Goal: Information Seeking & Learning: Understand process/instructions

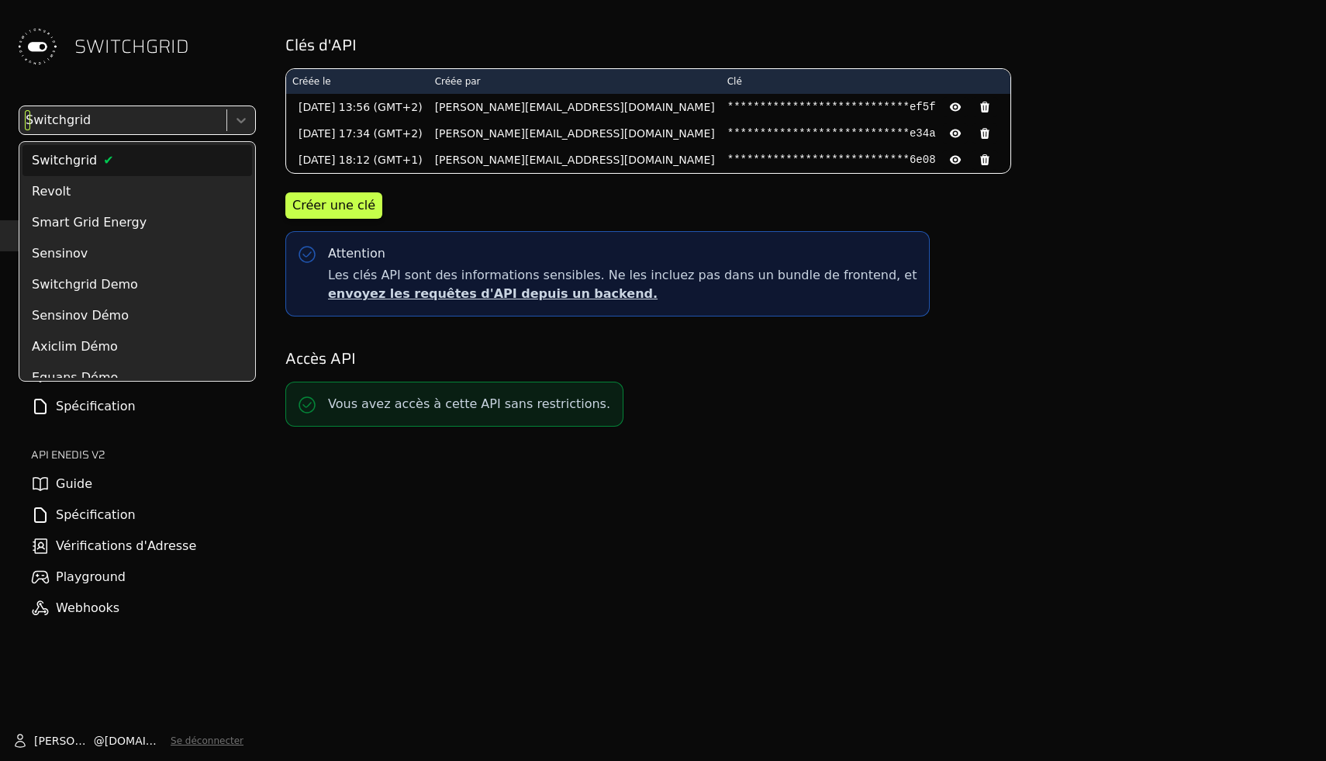
click at [160, 116] on div at bounding box center [121, 120] width 198 height 22
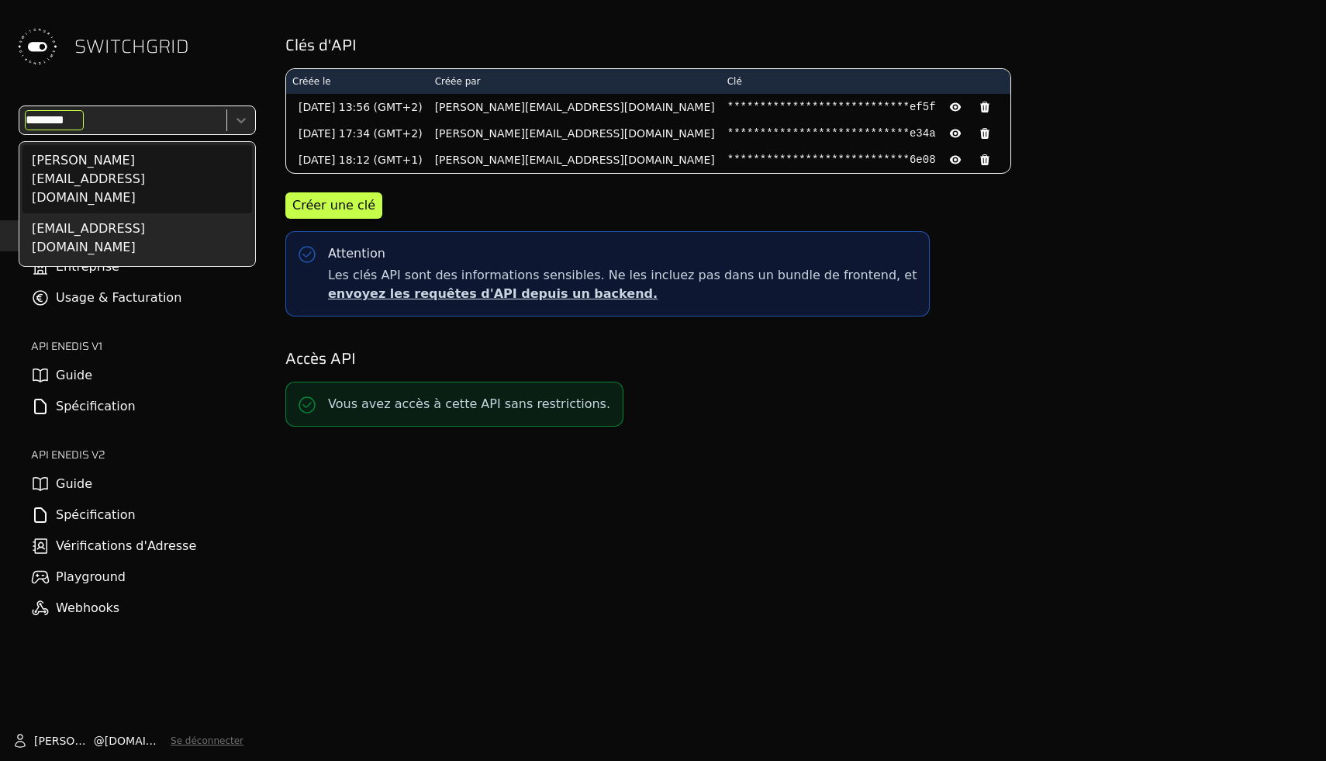
type input "*********"
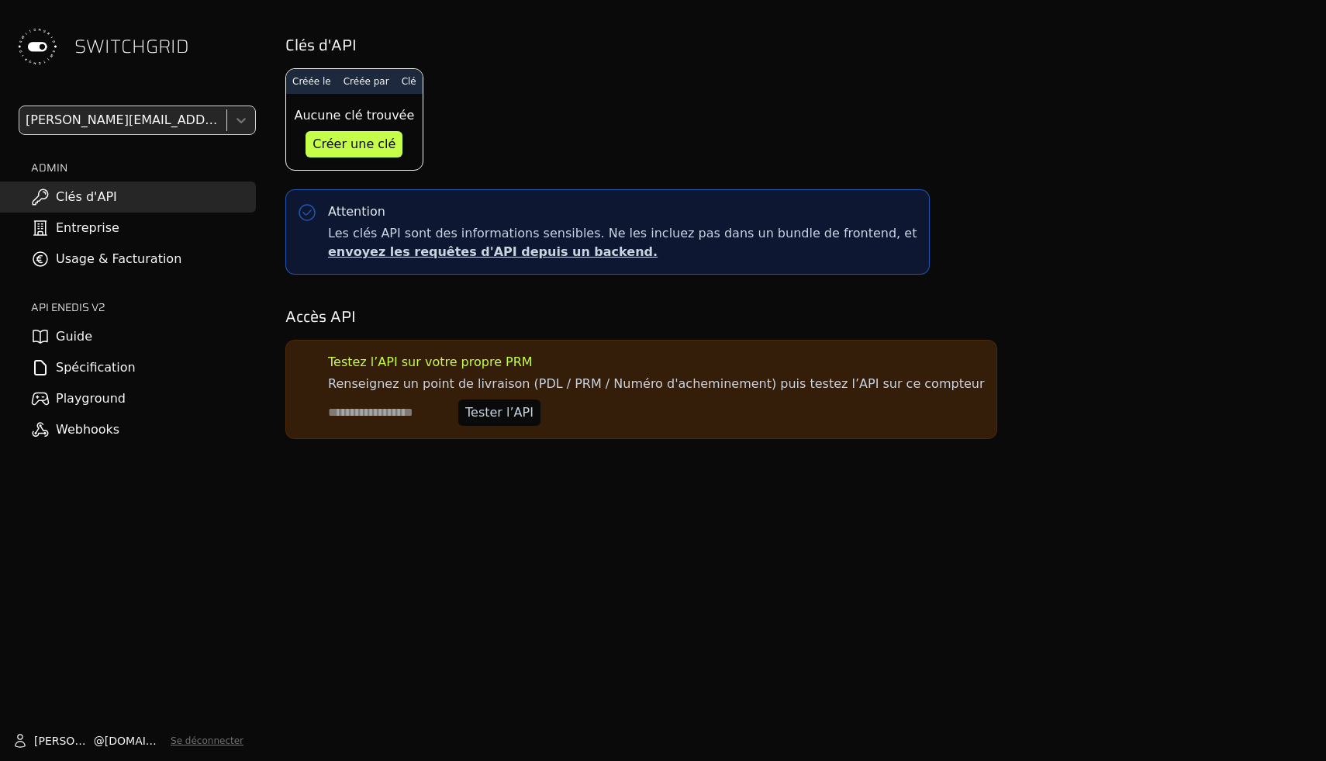
click at [67, 230] on link "Entreprise" at bounding box center [128, 228] width 256 height 31
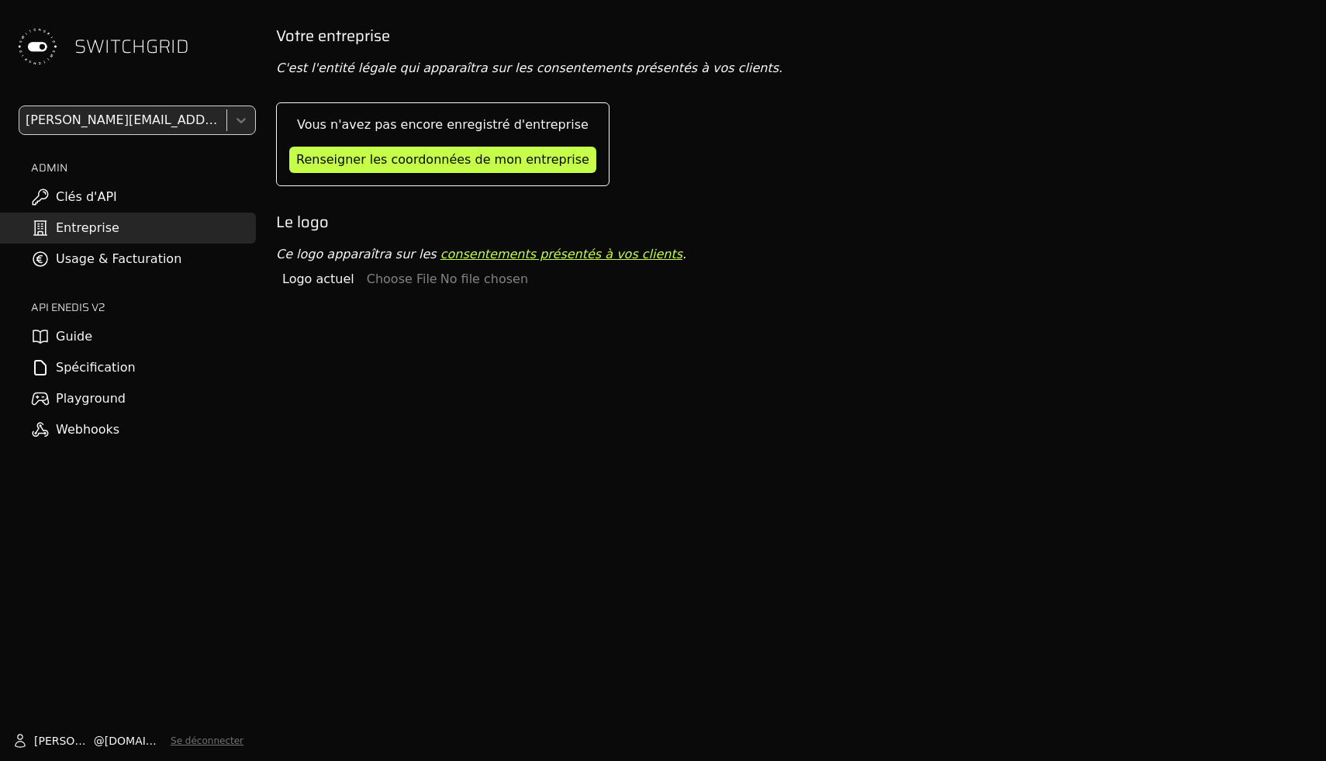
click at [110, 119] on div at bounding box center [121, 120] width 198 height 22
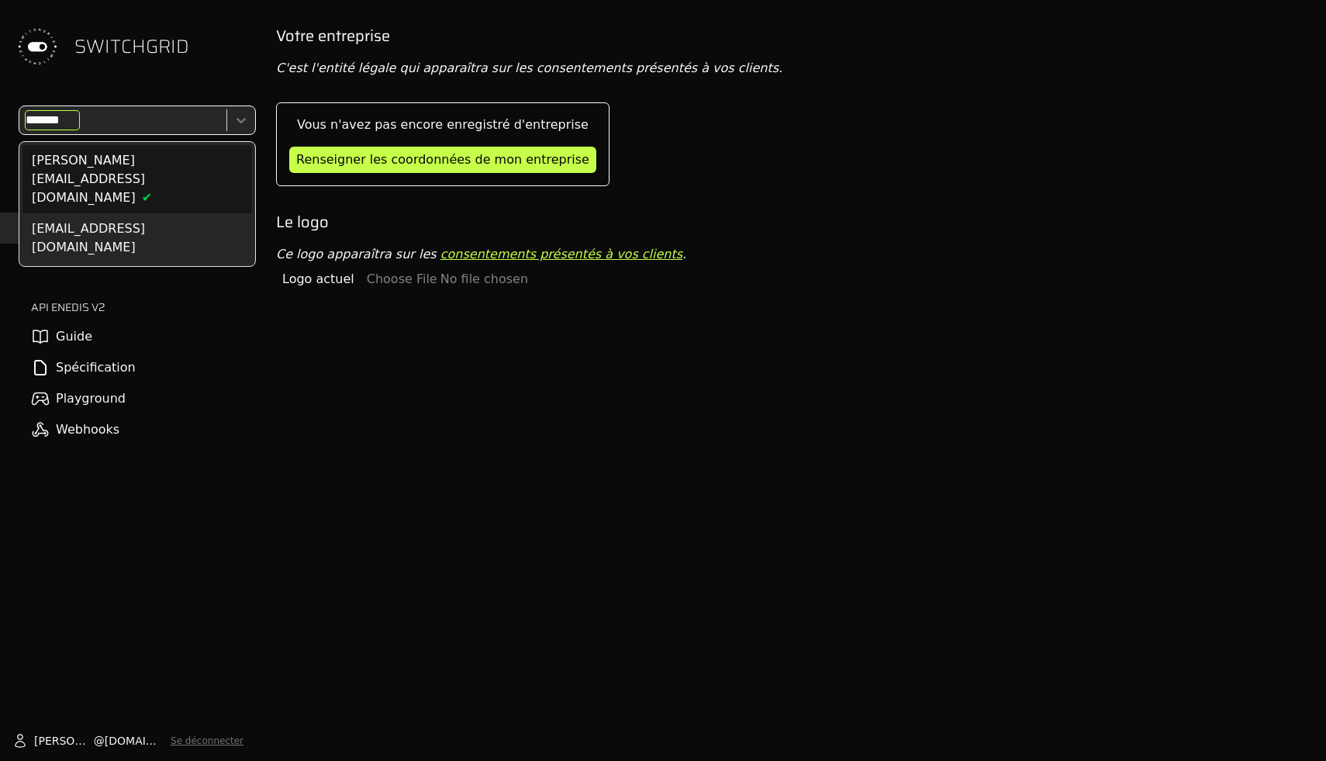
type input "********"
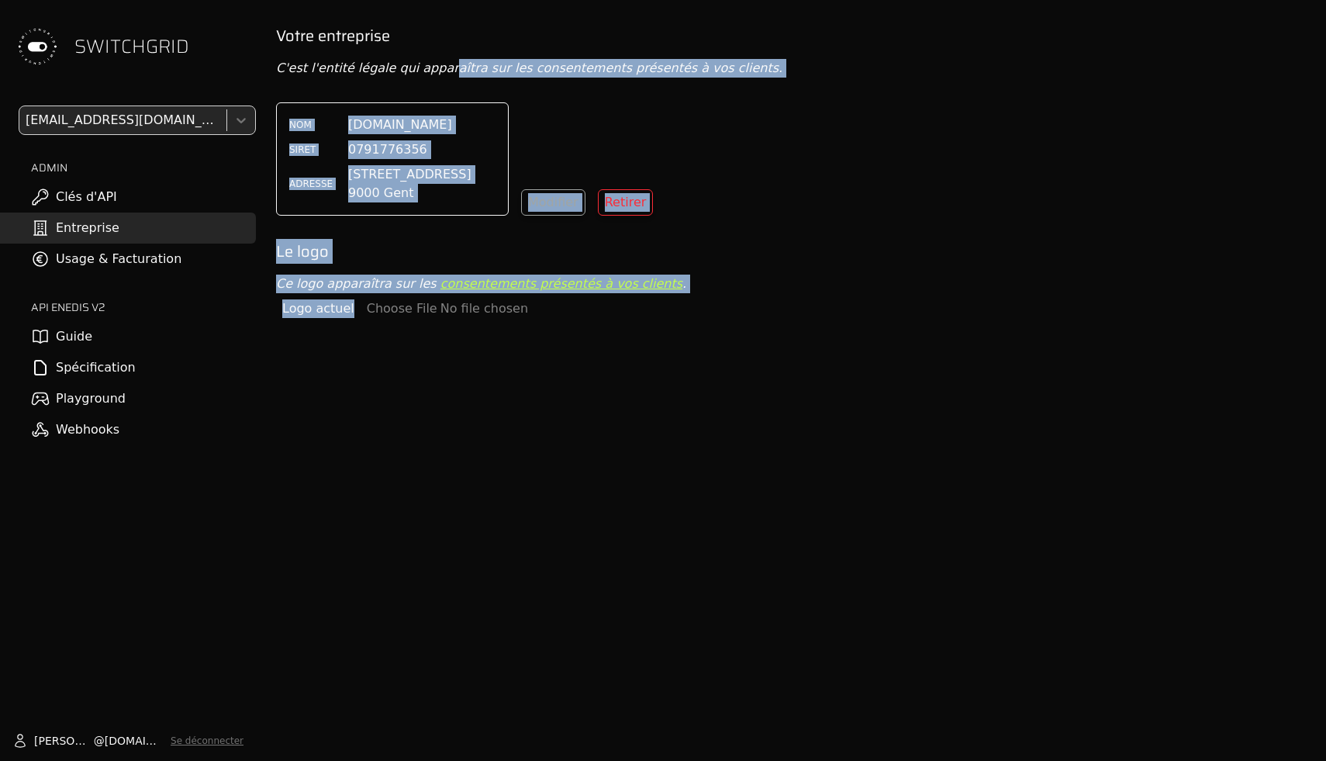
drag, startPoint x: 434, startPoint y: 63, endPoint x: 476, endPoint y: 417, distance: 356.2
click at [476, 416] on div "Votre entreprise C'est l'entité légale qui apparaîtra sur les consentements pré…" at bounding box center [795, 405] width 1063 height 761
click at [476, 417] on div "Votre entreprise C'est l'entité légale qui apparaîtra sur les consentements pré…" at bounding box center [795, 405] width 1063 height 761
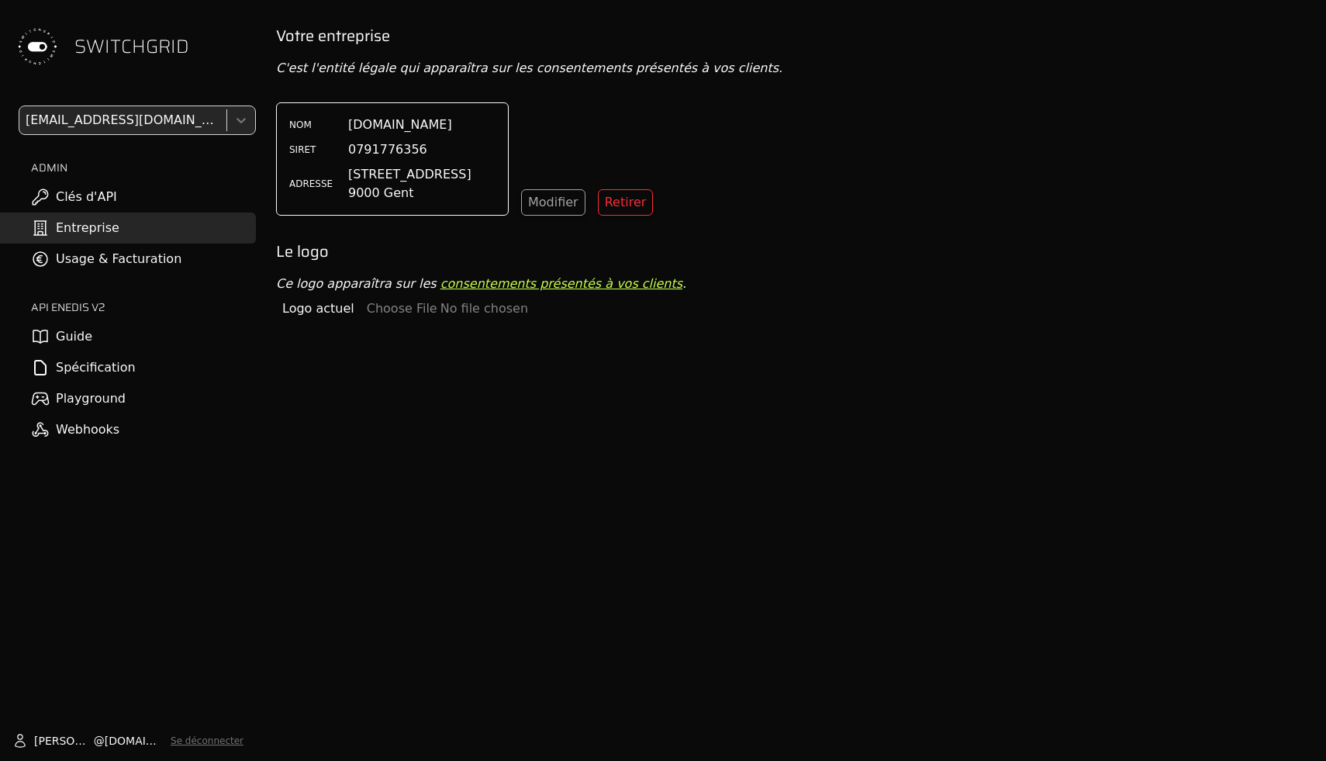
drag, startPoint x: 476, startPoint y: 417, endPoint x: 431, endPoint y: 1, distance: 418.2
click at [431, 0] on body "SWITCHGRID [EMAIL_ADDRESS][DOMAIN_NAME] ADMIN Clés d'API Entreprise Usage & Fac…" at bounding box center [663, 380] width 1326 height 761
click at [431, 1] on div at bounding box center [663, 1] width 1326 height 3
drag, startPoint x: 431, startPoint y: 235, endPoint x: 431, endPoint y: 271, distance: 36.5
click at [431, 271] on div "Votre entreprise C'est l'entité légale qui apparaîtra sur les consentements pré…" at bounding box center [795, 174] width 1038 height 299
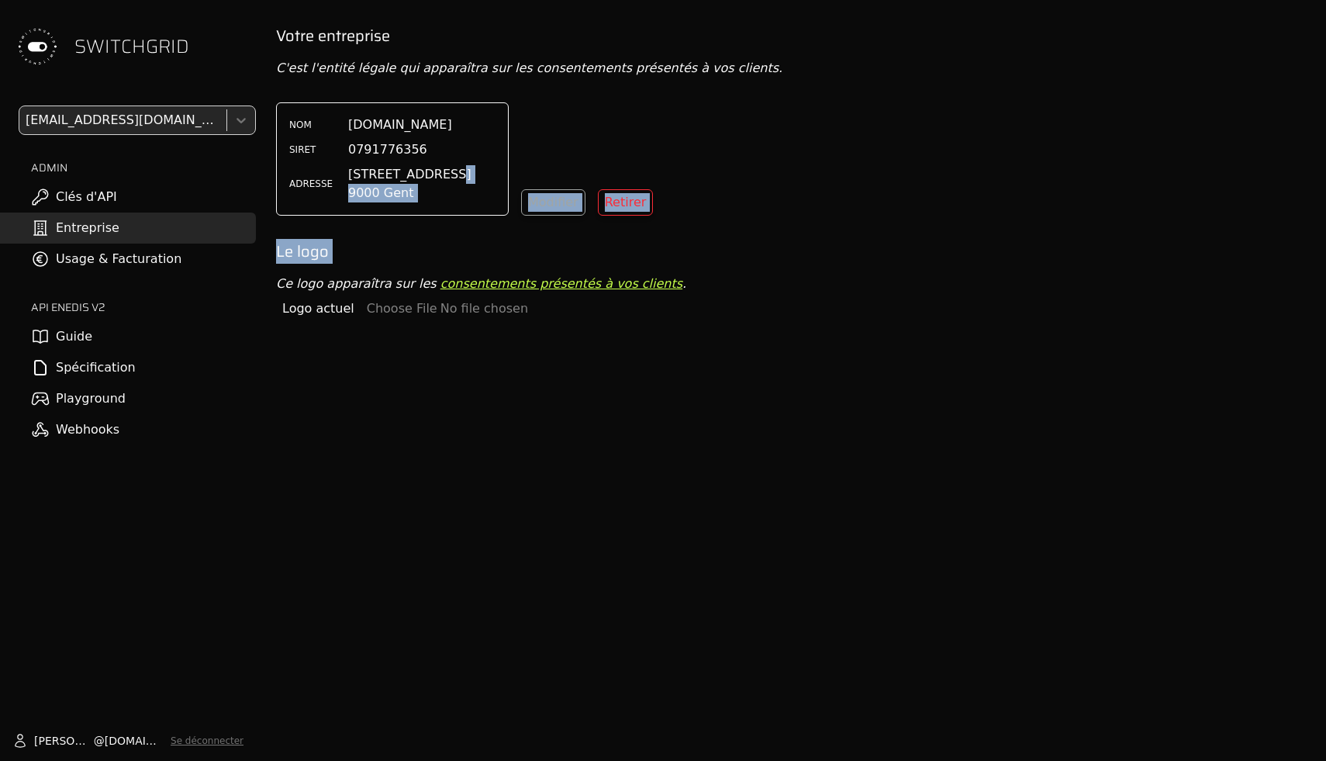
click at [428, 230] on div "Votre entreprise C'est l'entité légale qui apparaîtra sur les consentements pré…" at bounding box center [795, 174] width 1038 height 299
drag, startPoint x: 285, startPoint y: 251, endPoint x: 320, endPoint y: 278, distance: 44.2
click at [320, 276] on div "Votre entreprise C'est l'entité légale qui apparaîtra sur les consentements pré…" at bounding box center [795, 174] width 1038 height 299
click at [320, 278] on p "Ce logo apparaîtra sur les consentements présentés à vos clients ." at bounding box center [795, 284] width 1038 height 19
click at [395, 300] on input "file" at bounding box center [501, 308] width 269 height 19
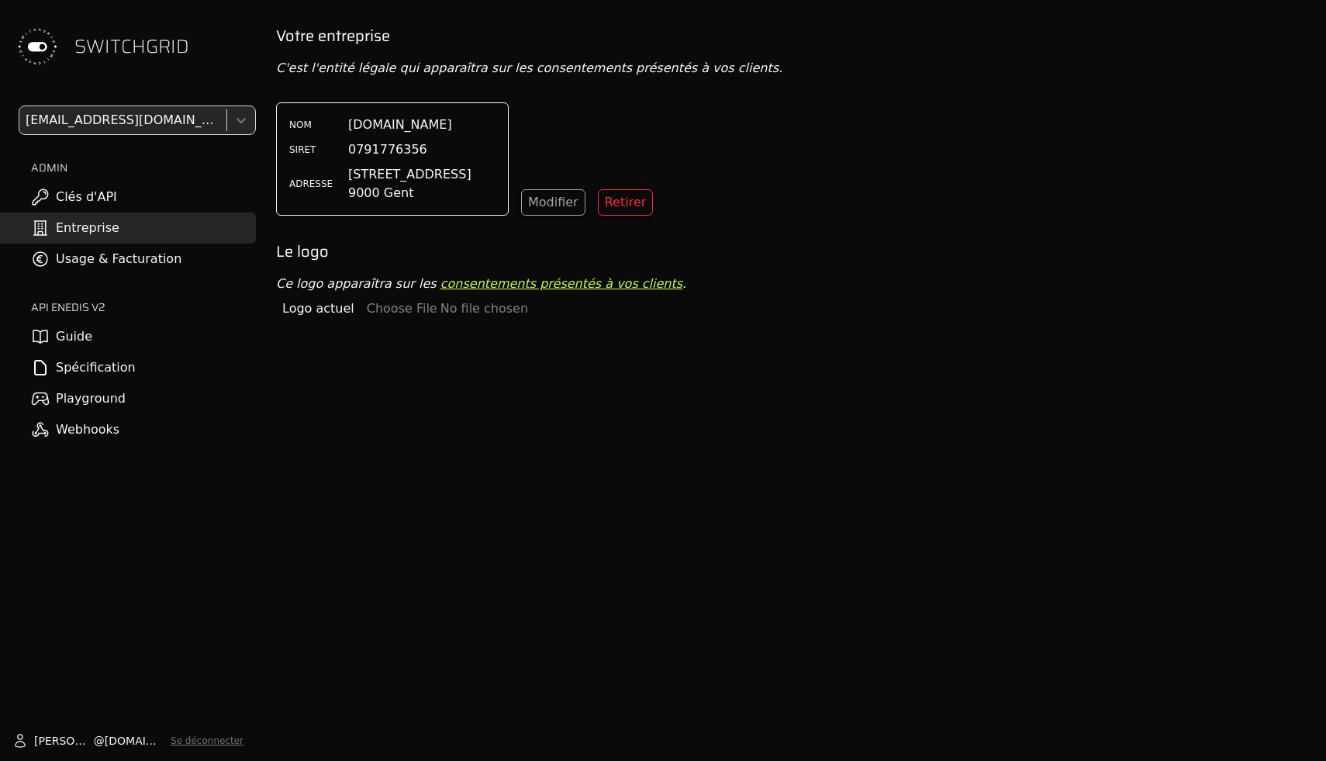
click at [140, 197] on link "Clés d'API" at bounding box center [128, 196] width 256 height 31
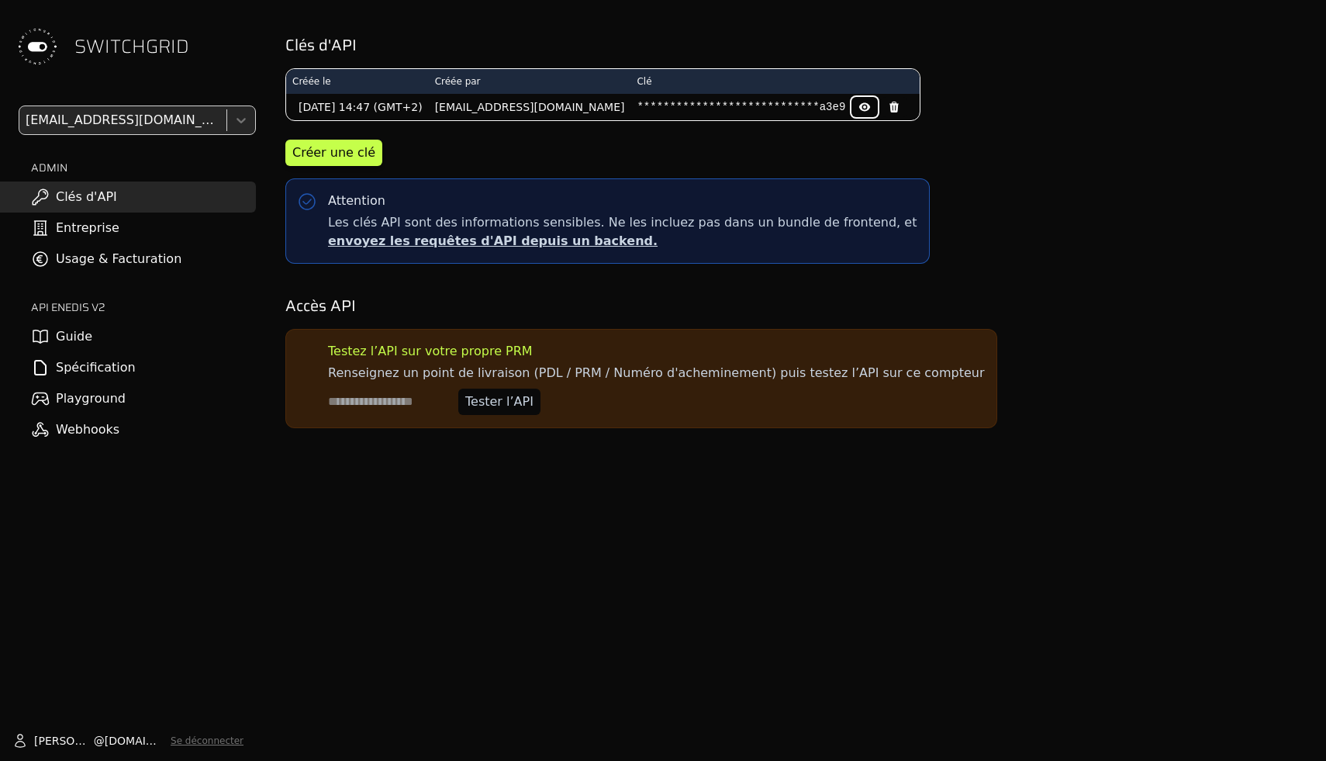
click at [870, 106] on icon at bounding box center [864, 107] width 11 height 9
click at [867, 106] on icon at bounding box center [863, 108] width 8 height 7
click at [641, 184] on div "Attention Les clés API sont des informations sensibles. Ne les incluez pas dans…" at bounding box center [607, 220] width 645 height 85
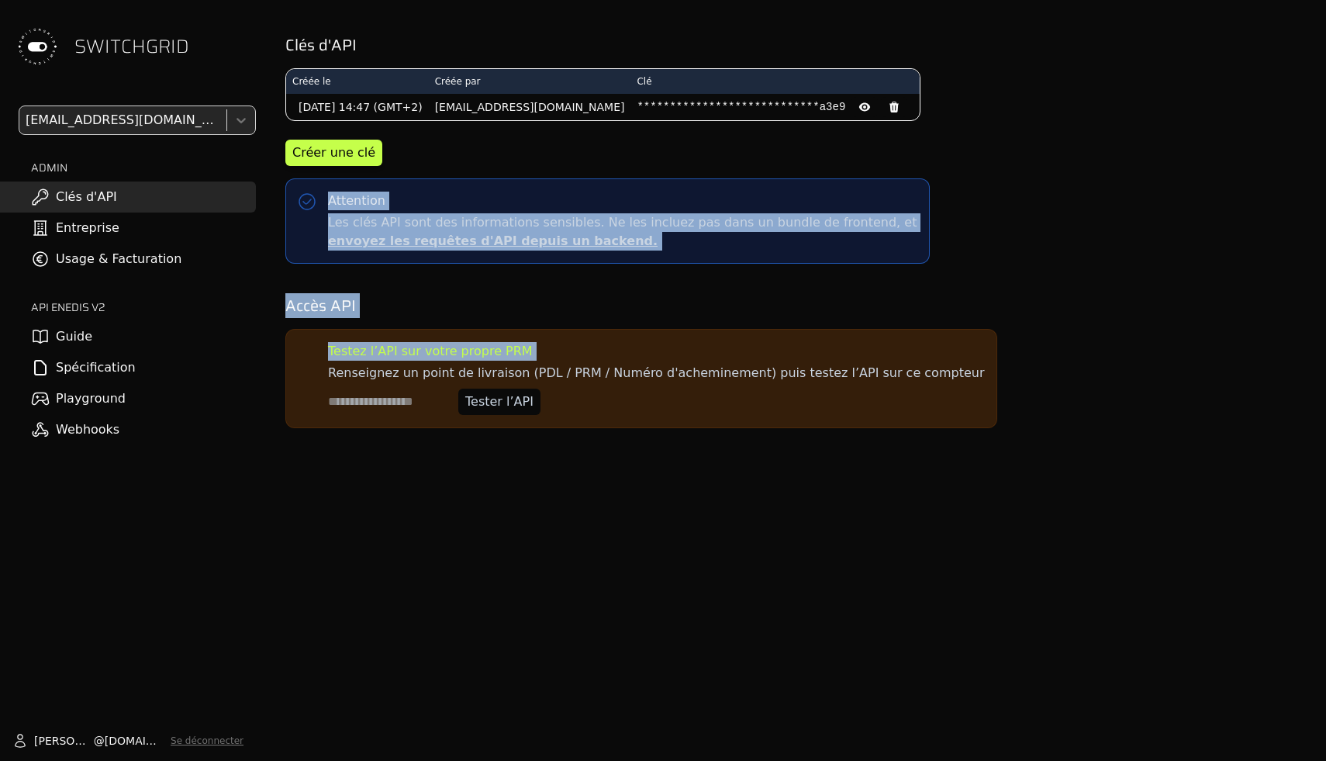
drag, startPoint x: 630, startPoint y: 156, endPoint x: 697, endPoint y: 368, distance: 223.0
click at [697, 368] on div "**********" at bounding box center [795, 218] width 1038 height 437
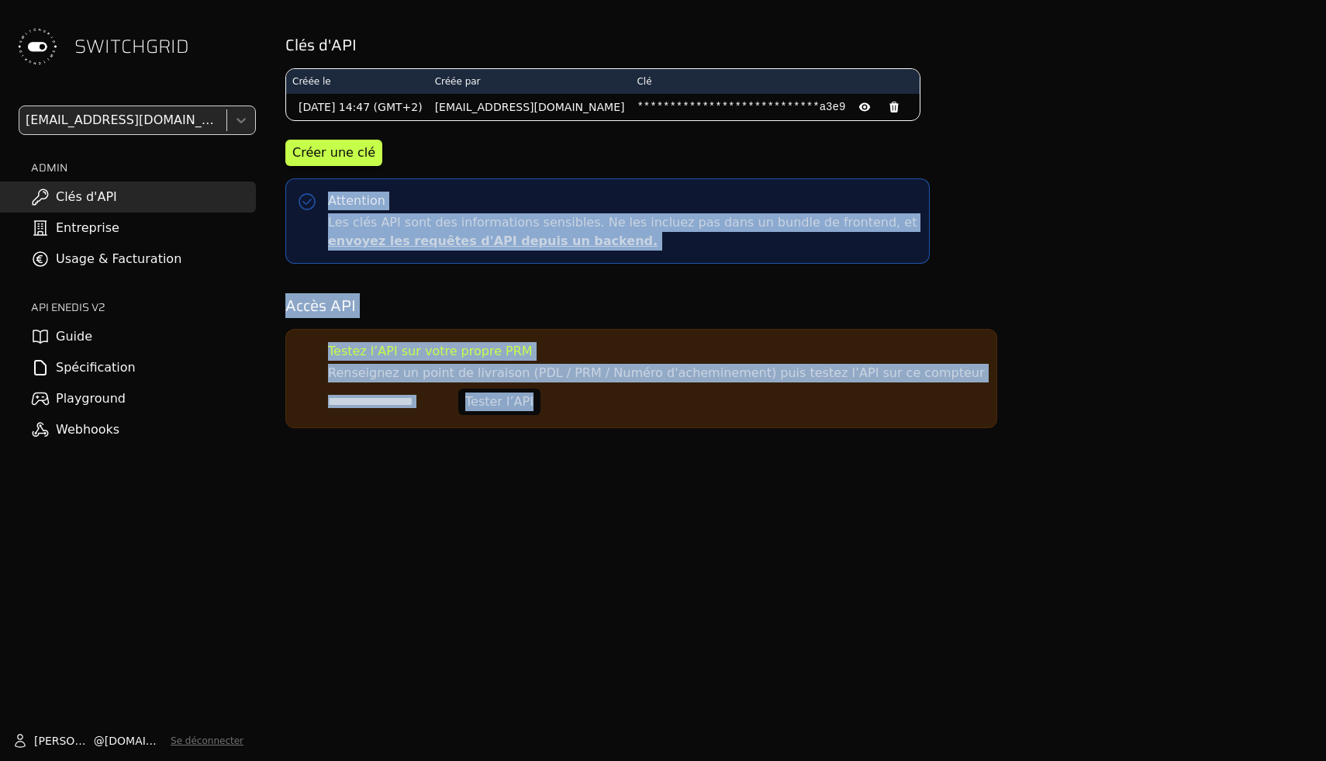
drag, startPoint x: 704, startPoint y: 538, endPoint x: 636, endPoint y: 164, distance: 380.0
click at [636, 164] on div "**********" at bounding box center [795, 380] width 1063 height 761
click at [636, 164] on div "Créer une clé" at bounding box center [794, 153] width 1019 height 26
drag, startPoint x: 636, startPoint y: 164, endPoint x: 664, endPoint y: 499, distance: 336.2
click at [663, 498] on div "**********" at bounding box center [795, 380] width 1063 height 761
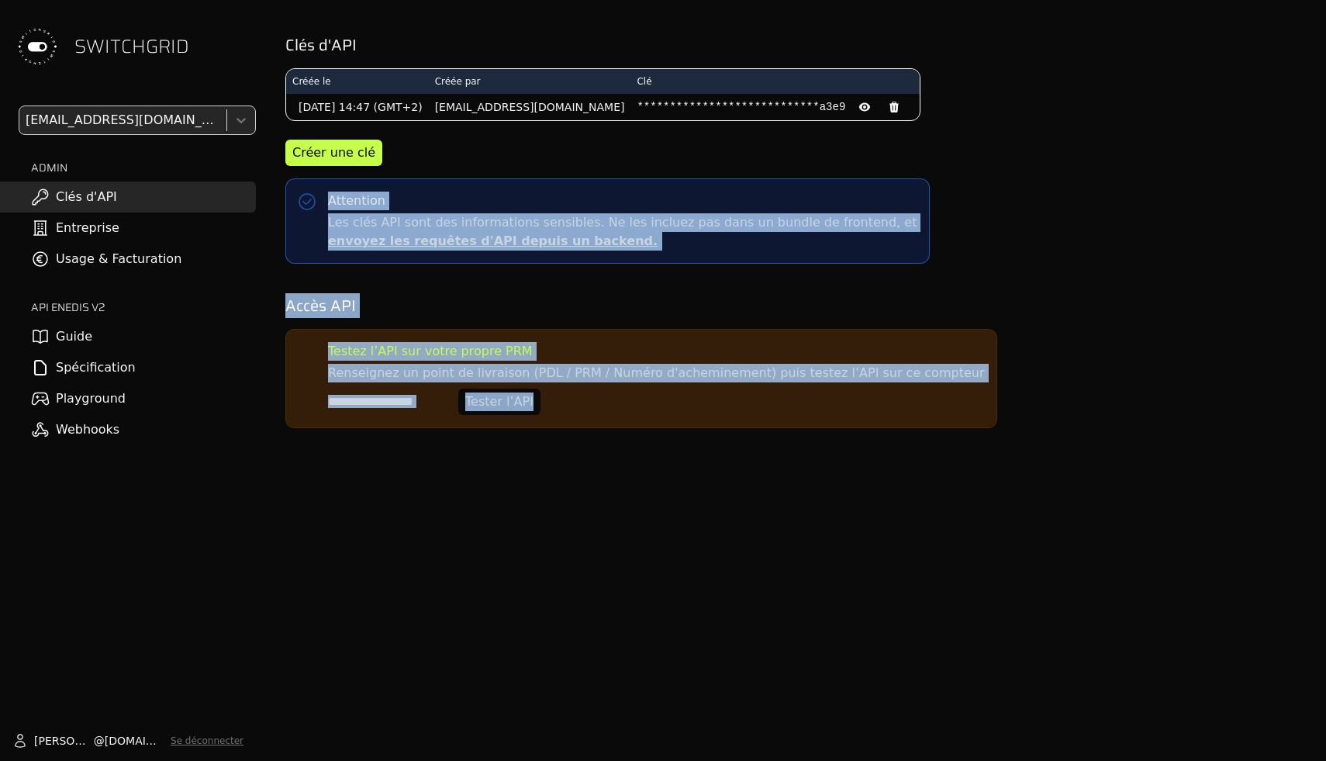
click at [664, 499] on div "**********" at bounding box center [795, 380] width 1063 height 761
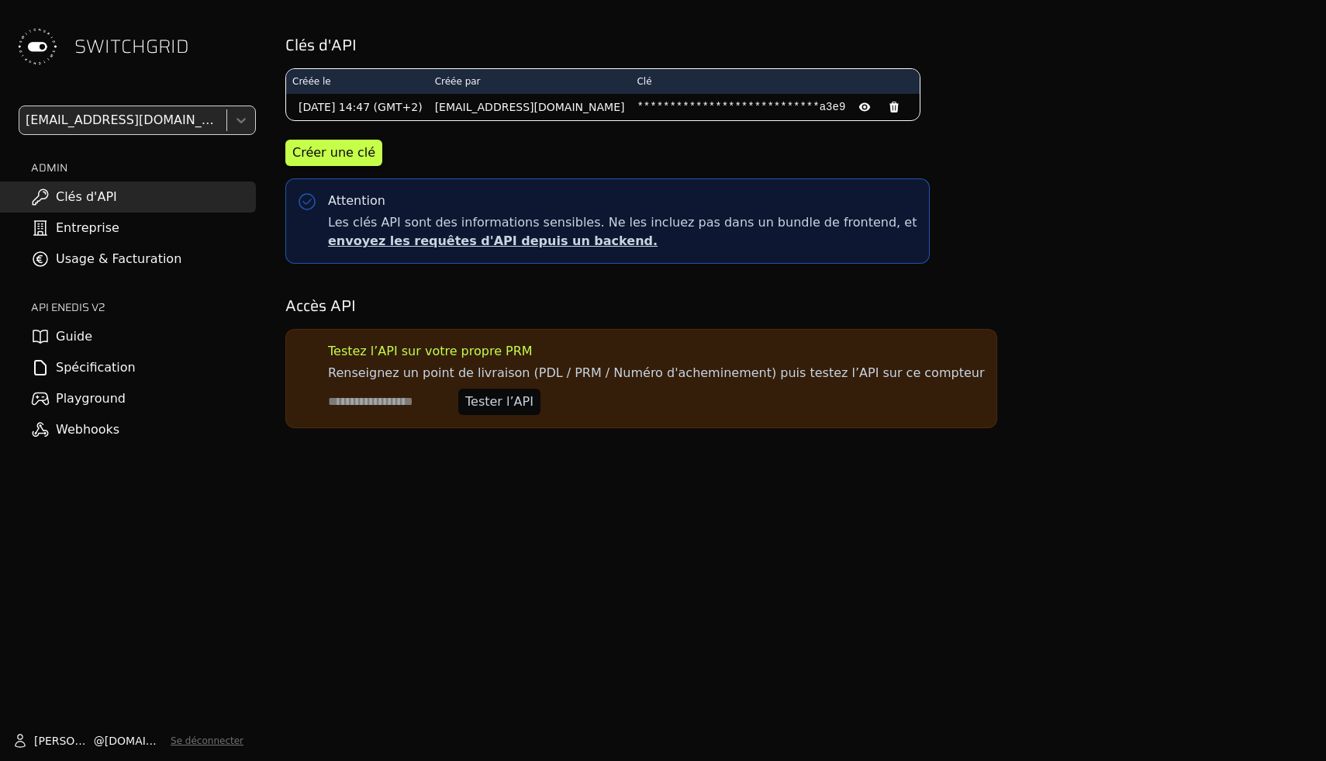
click at [166, 227] on link "Entreprise" at bounding box center [128, 228] width 256 height 31
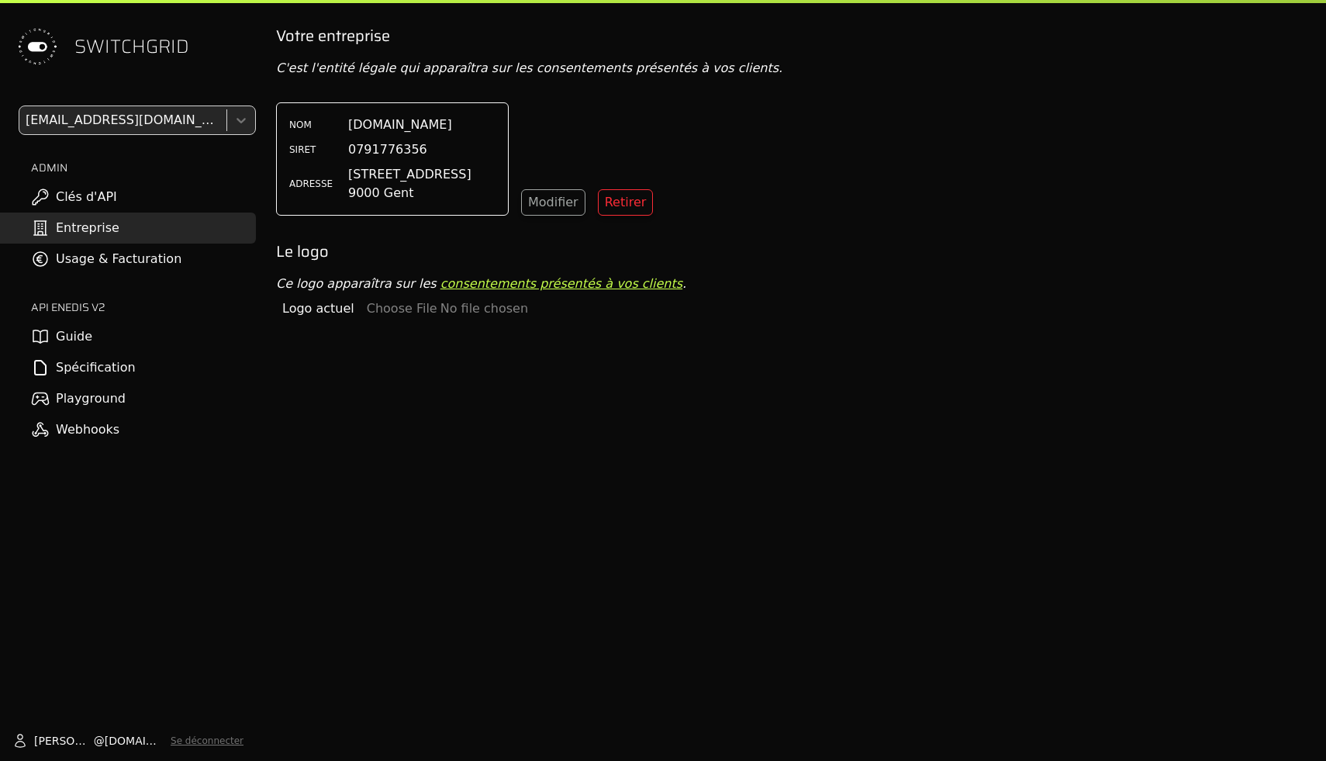
click at [166, 268] on link "Usage & Facturation" at bounding box center [128, 259] width 256 height 31
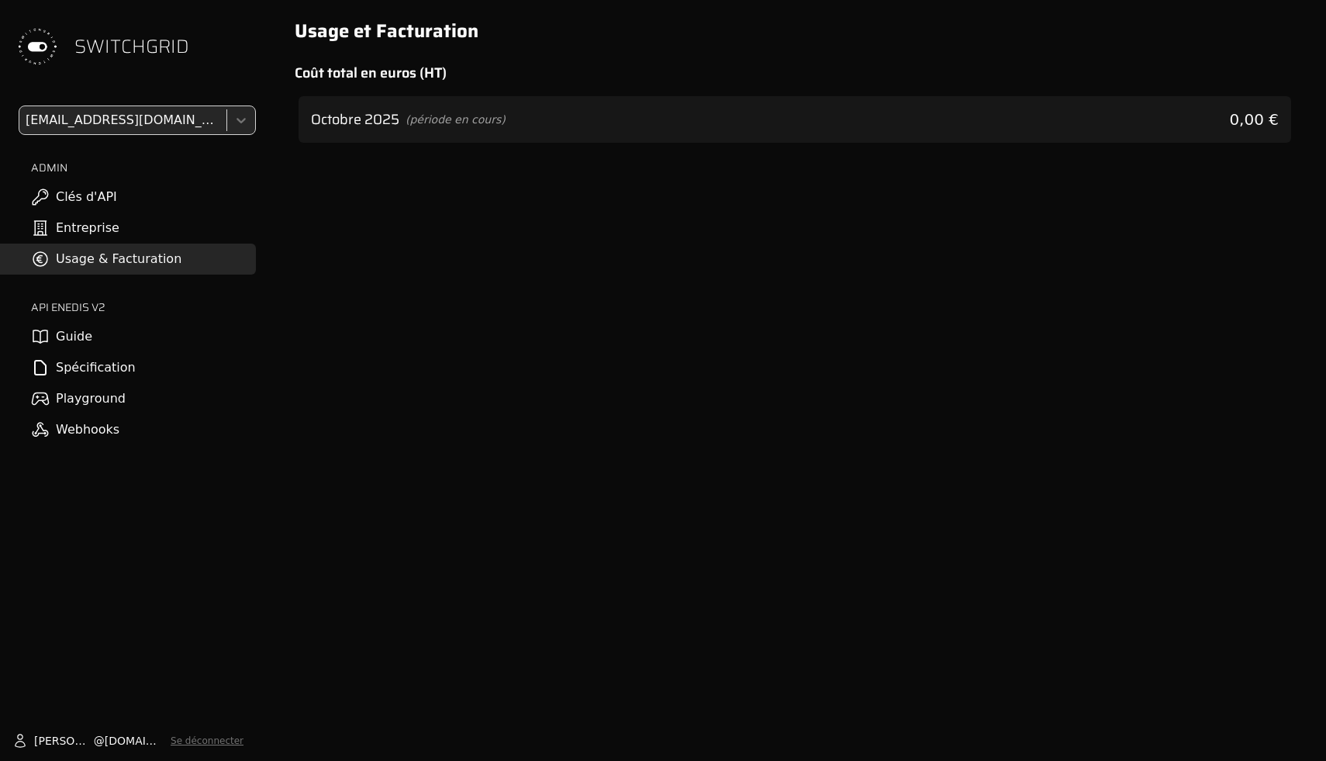
click at [168, 199] on link "Clés d'API" at bounding box center [128, 196] width 256 height 31
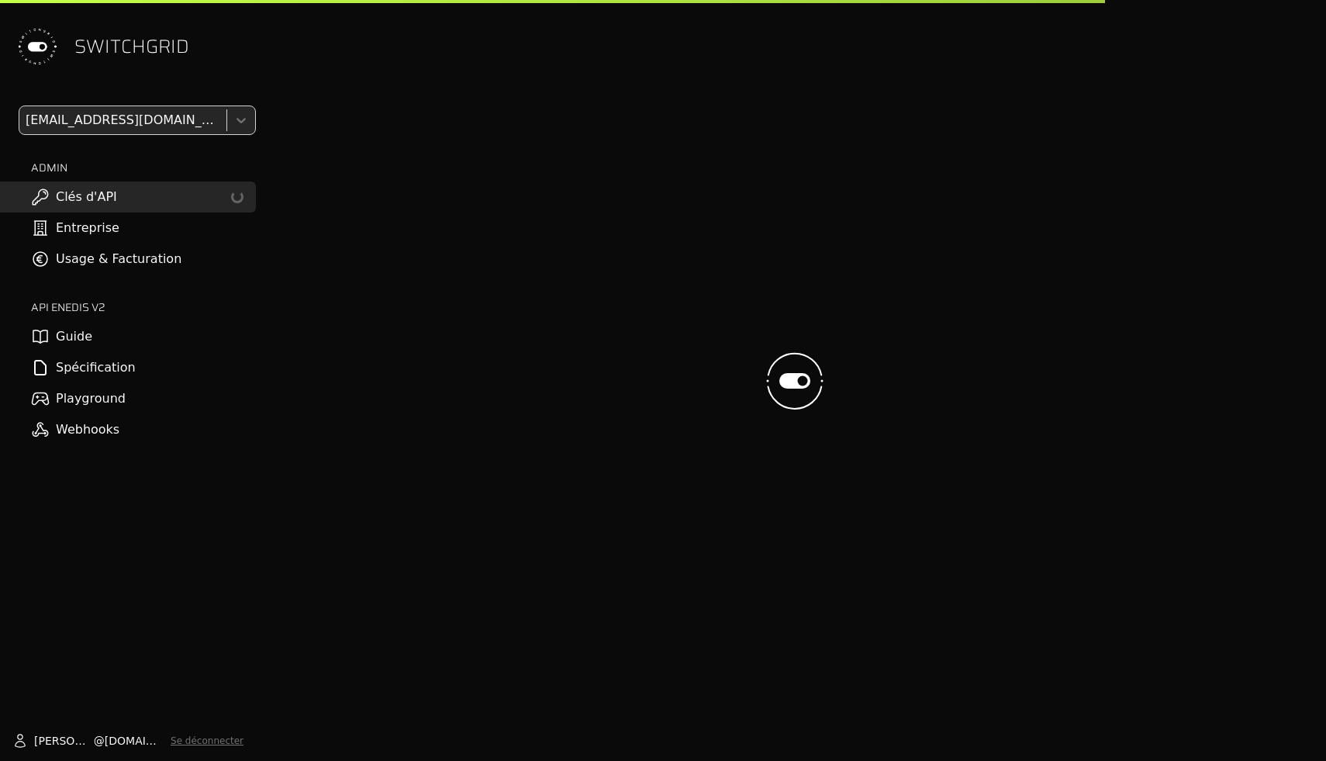
click at [168, 240] on link "Entreprise" at bounding box center [128, 228] width 256 height 31
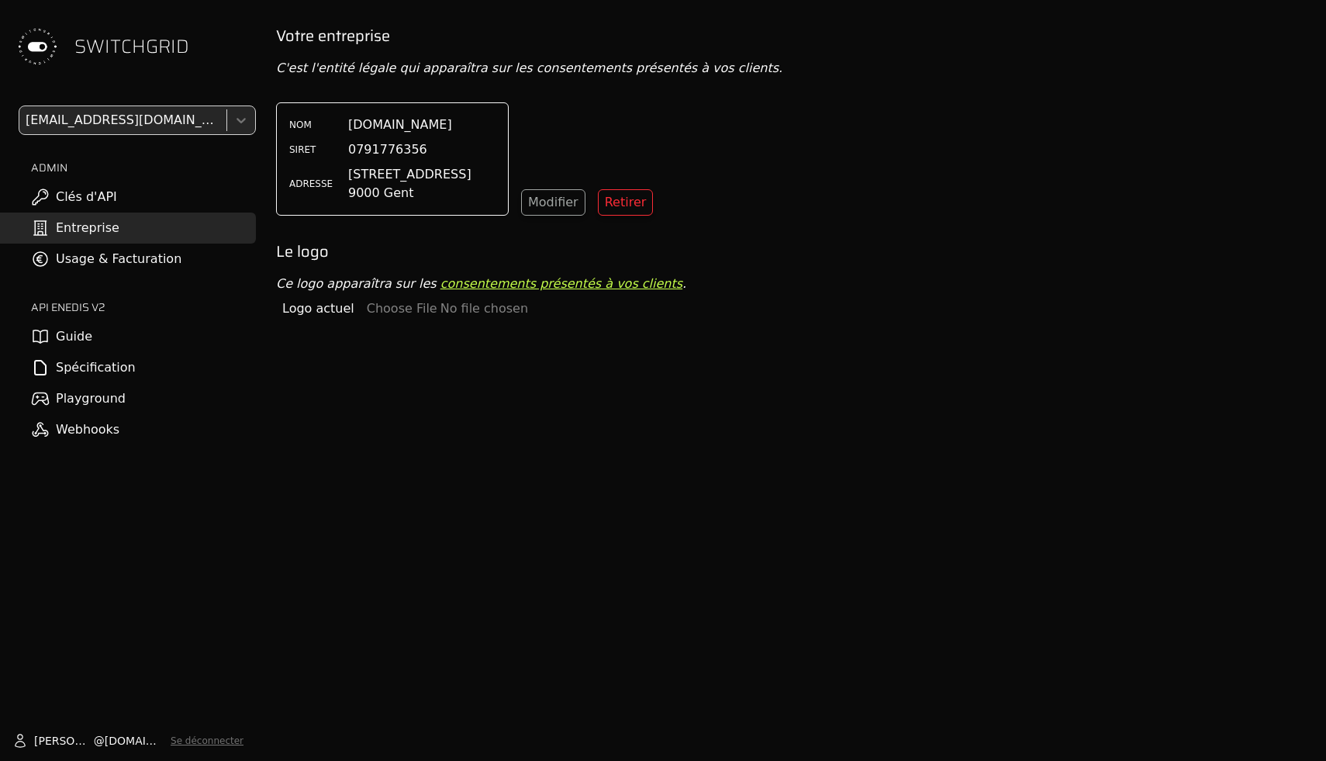
click at [204, 270] on link "Usage & Facturation" at bounding box center [128, 259] width 256 height 31
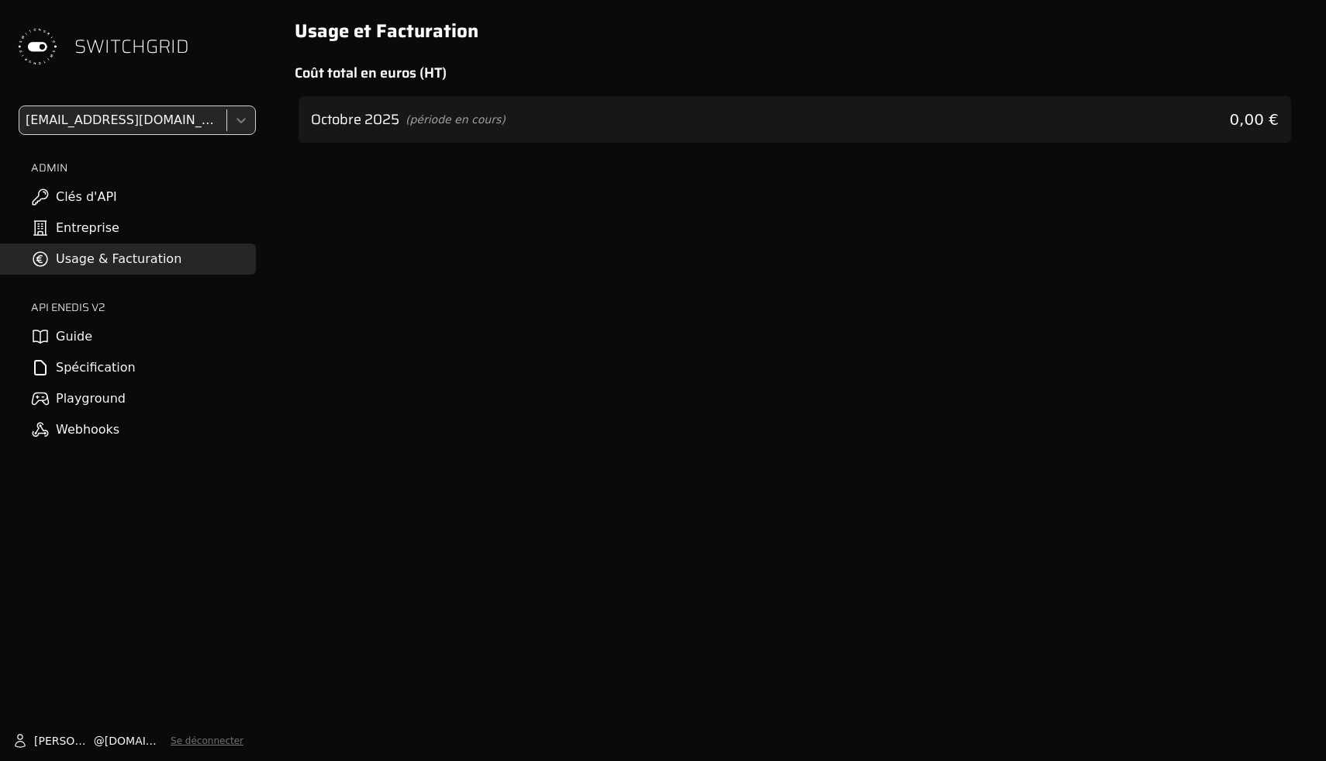
click at [223, 188] on link "Clés d'API" at bounding box center [128, 196] width 256 height 31
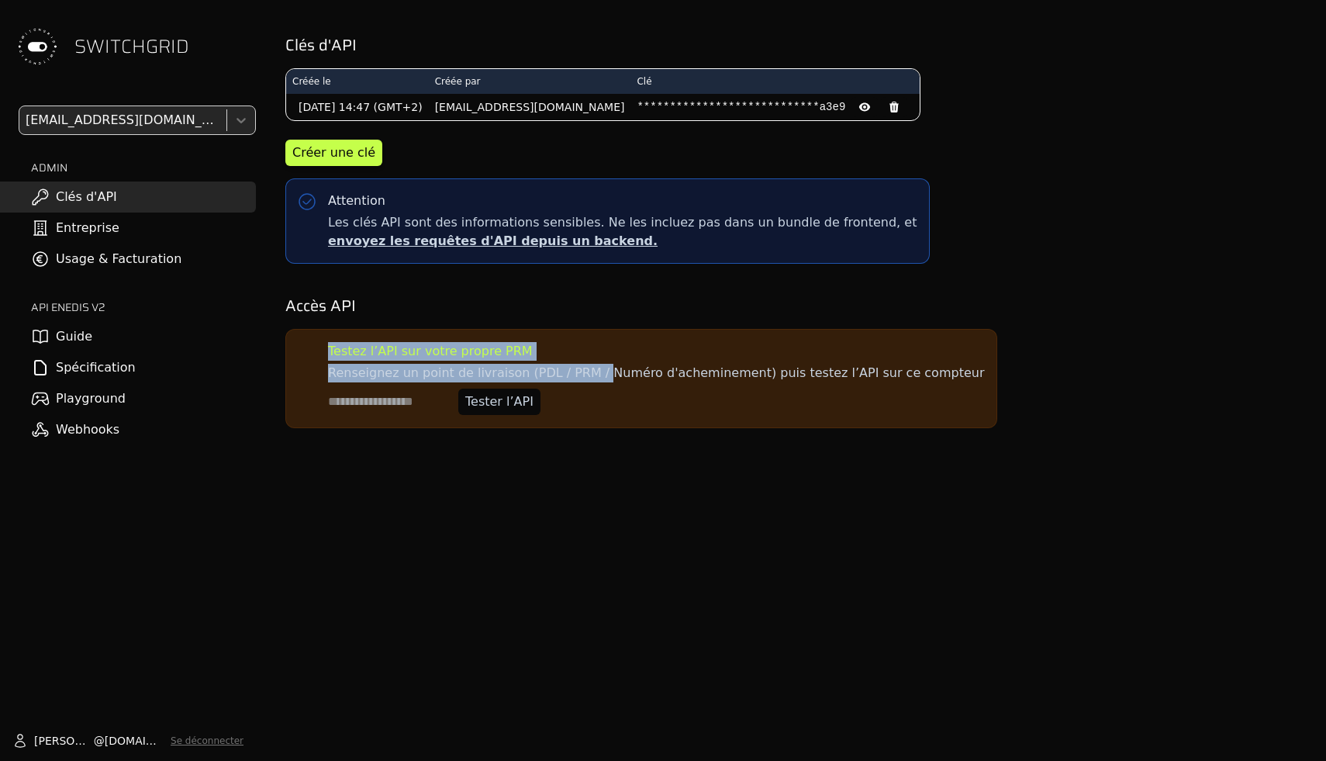
drag, startPoint x: 318, startPoint y: 344, endPoint x: 585, endPoint y: 375, distance: 268.6
click at [585, 375] on div "Testez l’API sur votre propre PRM Renseignez un point de livraison (PDL / PRM /…" at bounding box center [641, 378] width 712 height 99
click at [585, 375] on p "Renseignez un point de livraison (PDL / PRM / Numéro d'acheminement) puis teste…" at bounding box center [656, 373] width 656 height 19
drag, startPoint x: 585, startPoint y: 375, endPoint x: 457, endPoint y: 376, distance: 128.0
click at [457, 376] on p "Renseignez un point de livraison (PDL / PRM / Numéro d'acheminement) puis teste…" at bounding box center [656, 373] width 656 height 19
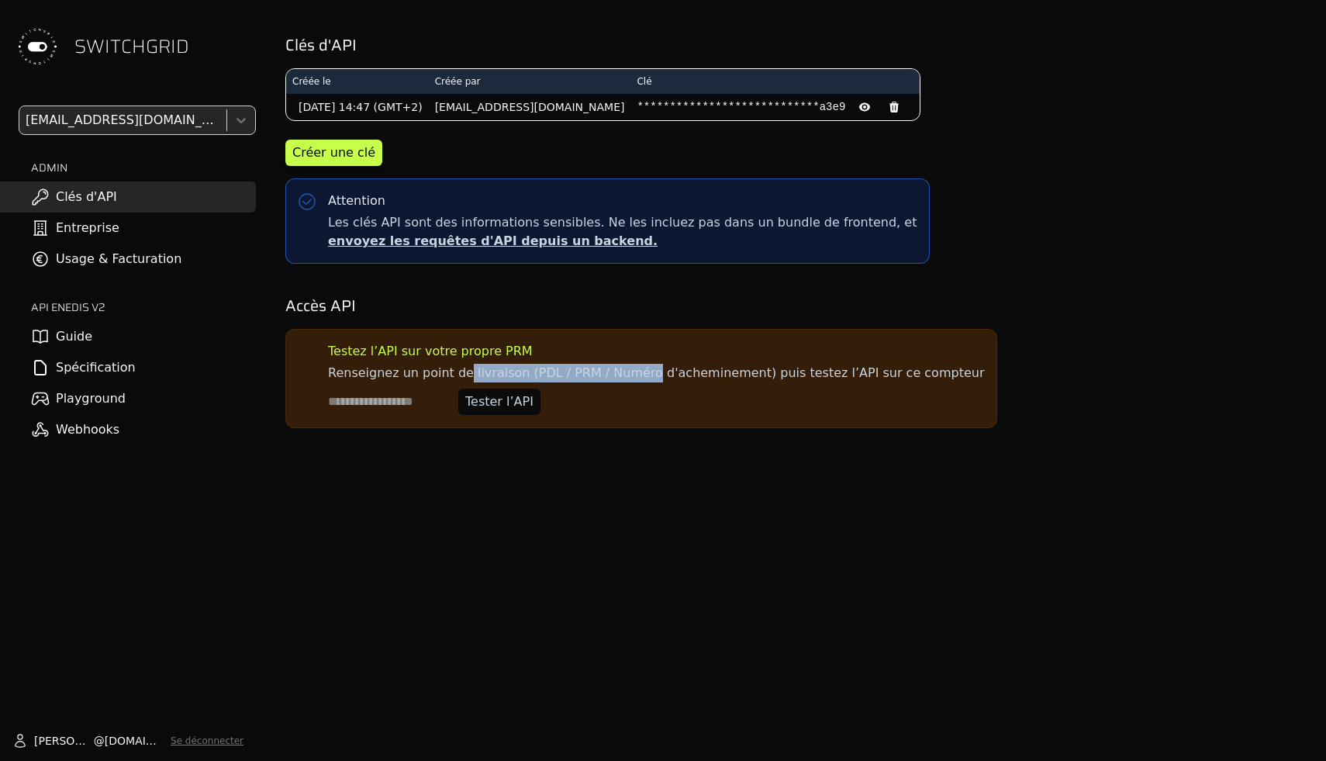
click at [457, 376] on p "Renseignez un point de livraison (PDL / PRM / Numéro d'acheminement) puis teste…" at bounding box center [656, 373] width 656 height 19
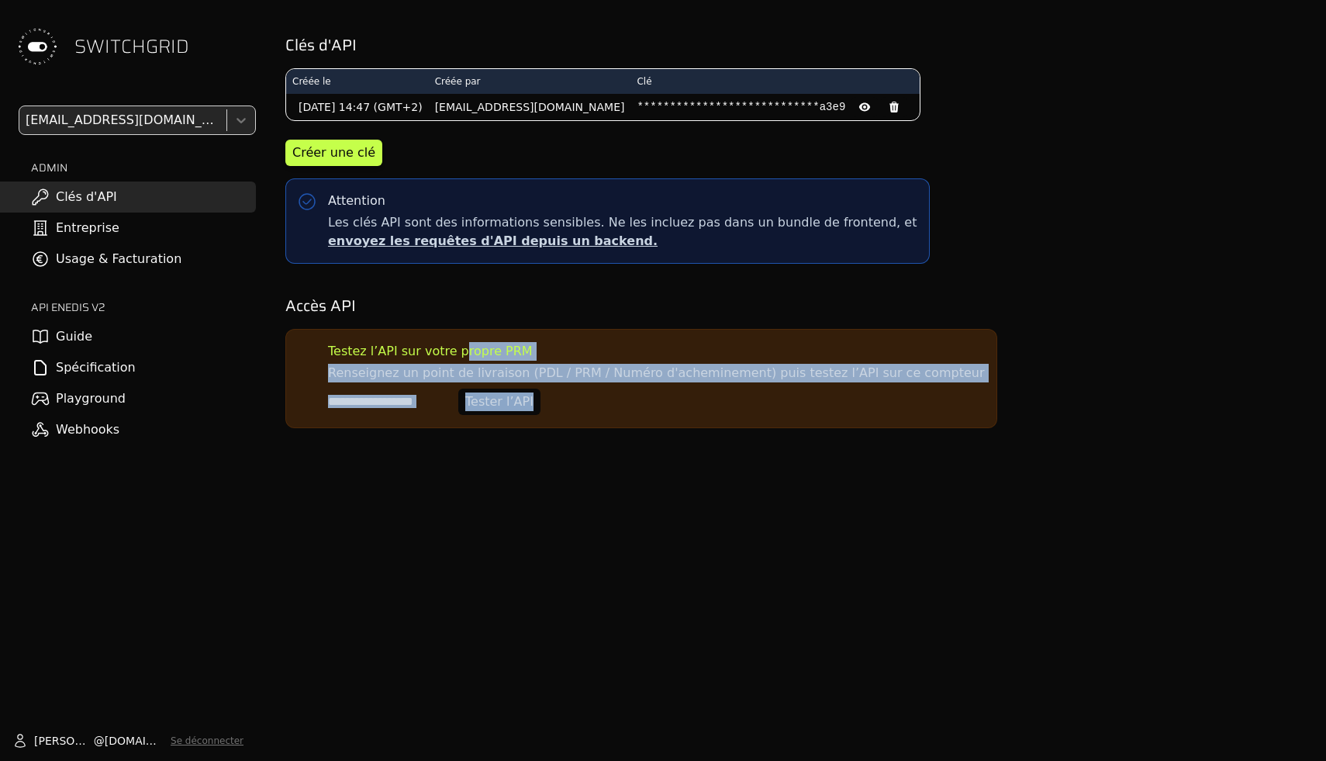
drag, startPoint x: 455, startPoint y: 347, endPoint x: 468, endPoint y: 504, distance: 157.2
click at [468, 504] on div "**********" at bounding box center [795, 380] width 1063 height 761
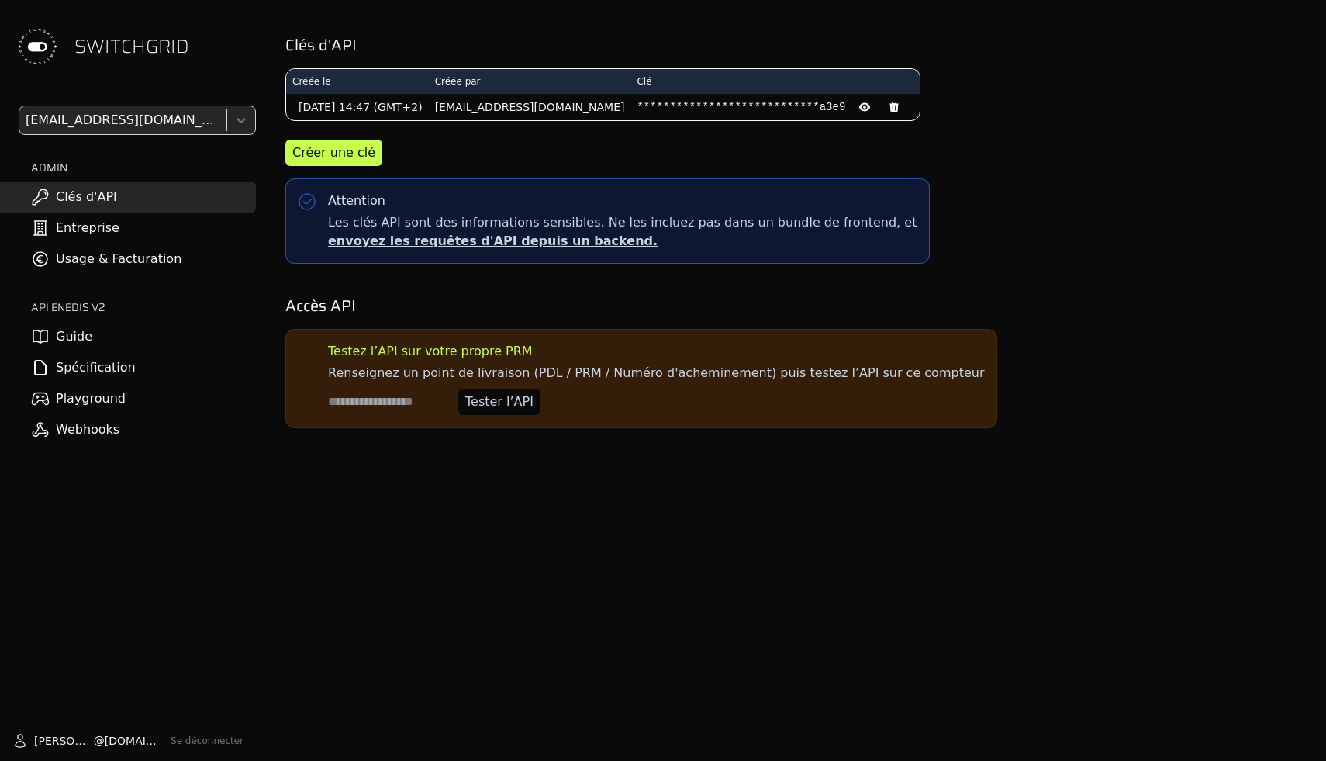
click at [417, 403] on input at bounding box center [390, 402] width 124 height 26
type input "******"
click at [460, 565] on div "**********" at bounding box center [795, 380] width 1063 height 761
click at [382, 406] on input at bounding box center [390, 402] width 124 height 26
click at [164, 237] on link "Entreprise" at bounding box center [128, 228] width 256 height 31
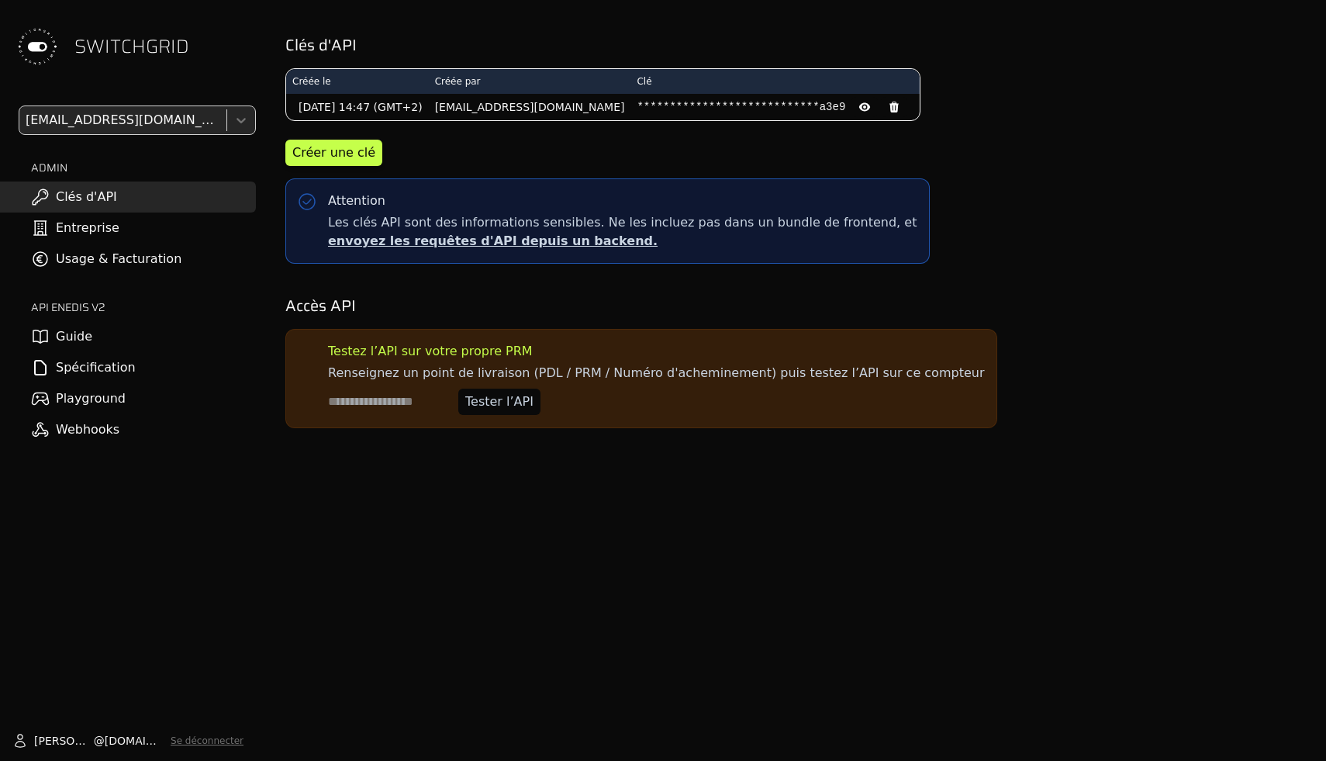
click at [164, 259] on link "Usage & Facturation" at bounding box center [128, 259] width 256 height 31
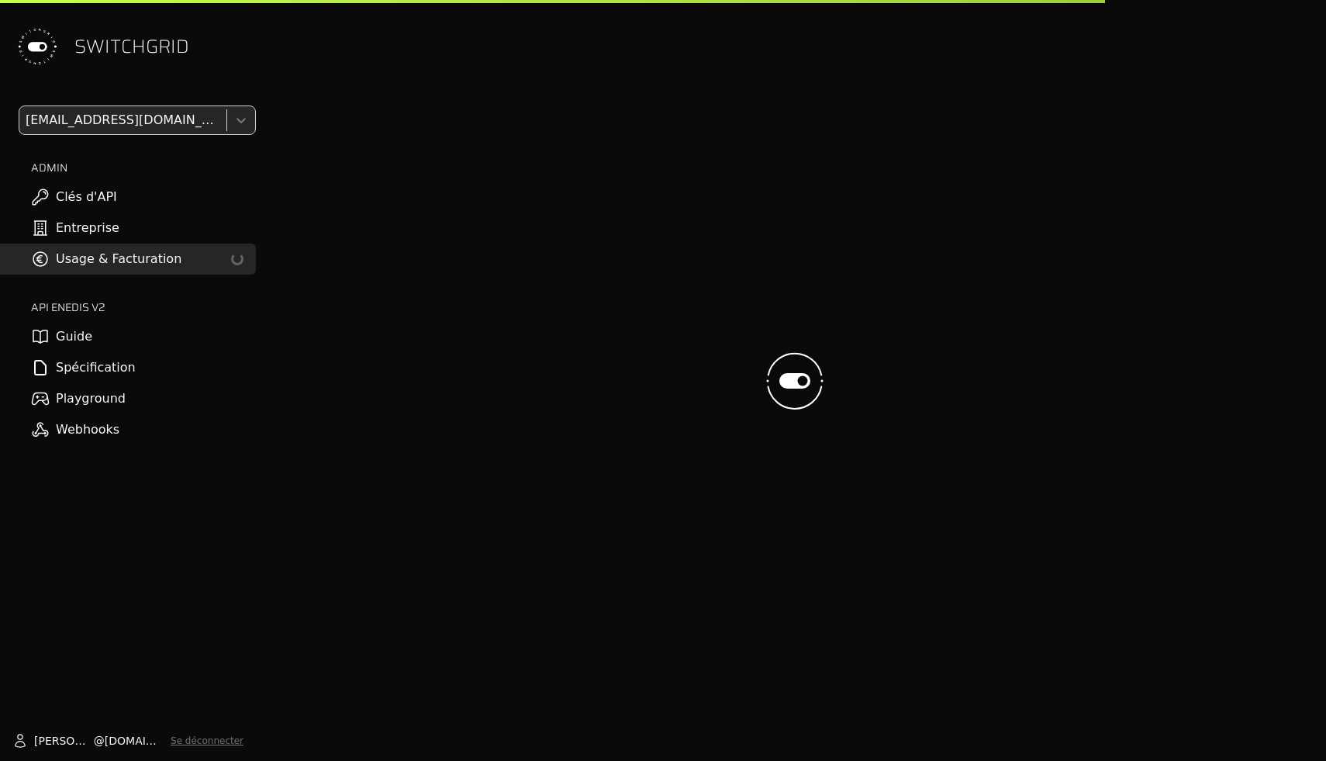
click at [164, 343] on link "Guide" at bounding box center [128, 336] width 256 height 31
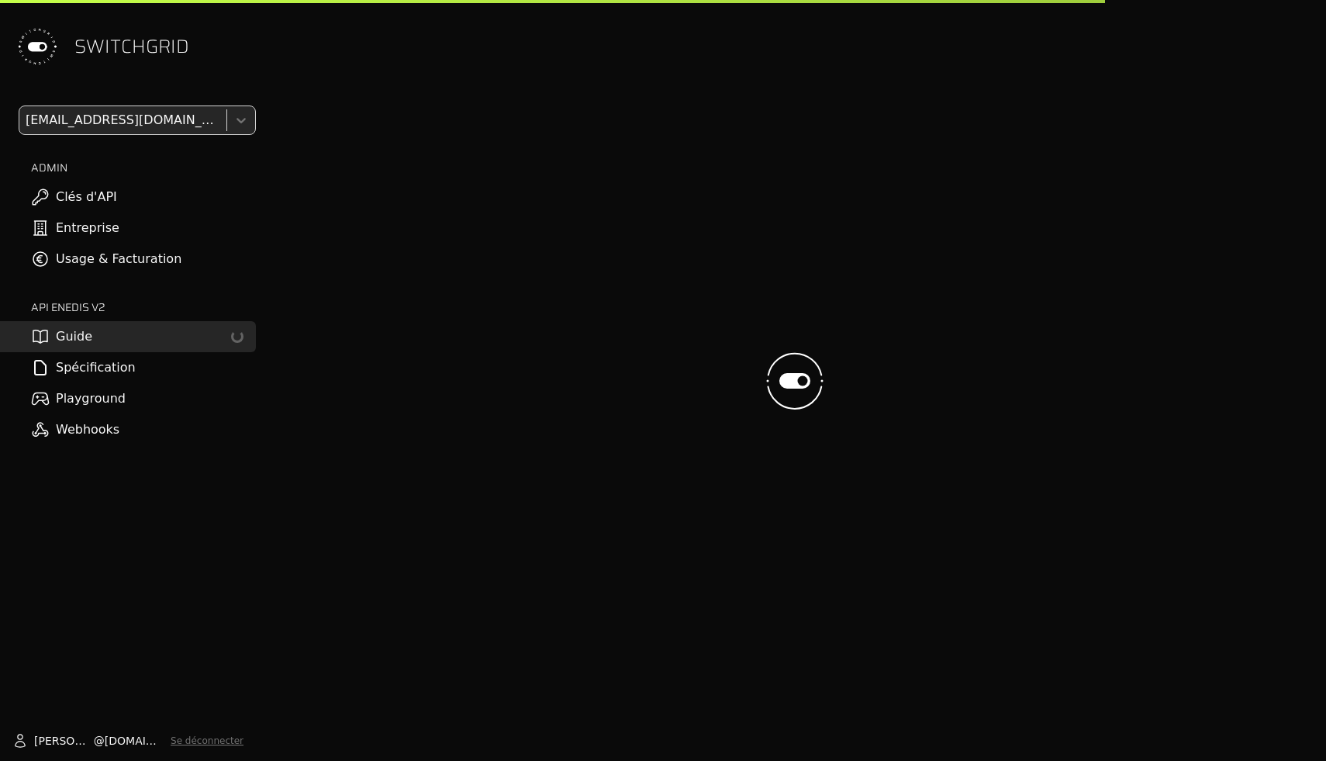
click at [163, 383] on link "Playground" at bounding box center [128, 398] width 256 height 31
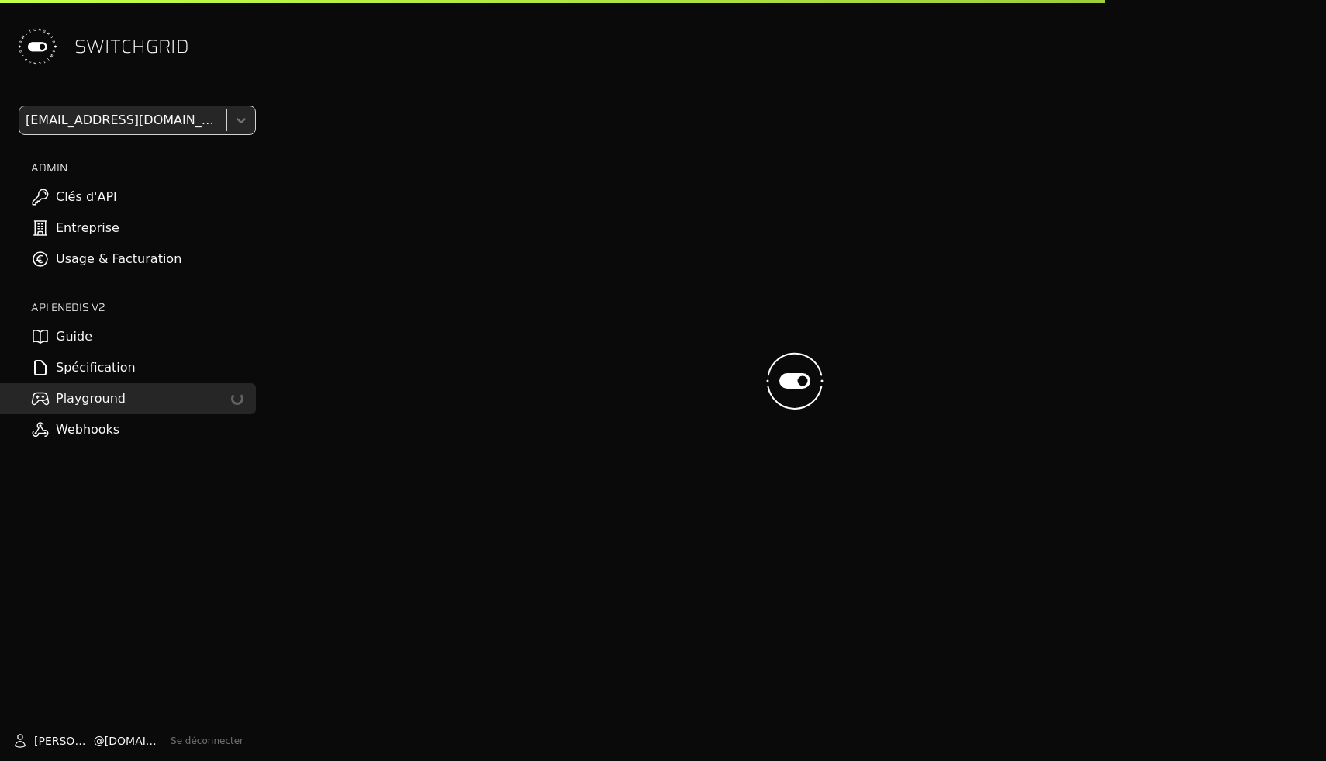
click at [163, 368] on link "Spécification" at bounding box center [128, 367] width 256 height 31
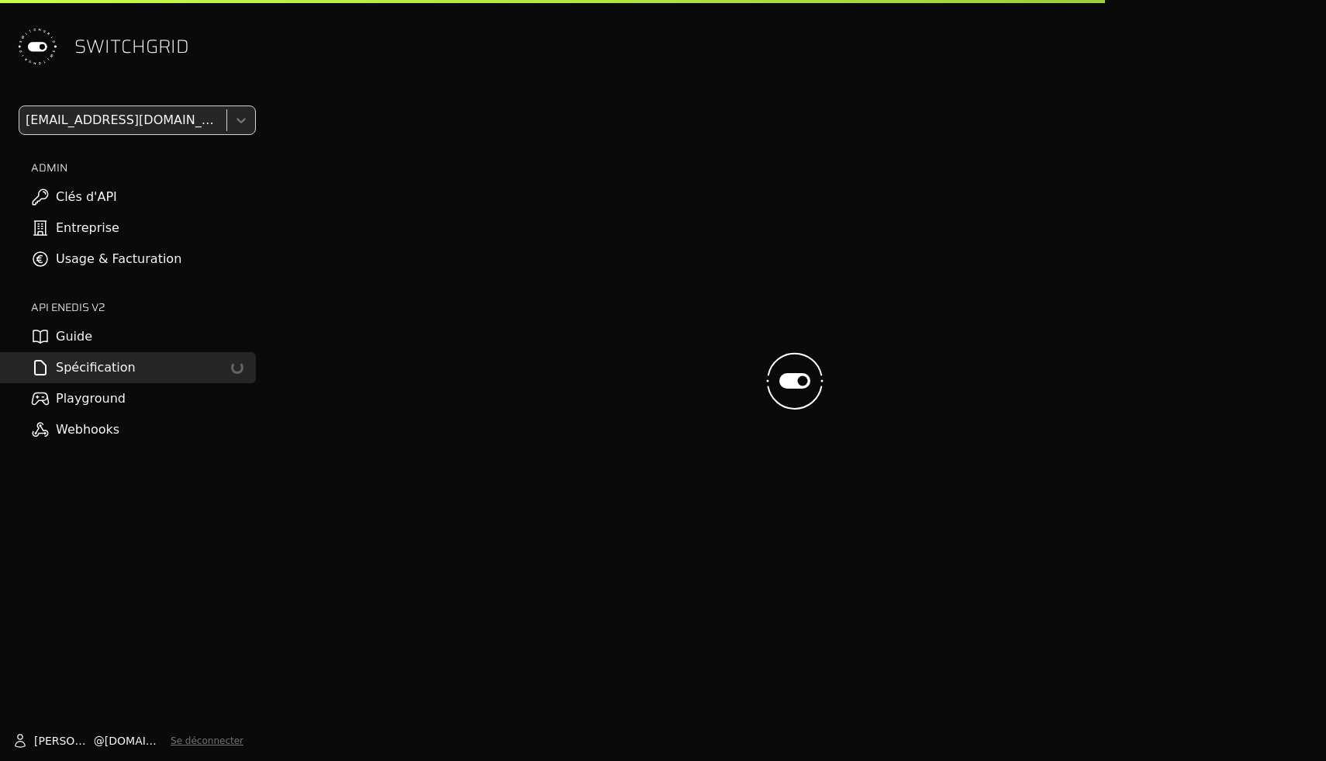
select select "**********"
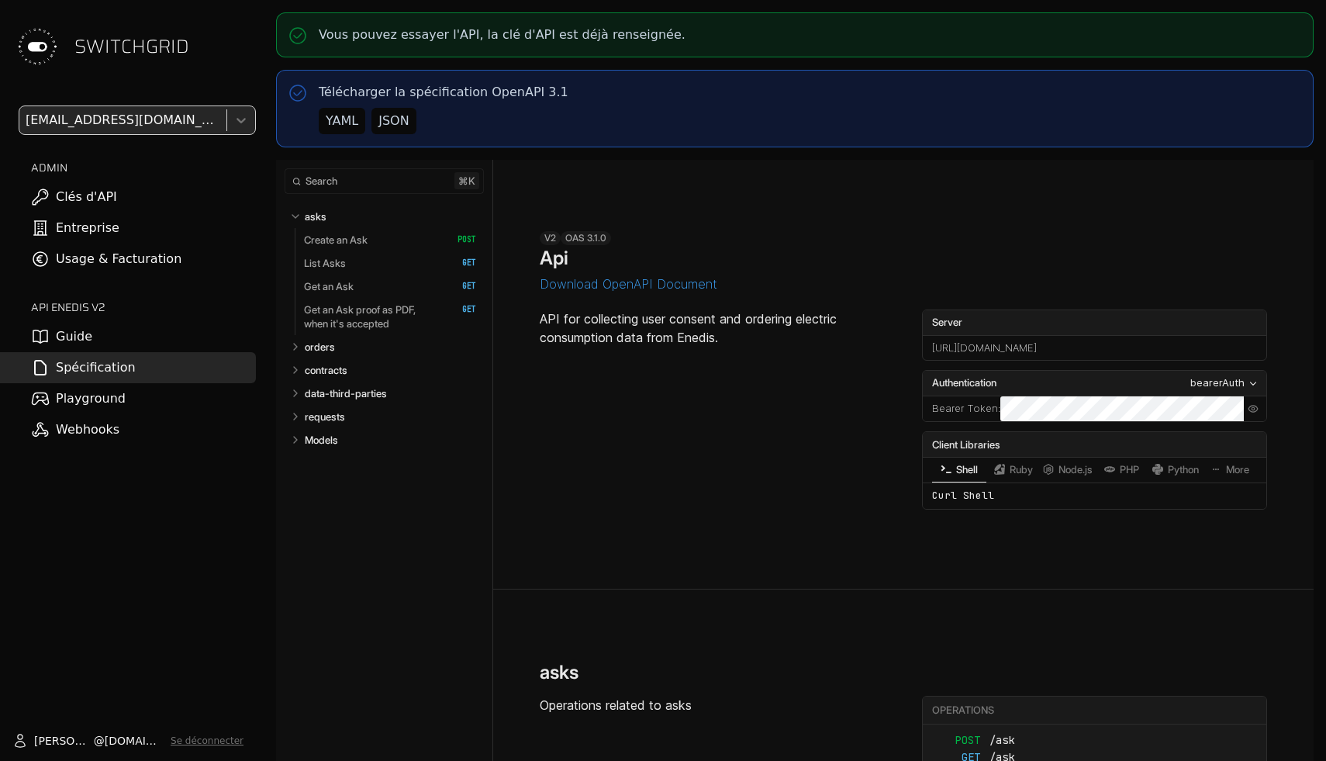
select select "**********"
click at [379, 231] on link "Create an Ask   HTTP Method: POST" at bounding box center [390, 239] width 172 height 23
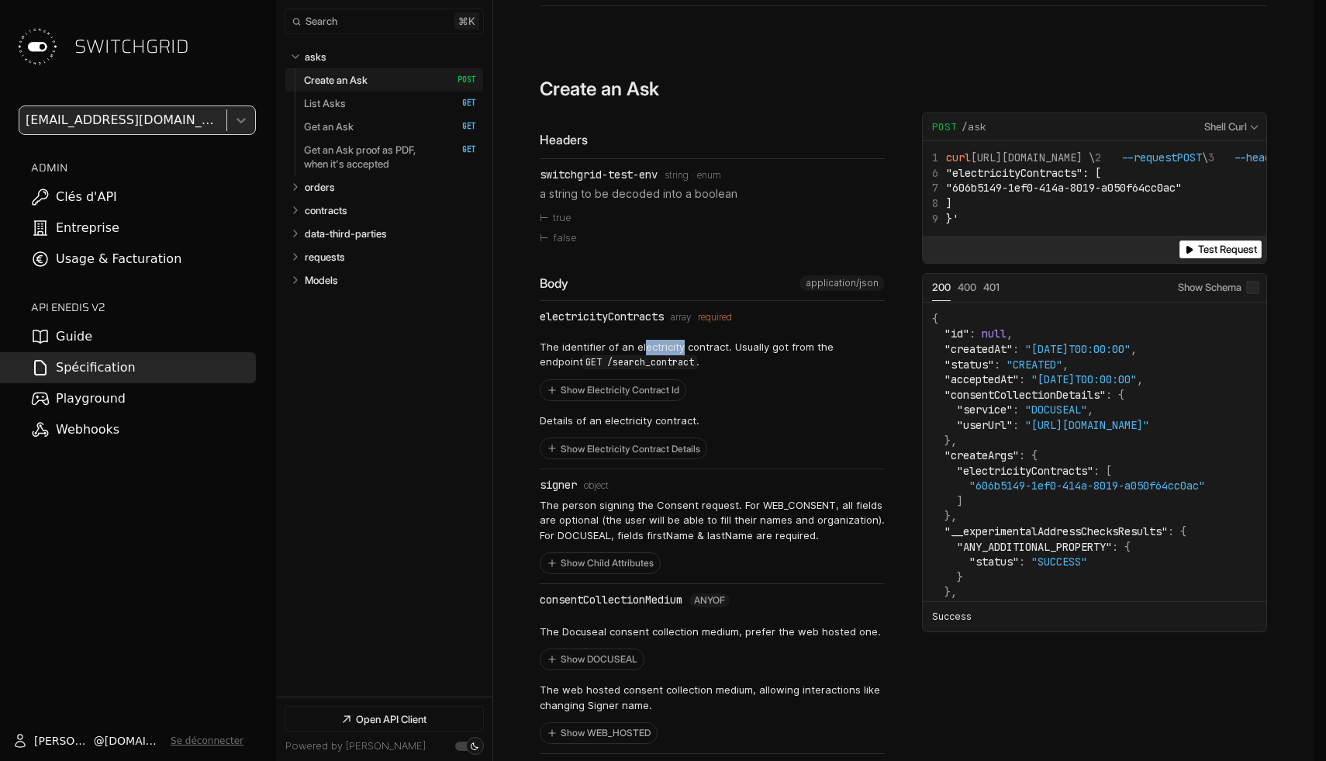
drag, startPoint x: 680, startPoint y: 336, endPoint x: 630, endPoint y: 336, distance: 50.4
click at [641, 340] on p "The identifier of an electricity contract. Usually got from the endpoint GET /s…" at bounding box center [712, 355] width 345 height 30
click at [630, 340] on p "The identifier of an electricity contract. Usually got from the endpoint GET /s…" at bounding box center [712, 355] width 345 height 30
drag, startPoint x: 582, startPoint y: 194, endPoint x: 726, endPoint y: 194, distance: 144.3
click at [726, 194] on p "a string to be decoded into a boolean" at bounding box center [712, 193] width 345 height 16
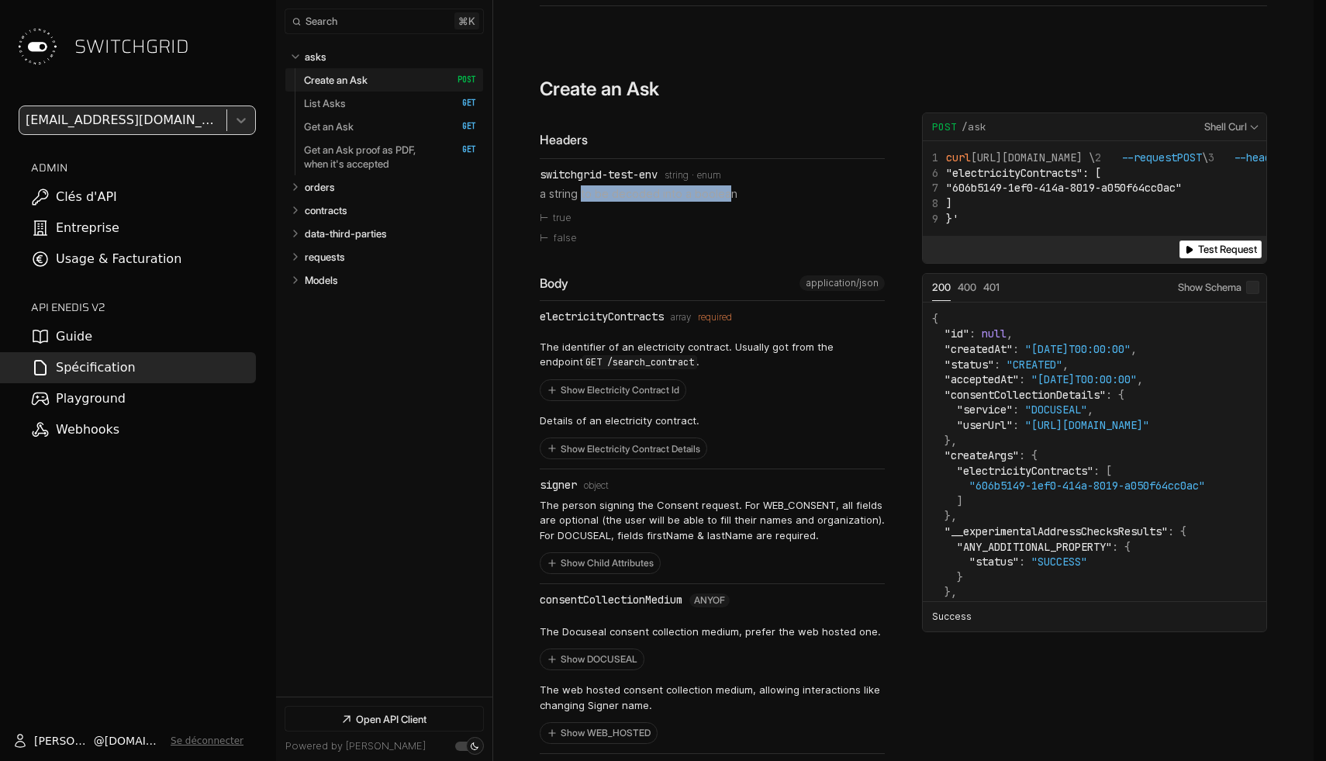
click at [726, 194] on p "a string to be decoded into a boolean" at bounding box center [712, 193] width 345 height 16
drag, startPoint x: 581, startPoint y: 343, endPoint x: 782, endPoint y: 343, distance: 200.9
click at [782, 343] on p "The identifier of an electricity contract. Usually got from the endpoint GET /s…" at bounding box center [712, 355] width 345 height 30
drag, startPoint x: 782, startPoint y: 343, endPoint x: 669, endPoint y: 343, distance: 113.2
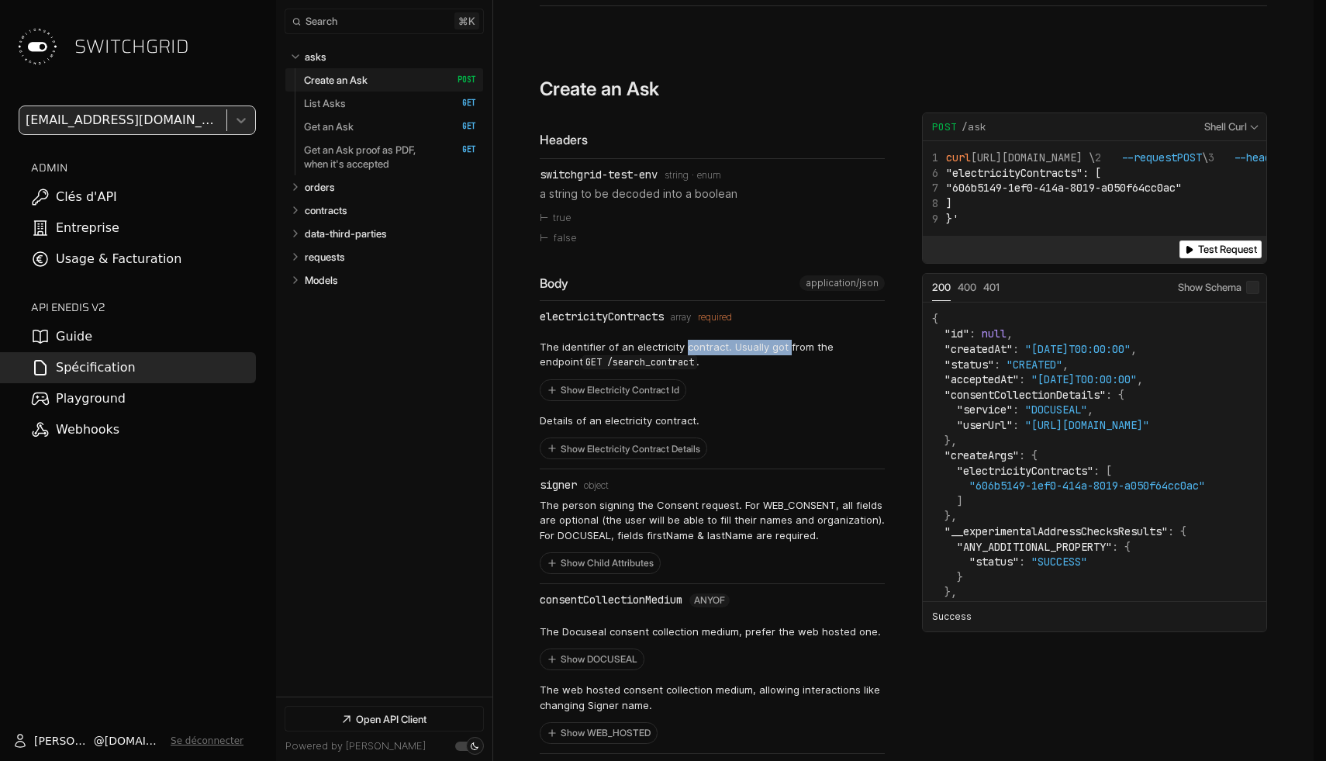
click at [671, 343] on p "The identifier of an electricity contract. Usually got from the endpoint GET /s…" at bounding box center [712, 355] width 345 height 30
click at [669, 343] on p "The identifier of an electricity contract. Usually got from the endpoint GET /s…" at bounding box center [712, 355] width 345 height 30
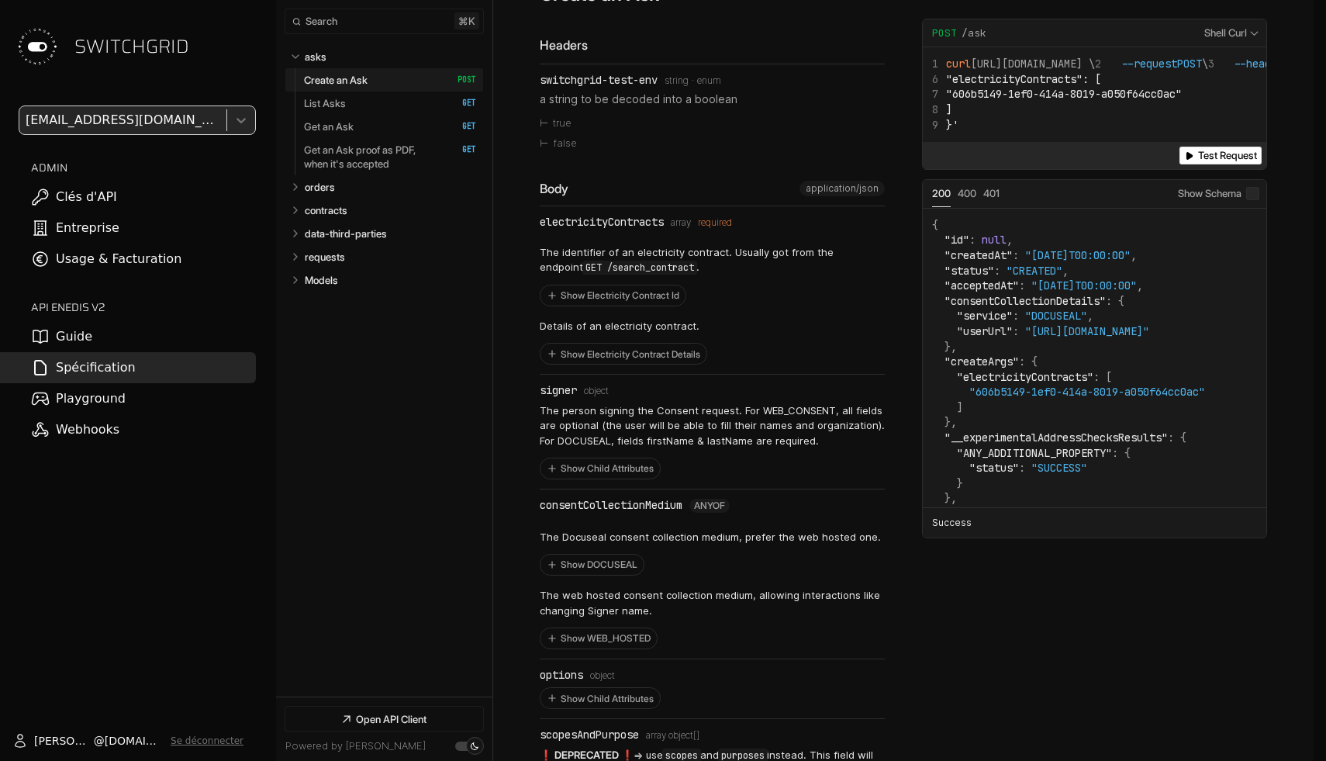
scroll to position [973, 0]
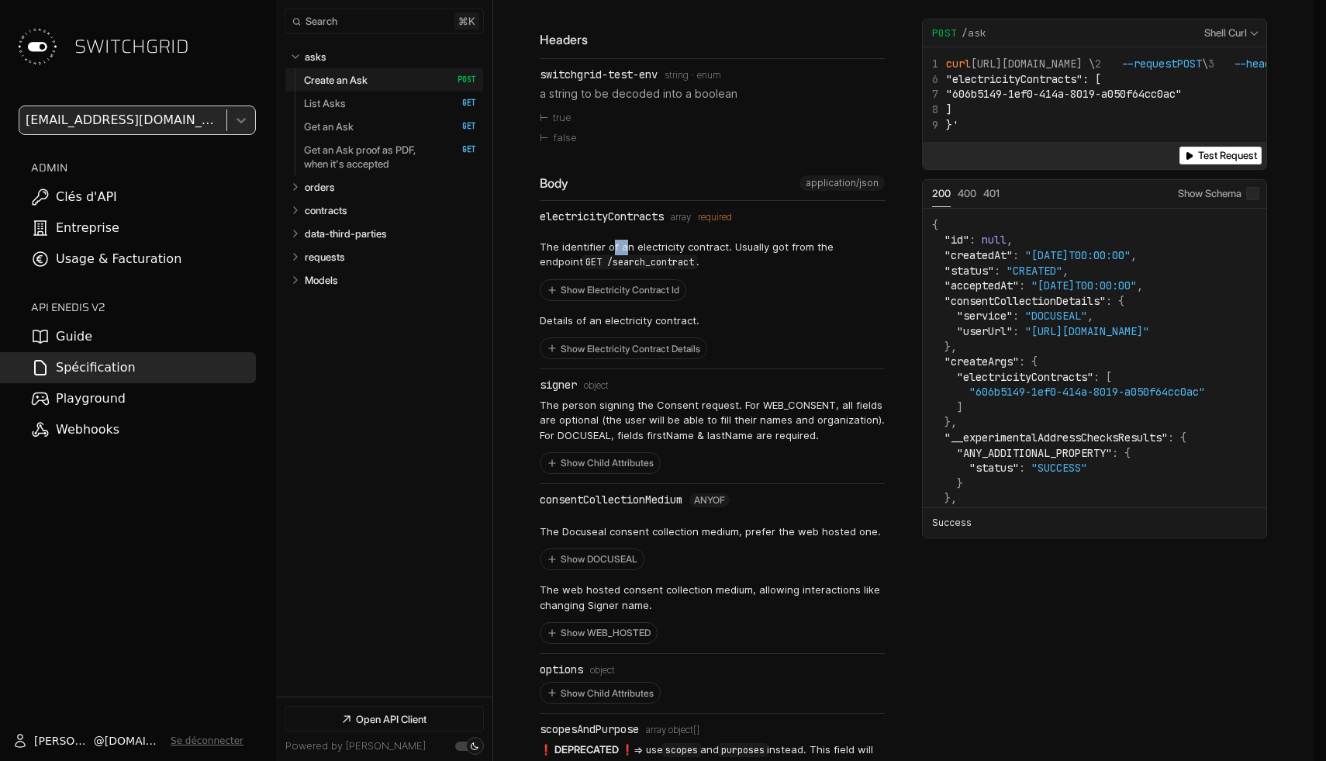
drag, startPoint x: 610, startPoint y: 239, endPoint x: 631, endPoint y: 239, distance: 21.7
click at [631, 240] on p "The identifier of an electricity contract. Usually got from the endpoint GET /s…" at bounding box center [712, 255] width 345 height 30
click at [635, 282] on button "Show Electricity Contract Id" at bounding box center [613, 290] width 145 height 20
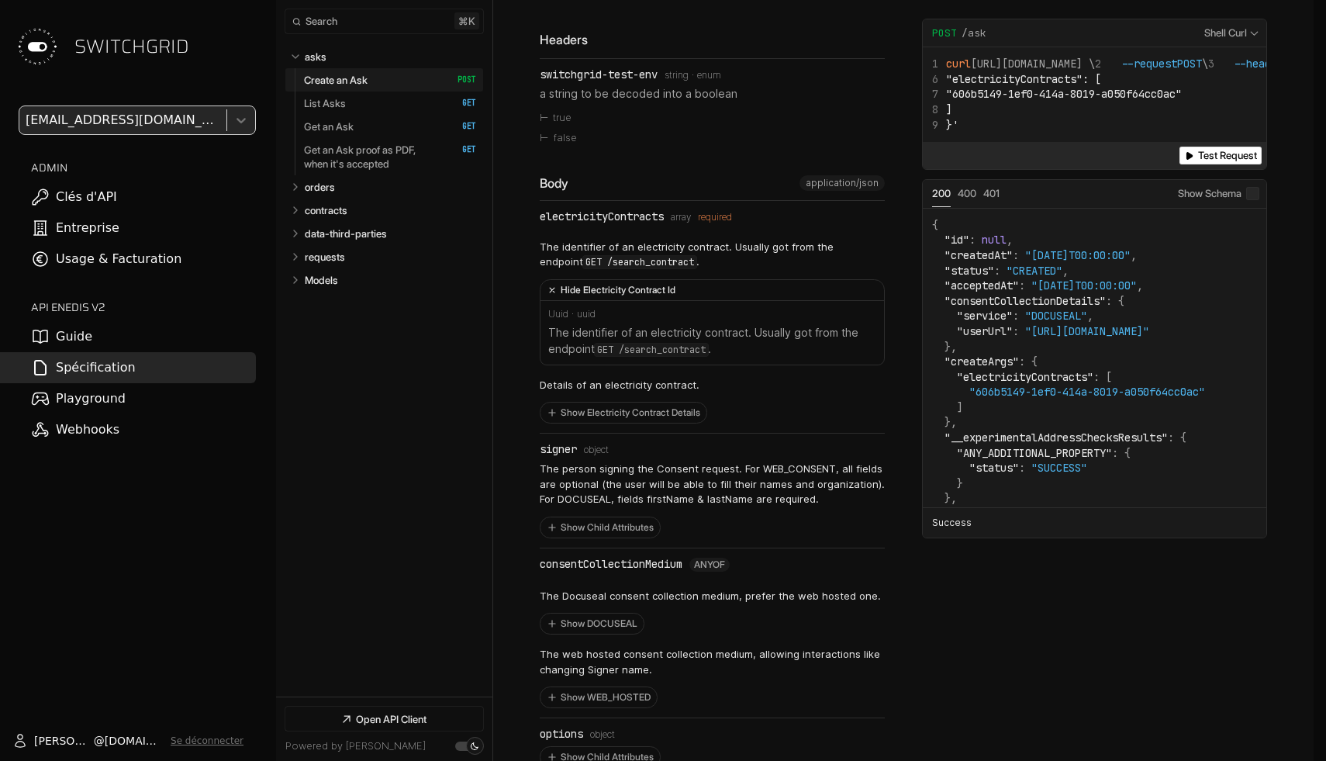
click at [635, 282] on button "Hide Electricity Contract Id" at bounding box center [713, 290] width 344 height 21
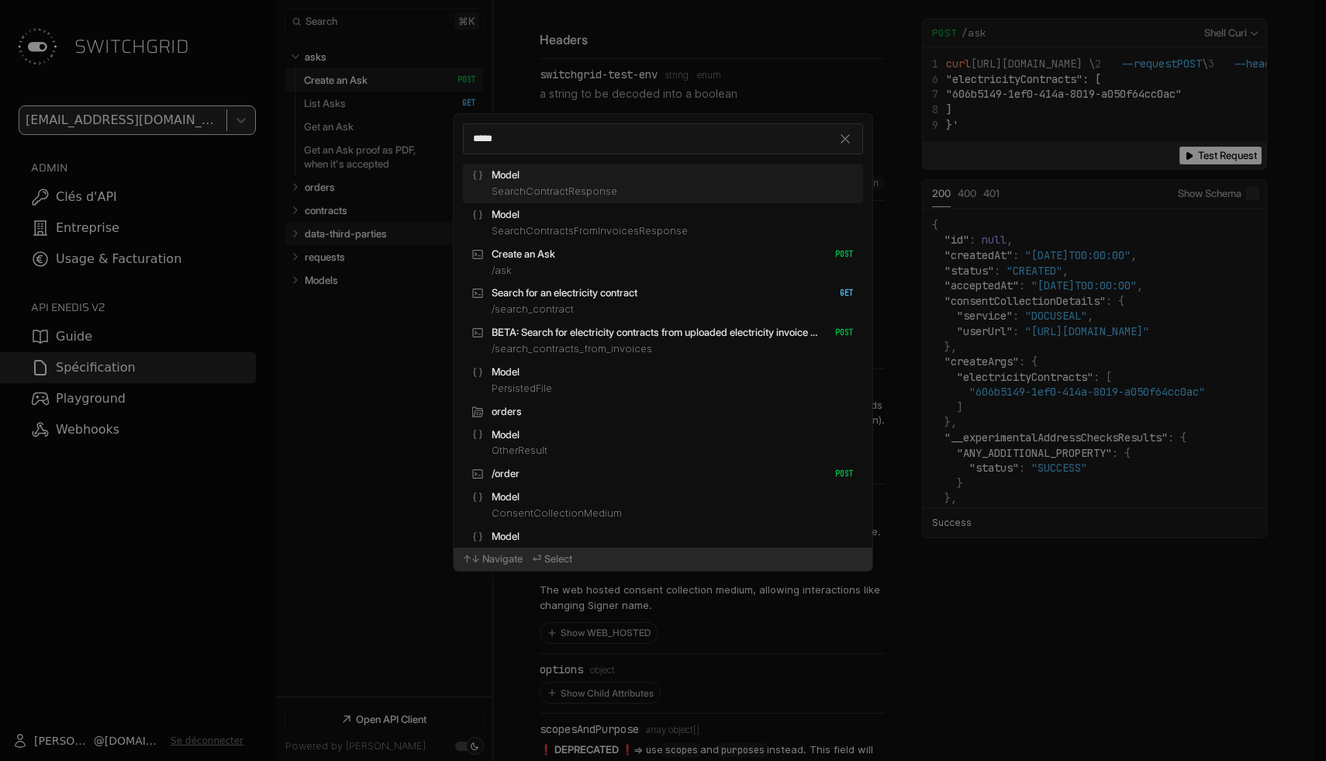
type input "******"
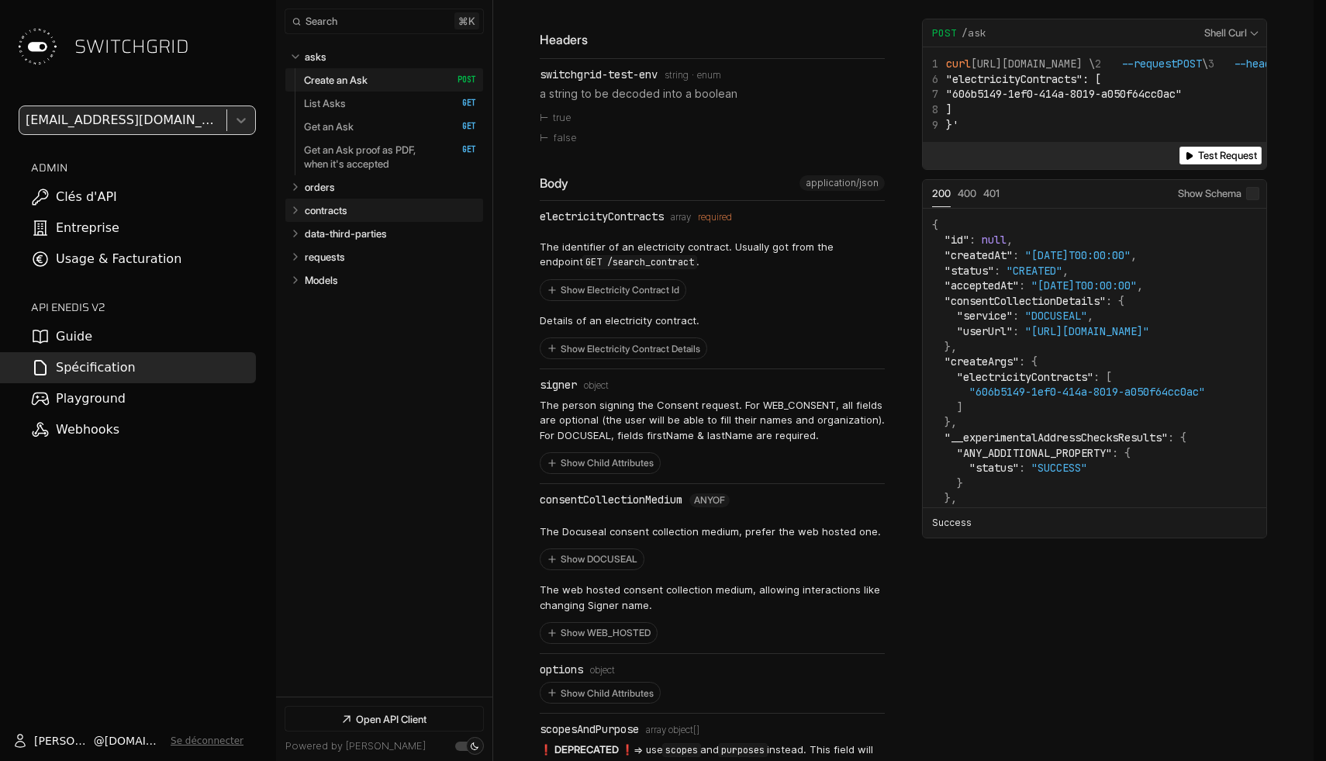
click at [379, 202] on link "contracts" at bounding box center [391, 210] width 172 height 23
select select "**********"
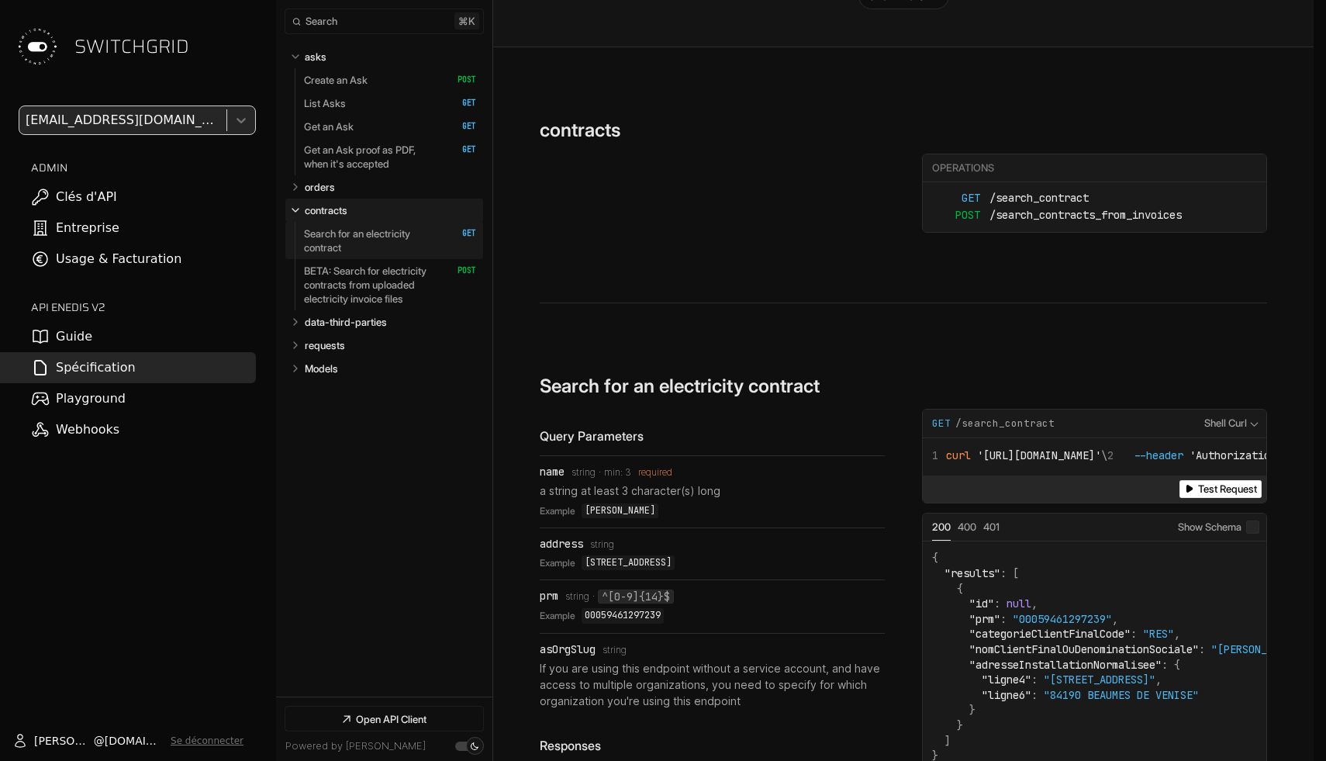
select select "**********"
click at [388, 254] on link "Search for an electricity contract   HTTP Method: GET" at bounding box center [390, 240] width 172 height 37
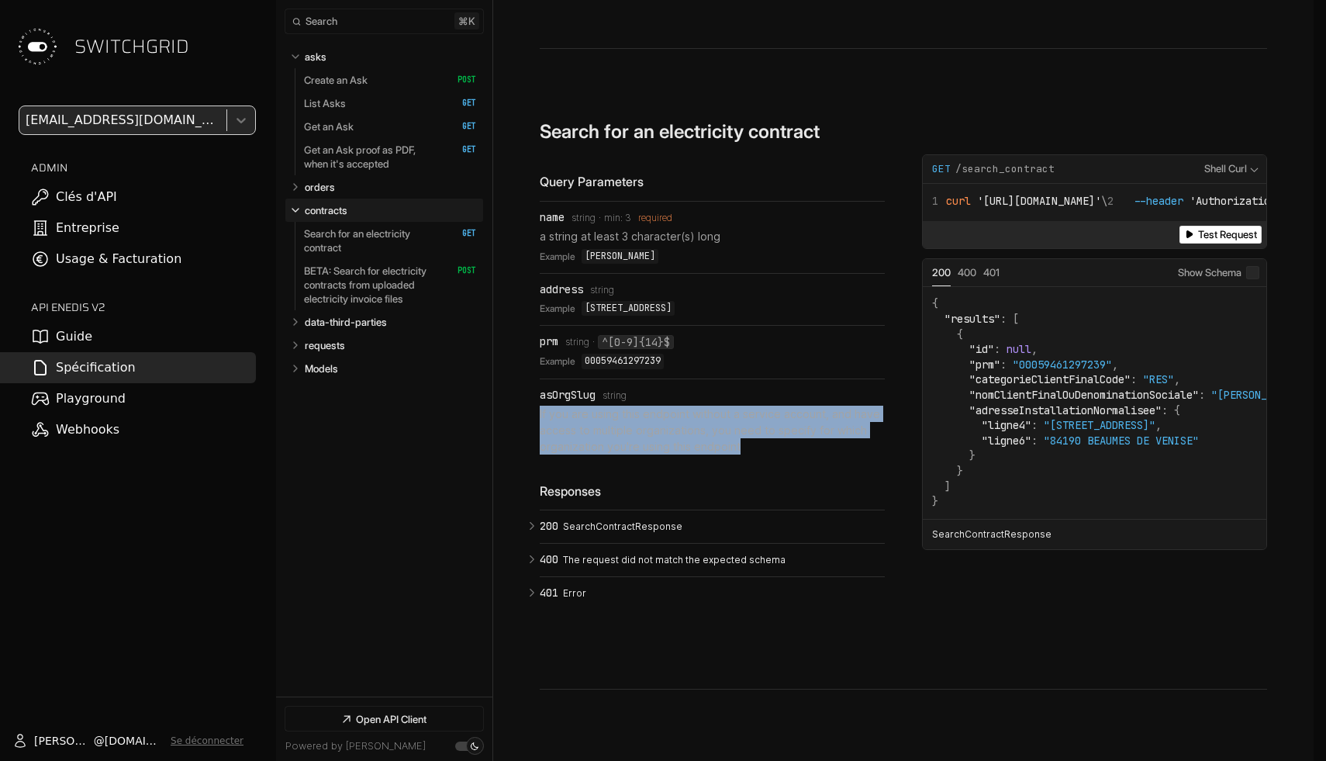
drag, startPoint x: 725, startPoint y: 358, endPoint x: 730, endPoint y: 408, distance: 50.6
click at [730, 408] on li "asOrgSlug Type: string If you are using this endpoint without a service account…" at bounding box center [712, 421] width 345 height 85
drag, startPoint x: 730, startPoint y: 408, endPoint x: 729, endPoint y: 346, distance: 62.1
click at [729, 379] on li "asOrgSlug Type: string If you are using this endpoint without a service account…" at bounding box center [712, 421] width 345 height 85
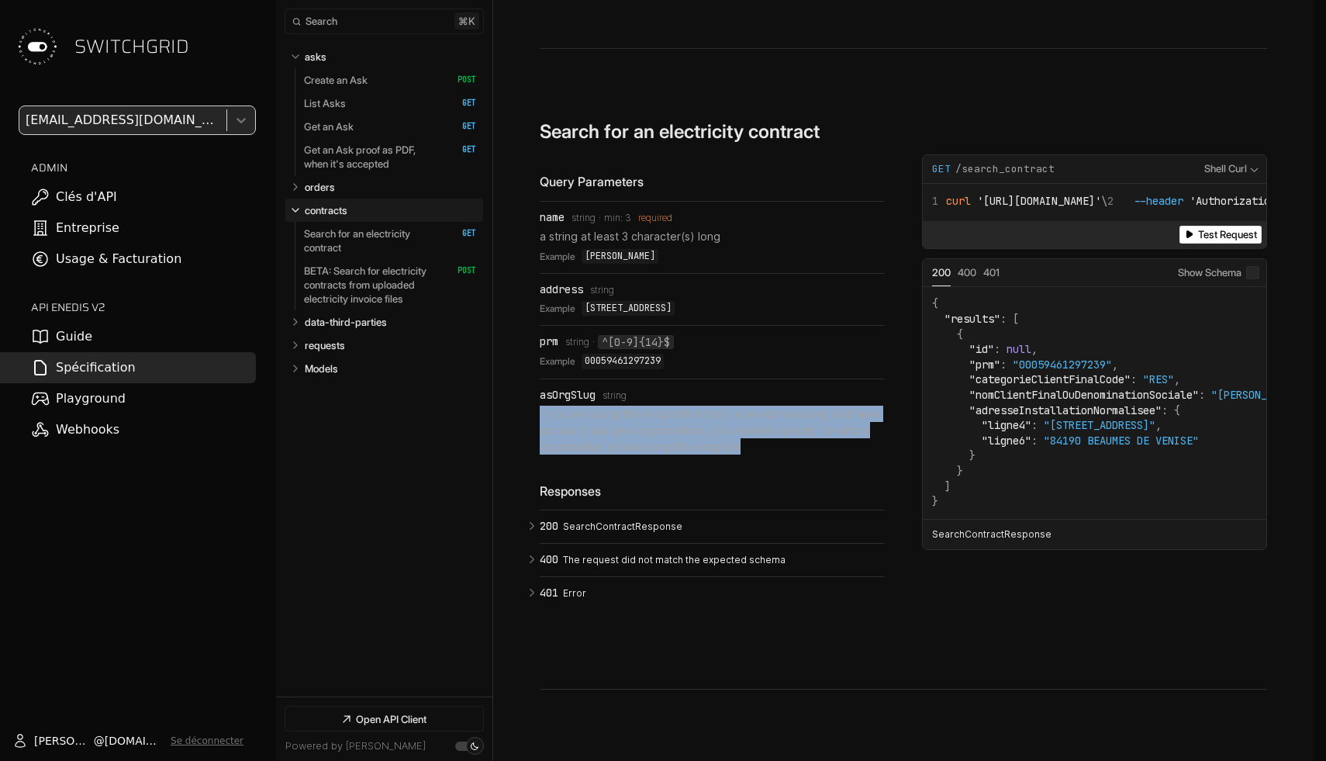
click at [729, 389] on div "asOrgSlug Type: string" at bounding box center [712, 395] width 345 height 12
drag, startPoint x: 729, startPoint y: 346, endPoint x: 743, endPoint y: 391, distance: 47.1
click at [743, 391] on li "asOrgSlug Type: string If you are using this endpoint without a service account…" at bounding box center [712, 421] width 345 height 85
click at [743, 406] on p "If you are using this endpoint without a service account, and have access to mu…" at bounding box center [712, 430] width 345 height 49
drag, startPoint x: 756, startPoint y: 396, endPoint x: 713, endPoint y: 352, distance: 61.4
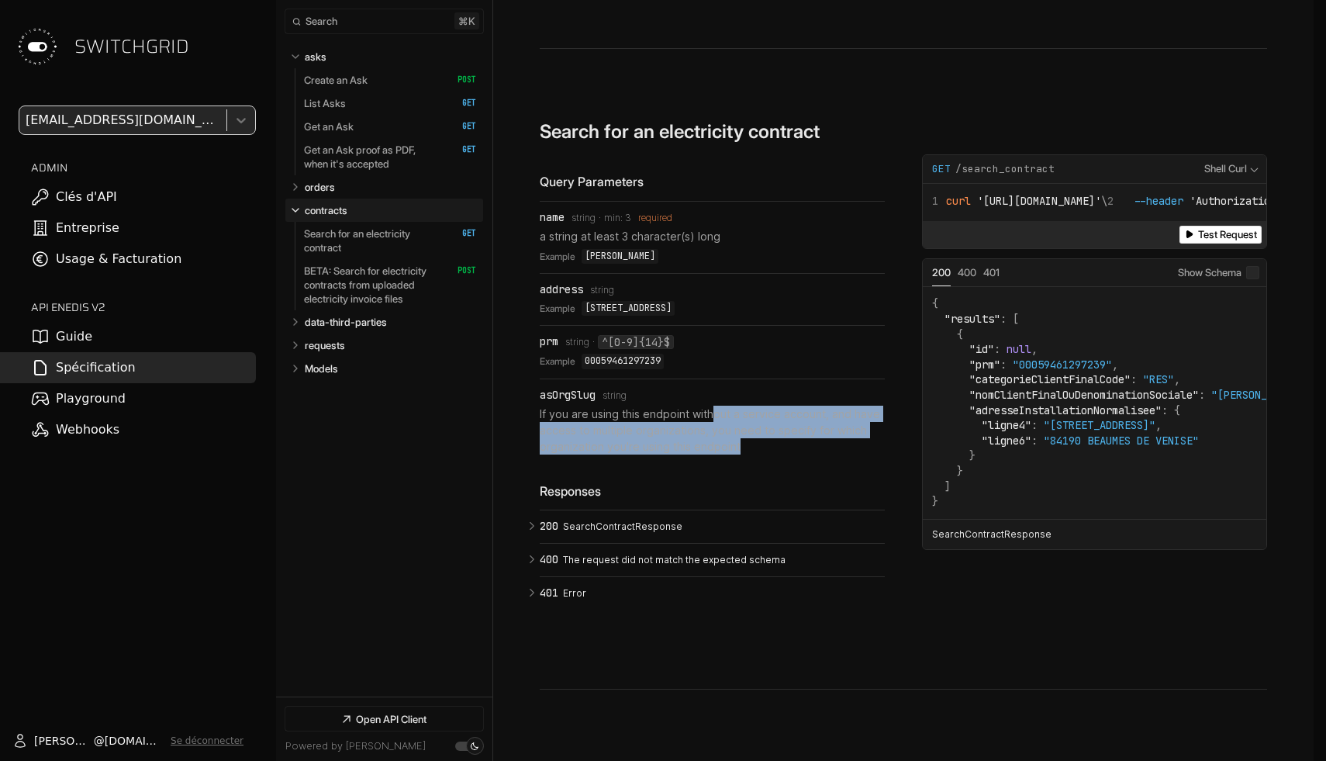
click at [713, 379] on li "asOrgSlug Type: string If you are using this endpoint without a service account…" at bounding box center [712, 421] width 345 height 85
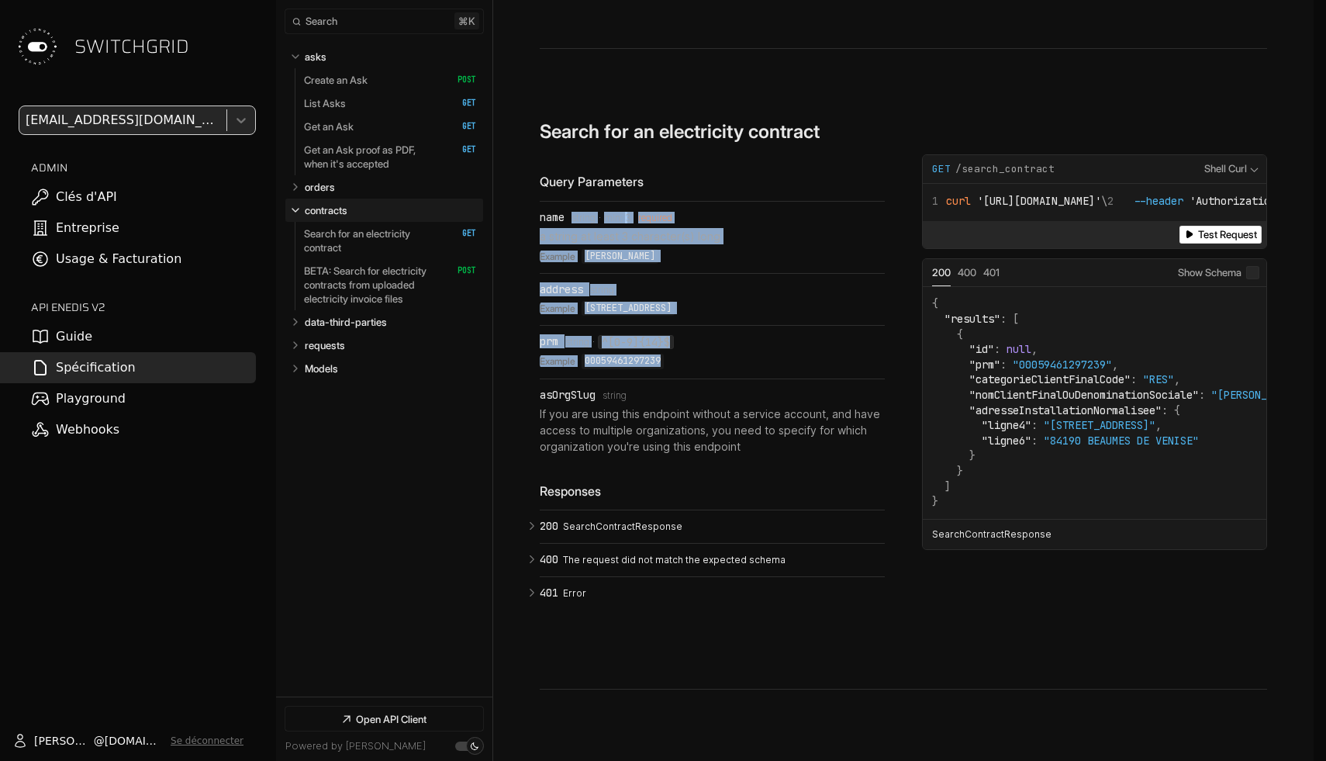
drag, startPoint x: 580, startPoint y: 155, endPoint x: 687, endPoint y: 311, distance: 189.1
click at [688, 311] on ul "name Type: string min: 3 required a string at least 3 character(s) long Example…" at bounding box center [712, 333] width 345 height 264
click at [687, 354] on div "Example 00059461297239" at bounding box center [712, 362] width 345 height 16
drag, startPoint x: 687, startPoint y: 311, endPoint x: 517, endPoint y: 179, distance: 215.0
click at [517, 181] on div "**********" at bounding box center [903, 573] width 821 height 1563
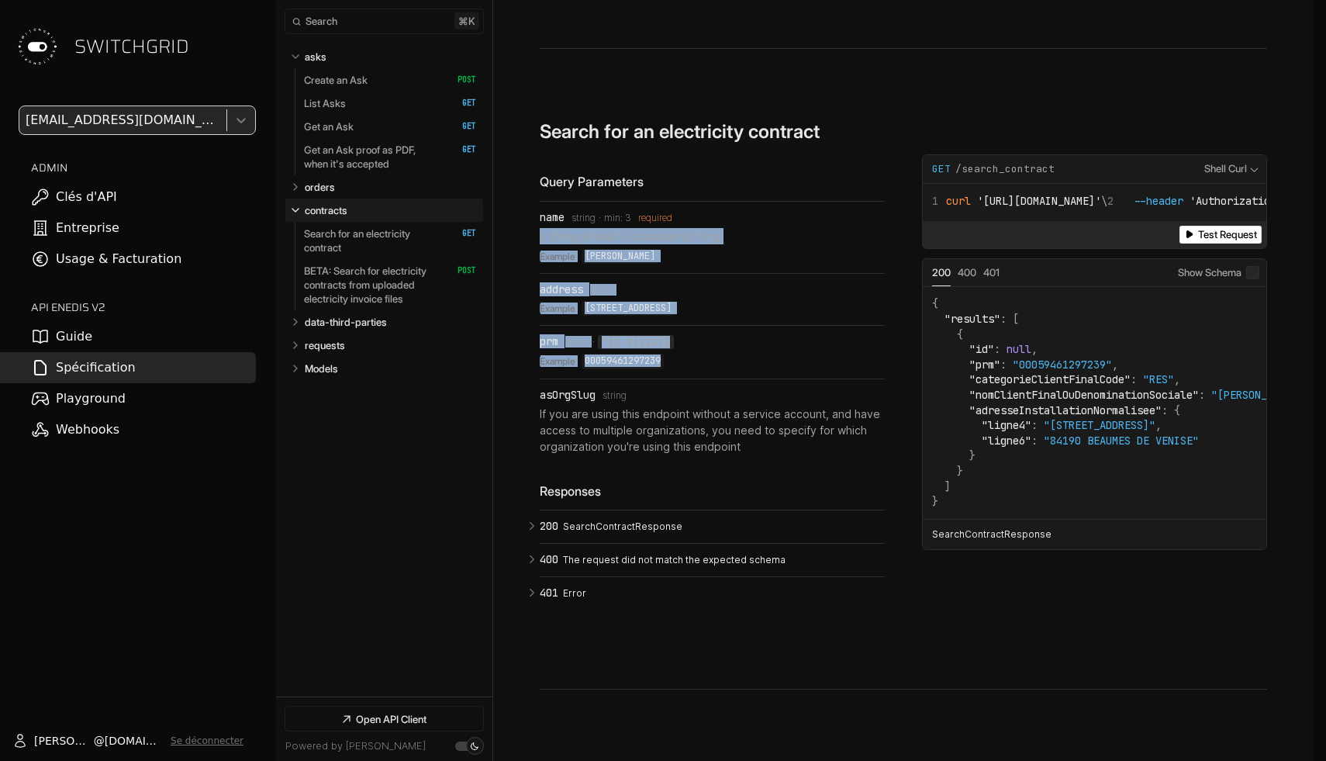
click at [517, 179] on div "**********" at bounding box center [903, 573] width 821 height 1563
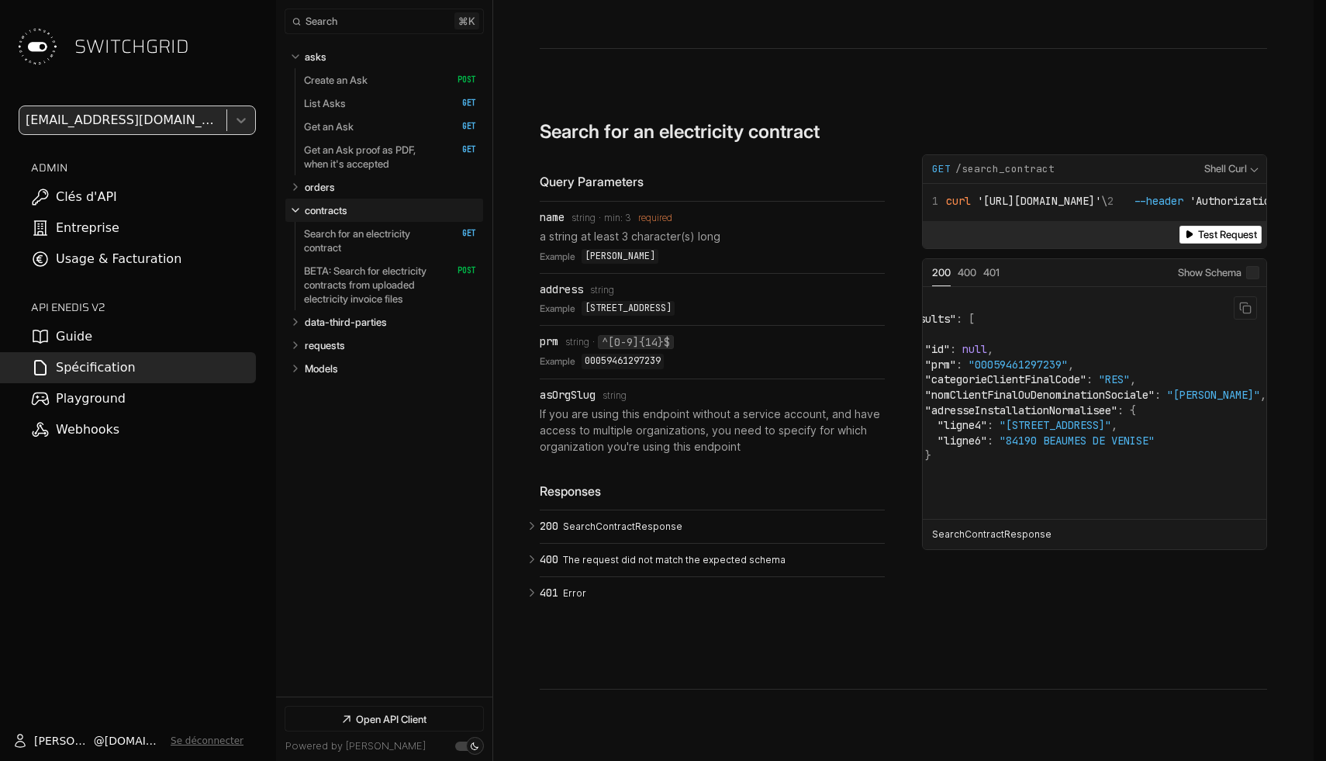
scroll to position [0, 0]
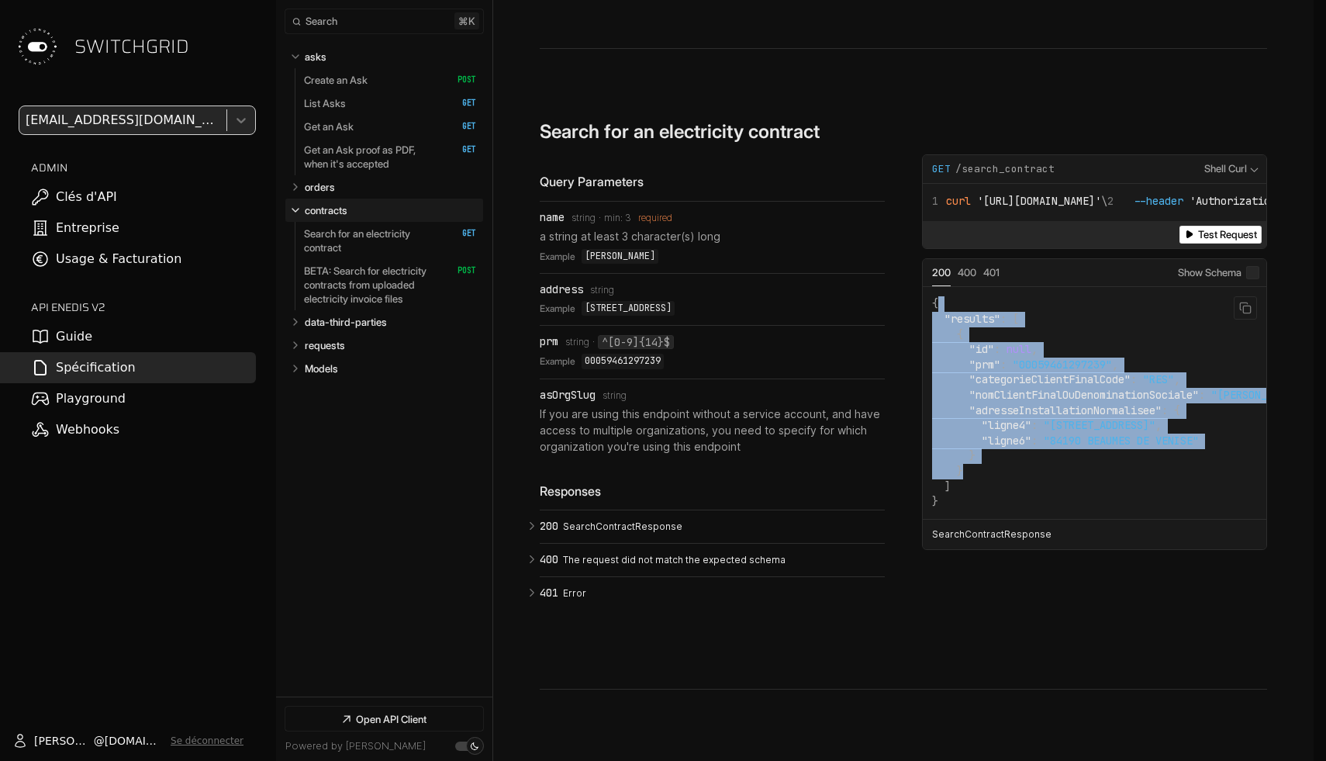
drag, startPoint x: 1121, startPoint y: 271, endPoint x: 1125, endPoint y: 427, distance: 156.7
click at [1125, 427] on code "{ "results" : [ { "id" : null , "prm" : "00059461297239" , "categorieClientFina…" at bounding box center [1121, 402] width 379 height 213
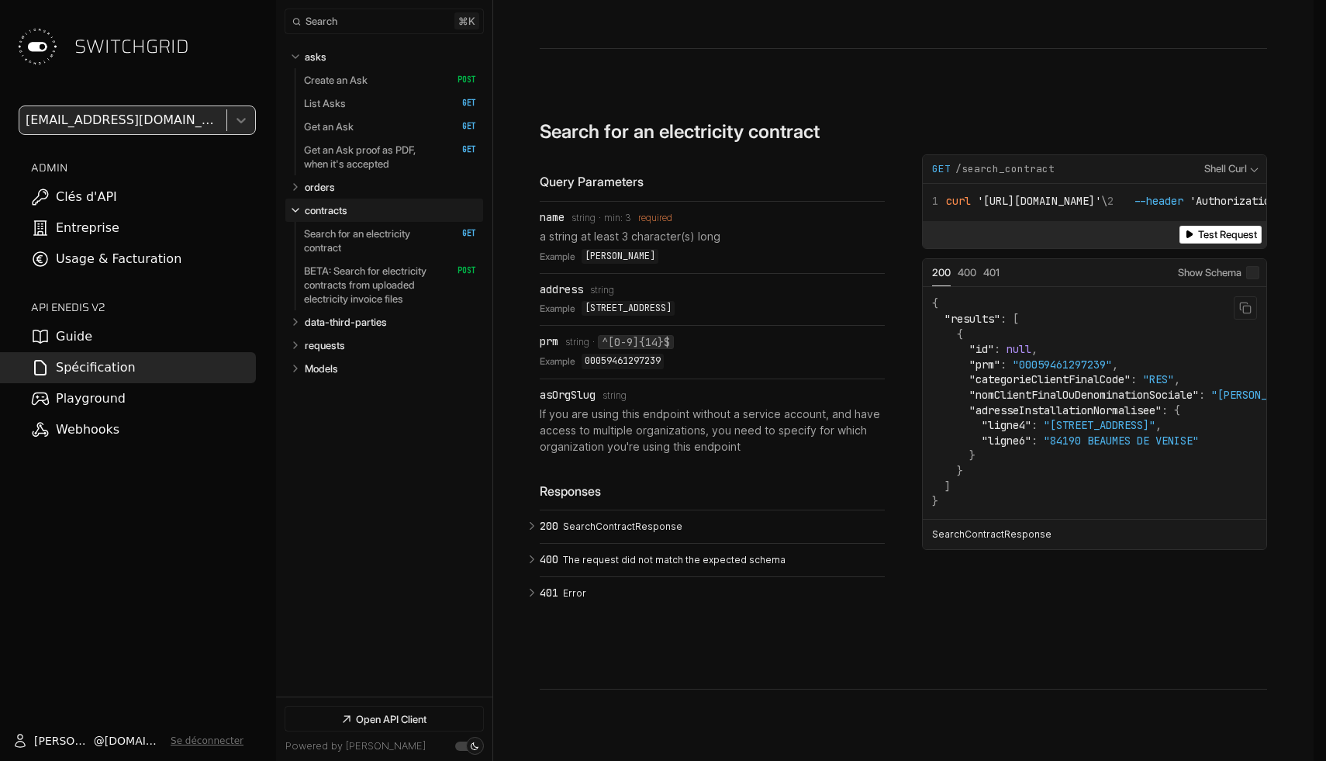
click at [1030, 342] on span "null" at bounding box center [1019, 349] width 25 height 14
copy span "null"
click at [1030, 342] on span "null" at bounding box center [1019, 349] width 25 height 14
click at [1026, 342] on span "null" at bounding box center [1019, 349] width 25 height 14
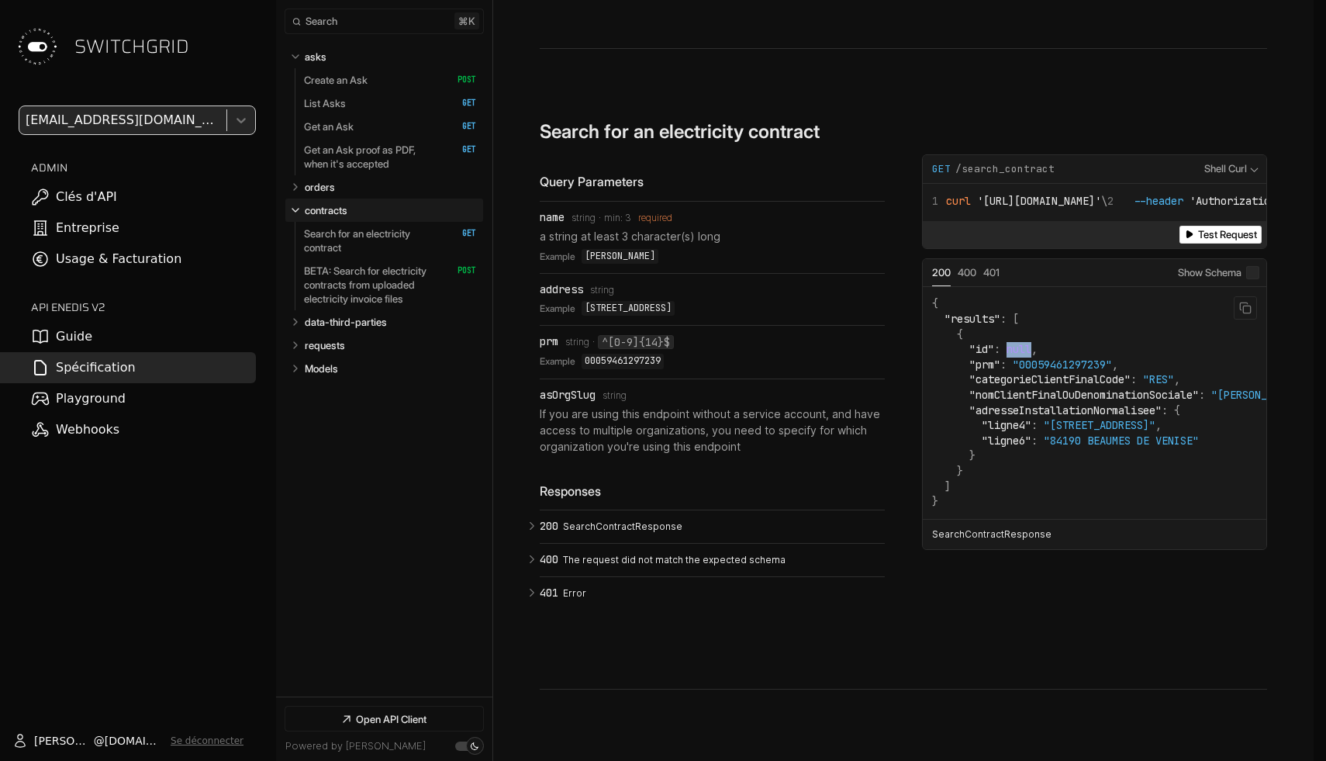
click at [1026, 342] on span "null" at bounding box center [1019, 349] width 25 height 14
copy span "null"
click at [1026, 342] on span "null" at bounding box center [1019, 349] width 25 height 14
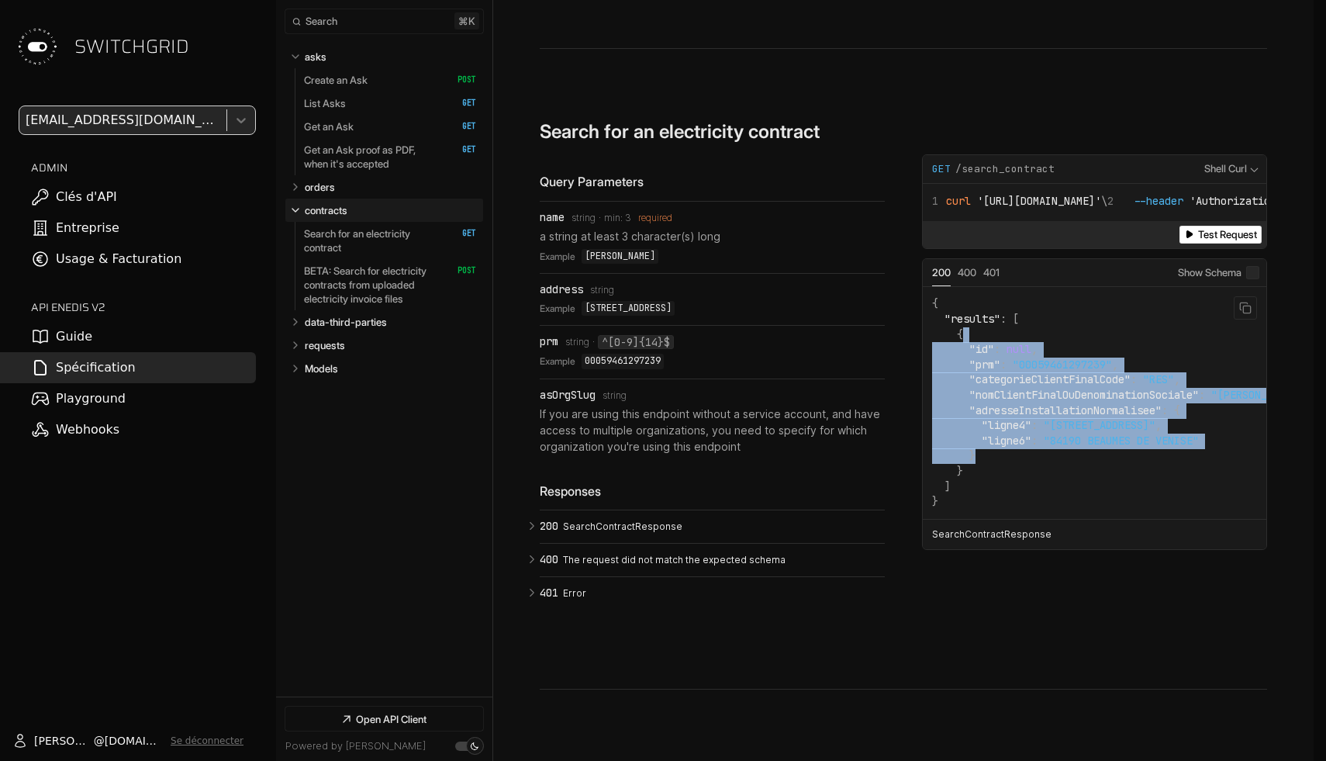
drag, startPoint x: 1027, startPoint y: 292, endPoint x: 1031, endPoint y: 420, distance: 127.3
click at [1031, 420] on code "{ "results" : [ { "id" : null , "prm" : "00059461297239" , "categorieClientFina…" at bounding box center [1121, 402] width 379 height 213
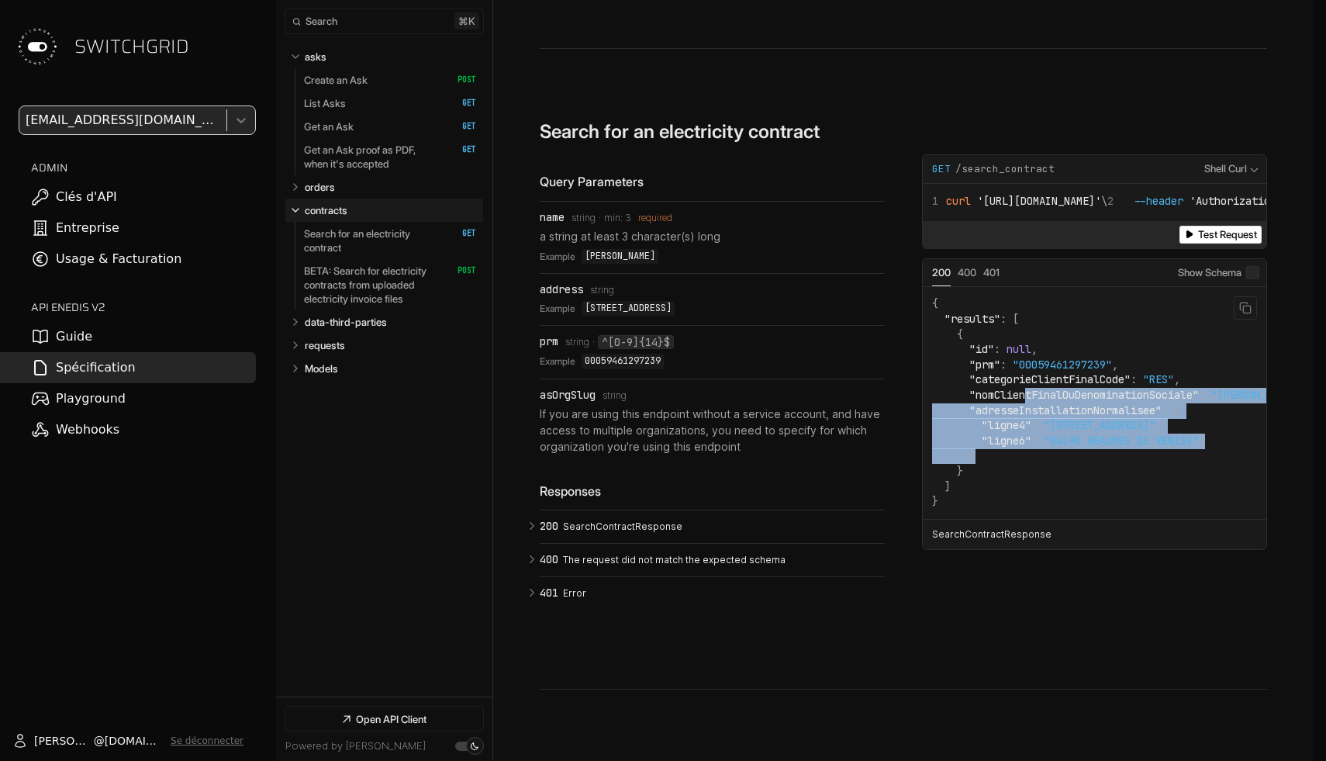
drag, startPoint x: 1031, startPoint y: 420, endPoint x: 1031, endPoint y: 314, distance: 105.5
click at [1031, 314] on code "{ "results" : [ { "id" : null , "prm" : "00059461297239" , "categorieClientFina…" at bounding box center [1121, 402] width 379 height 213
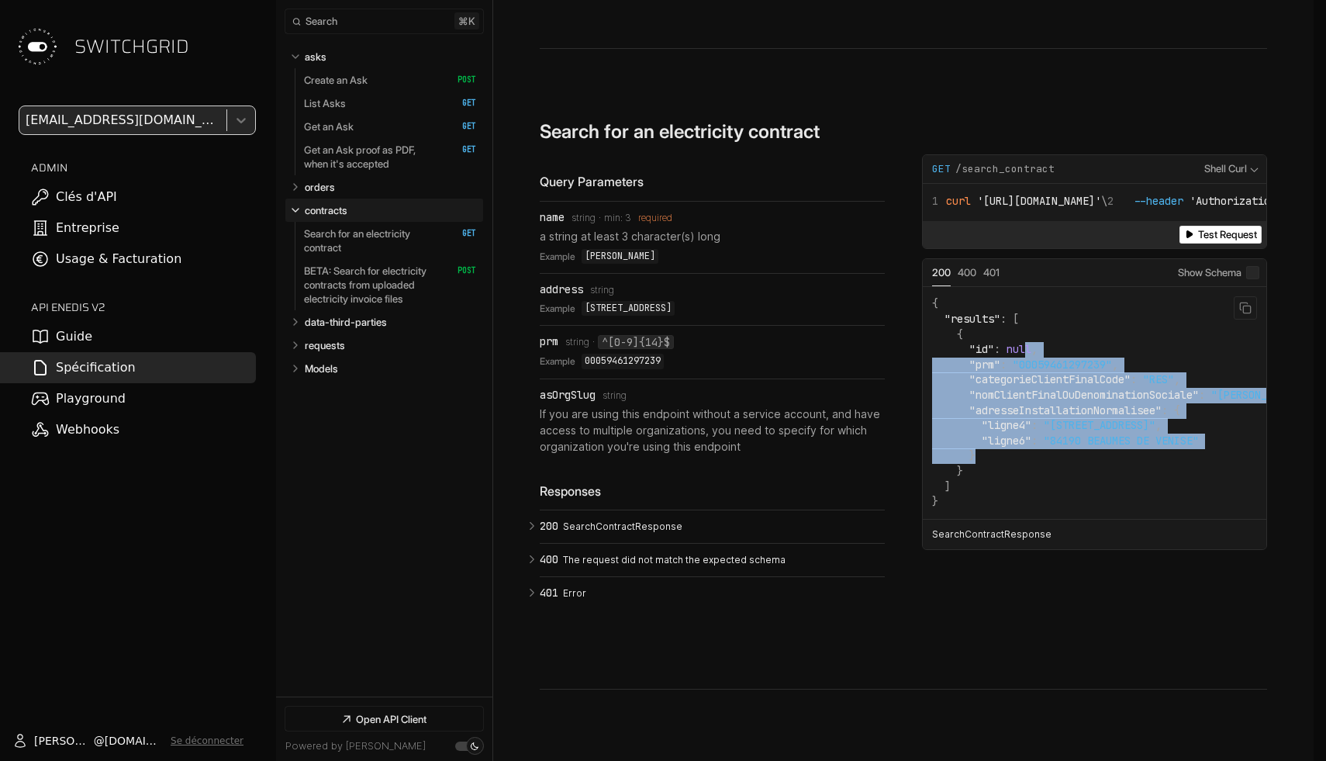
click at [1031, 342] on span "null" at bounding box center [1019, 349] width 25 height 14
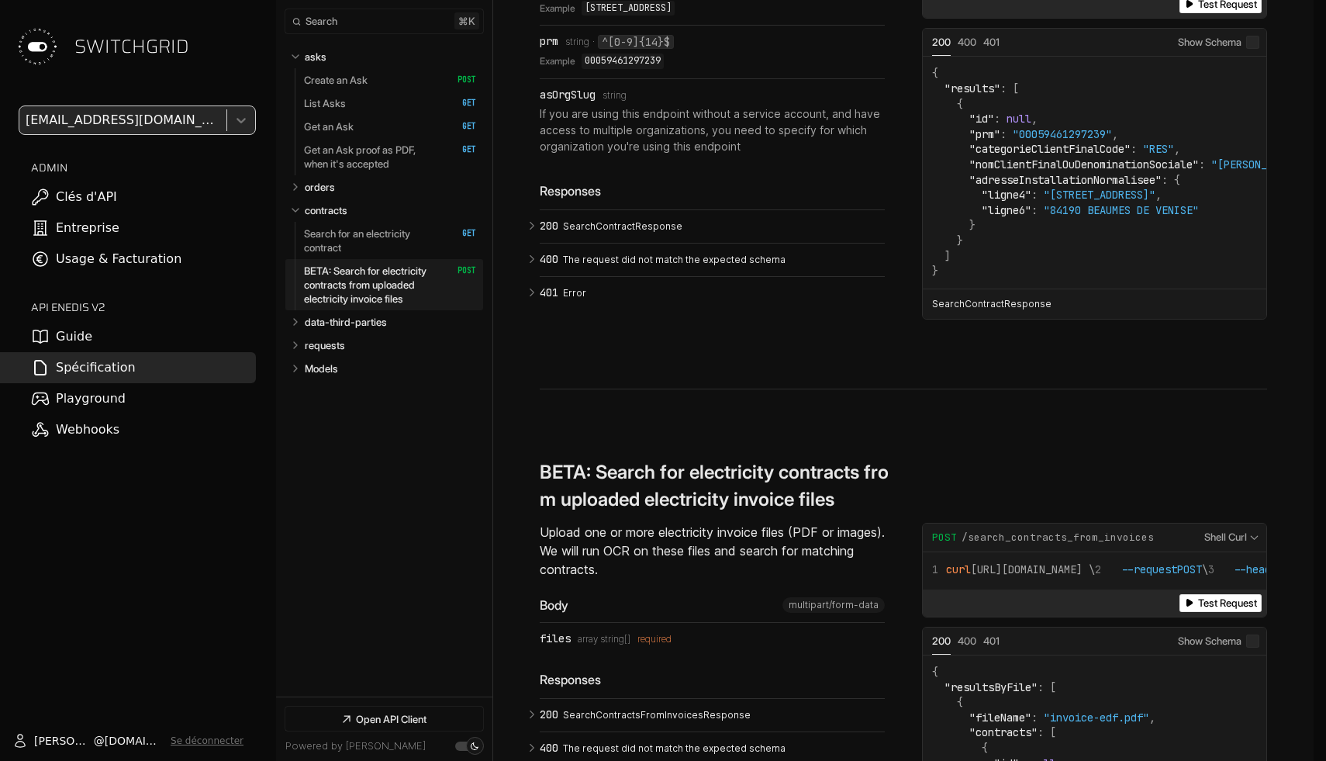
scroll to position [6408, 0]
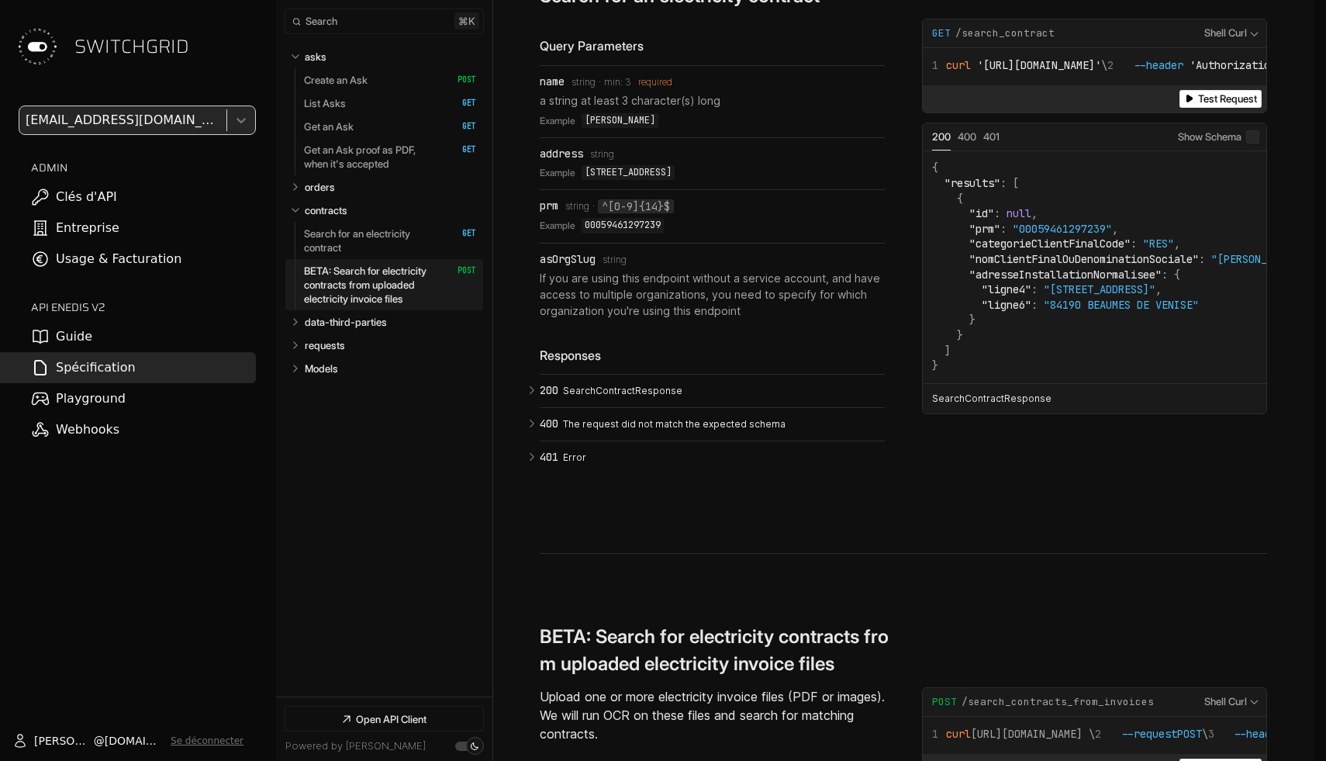
scroll to position [6338, 0]
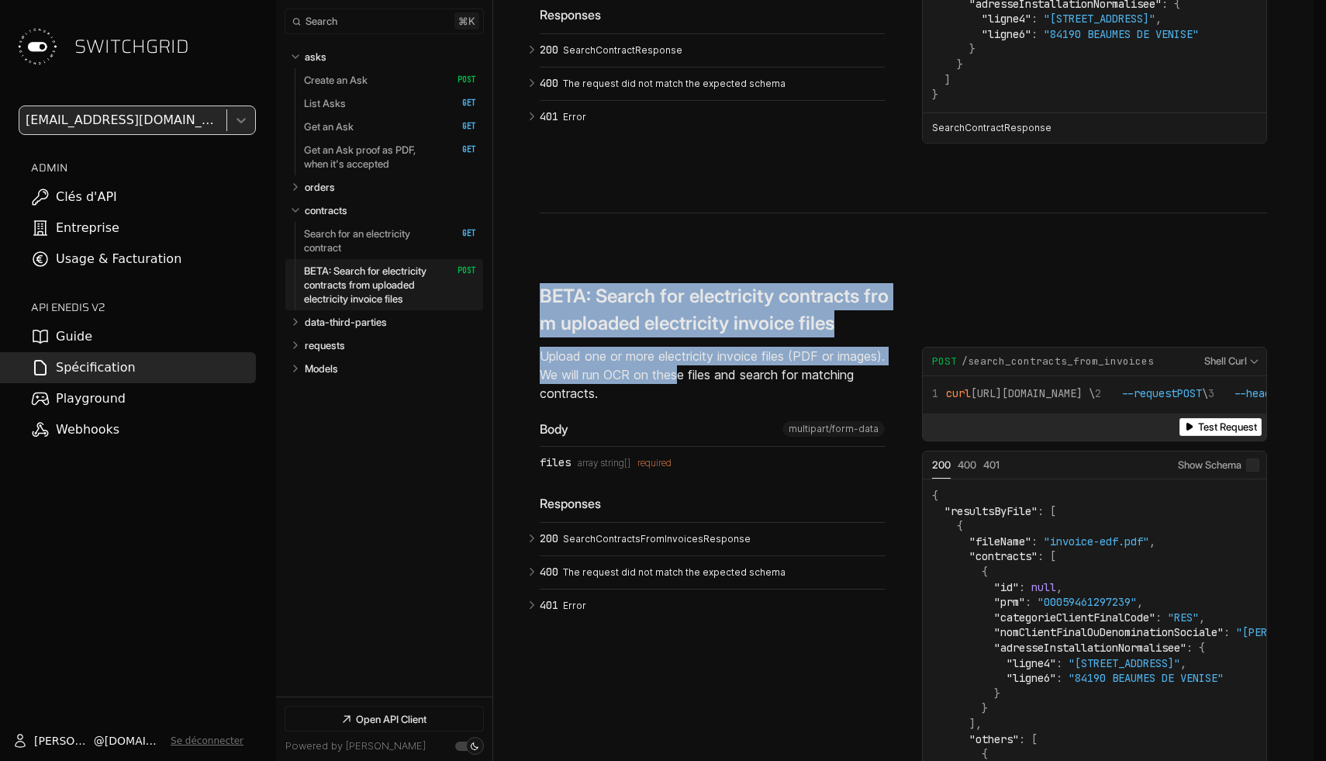
drag, startPoint x: 731, startPoint y: 227, endPoint x: 731, endPoint y: 325, distance: 97.7
click at [731, 325] on section "**********" at bounding box center [904, 545] width 728 height 665
click at [731, 347] on p "Upload one or more electricity invoice files (PDF or images). We will run OCR o…" at bounding box center [712, 375] width 345 height 56
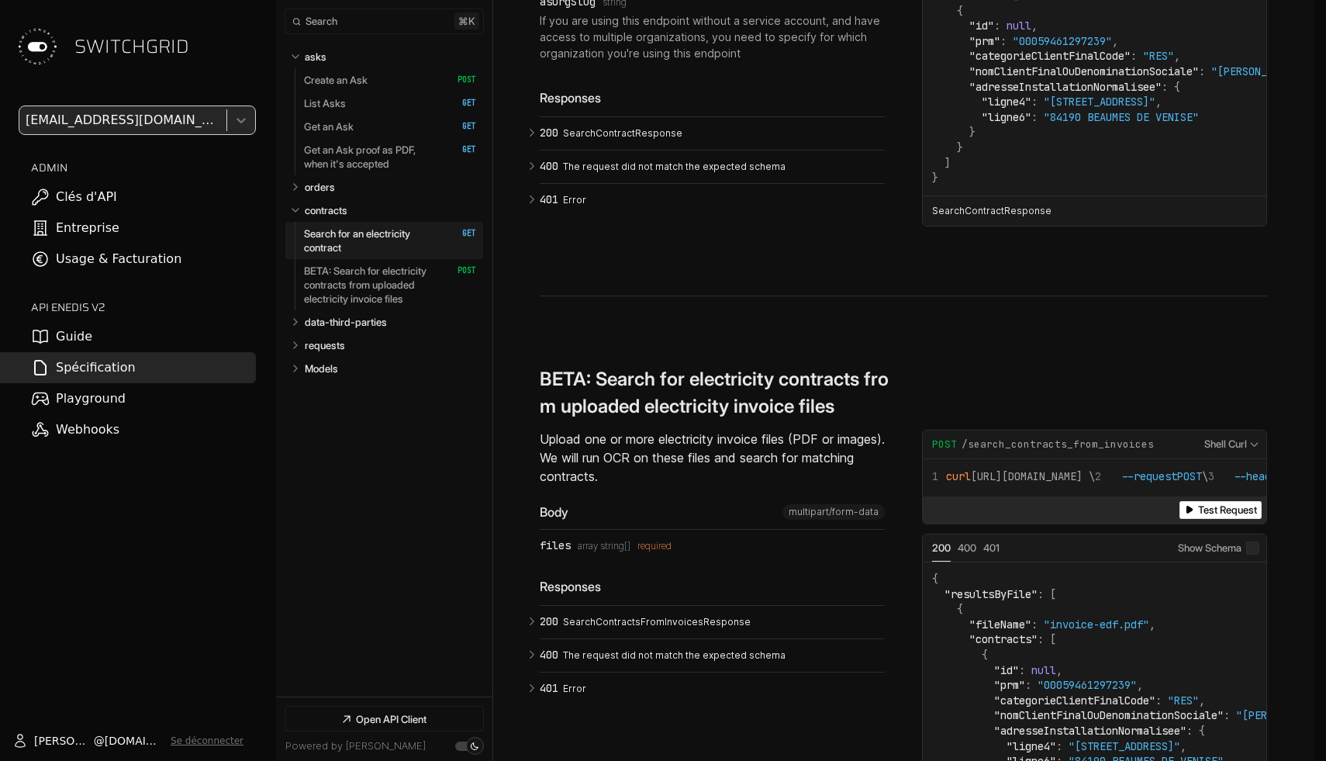
scroll to position [6257, 0]
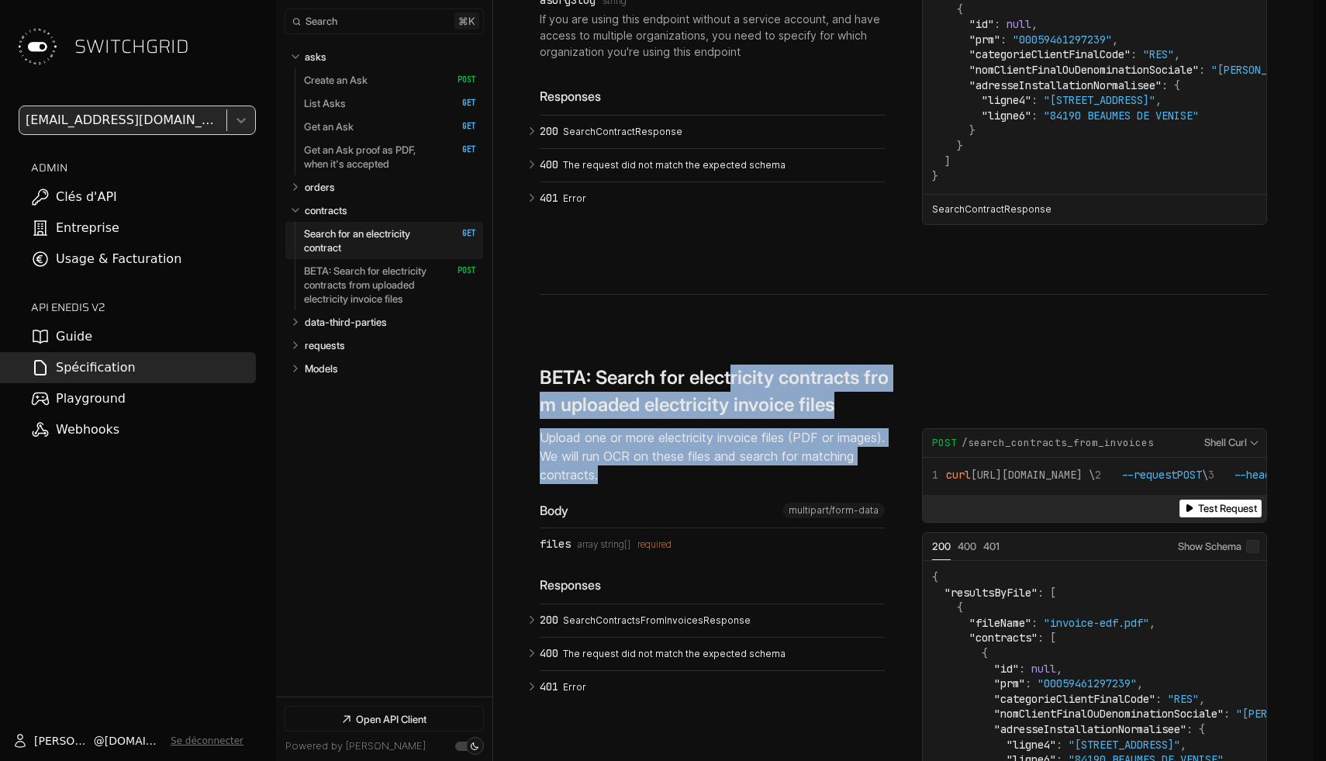
drag, startPoint x: 731, startPoint y: 332, endPoint x: 733, endPoint y: 434, distance: 101.6
click at [733, 434] on div "**********" at bounding box center [904, 628] width 728 height 526
click at [733, 434] on div "Upload one or more electricity invoice files (PDF or images). We will run OCR o…" at bounding box center [712, 565] width 345 height 275
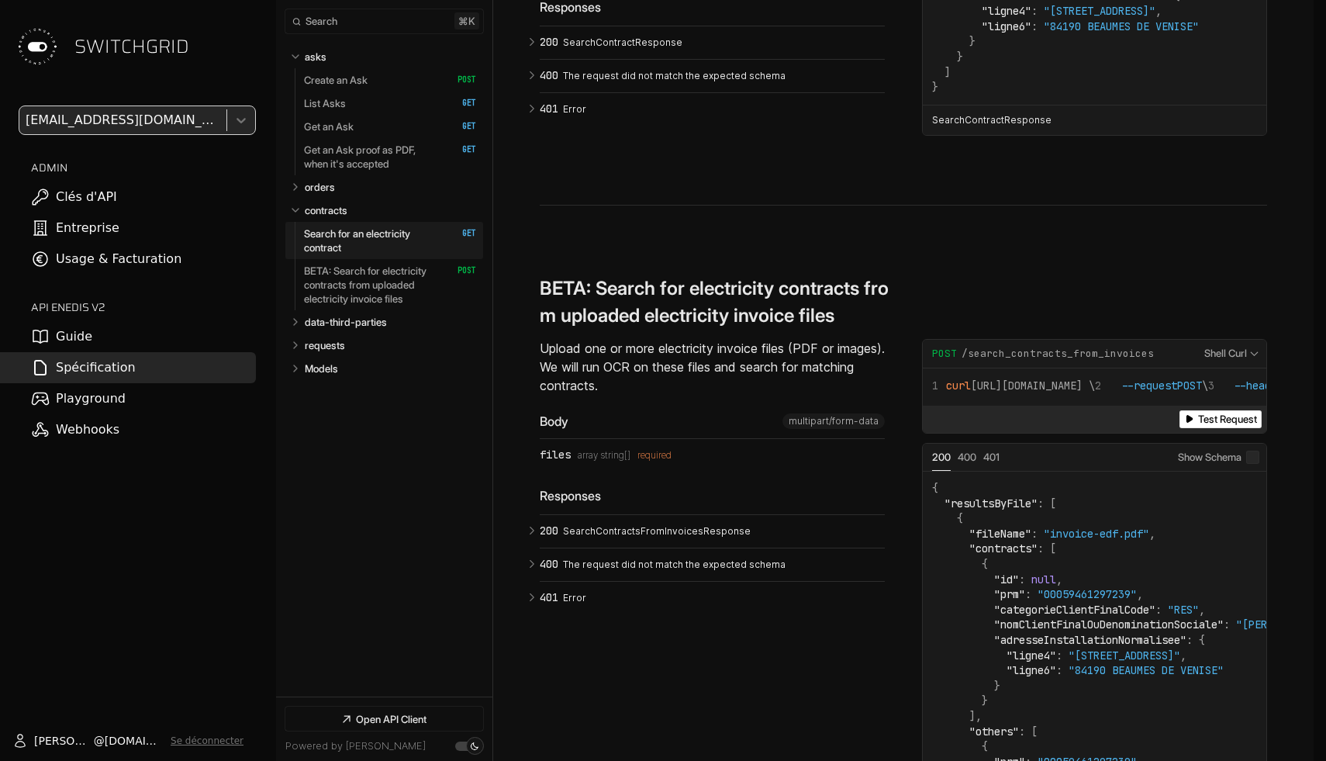
scroll to position [6364, 0]
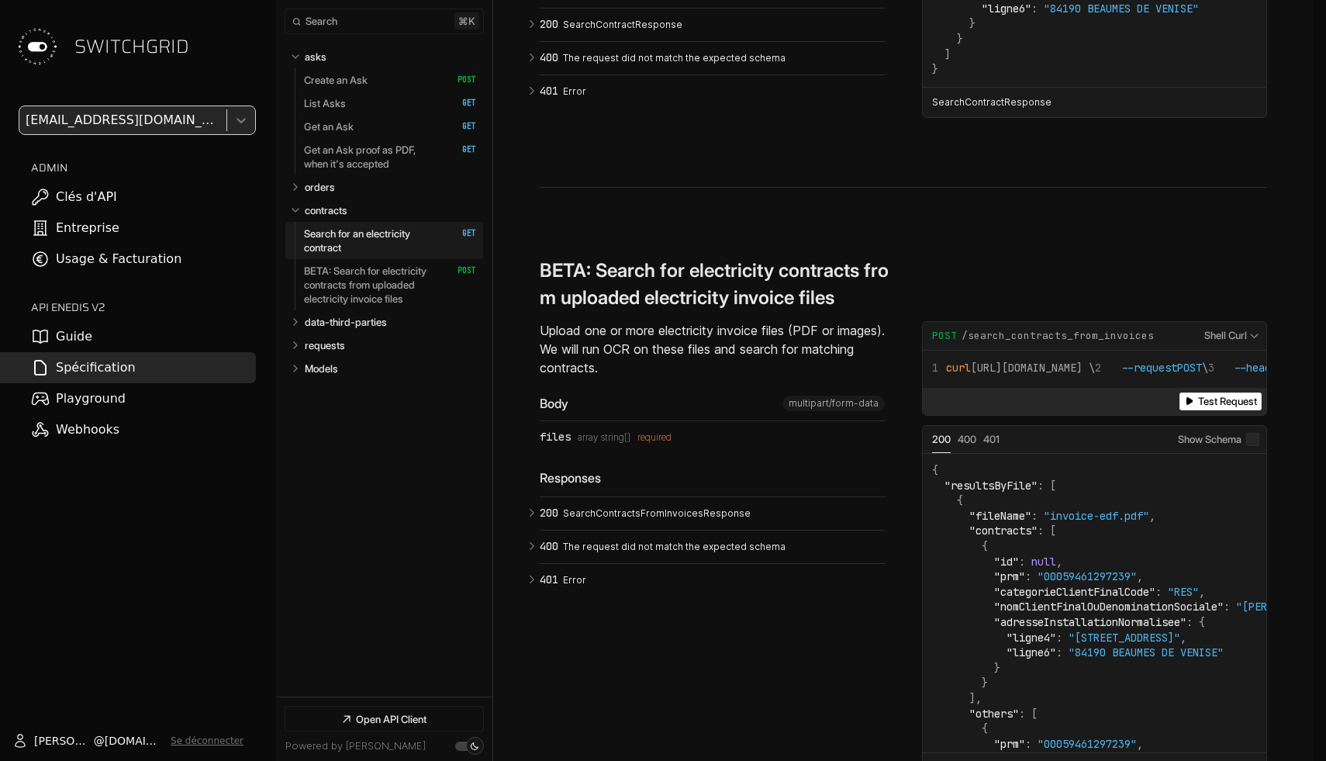
click at [650, 432] on div "required" at bounding box center [655, 437] width 34 height 11
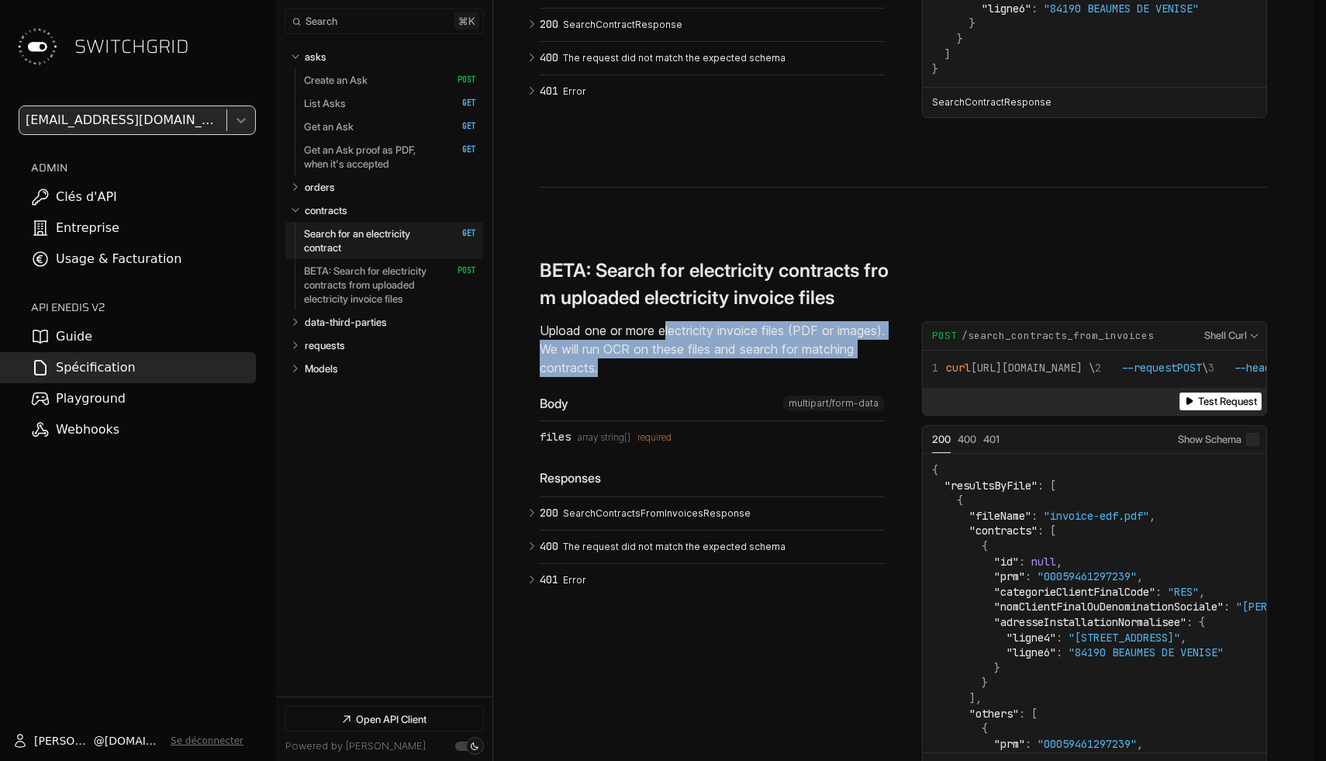
drag, startPoint x: 664, startPoint y: 269, endPoint x: 664, endPoint y: 317, distance: 48.1
click at [664, 321] on p "Upload one or more electricity invoice files (PDF or images). We will run OCR o…" at bounding box center [712, 349] width 345 height 56
drag, startPoint x: 667, startPoint y: 317, endPoint x: 531, endPoint y: 270, distance: 143.7
click at [532, 271] on div "**********" at bounding box center [903, 71] width 821 height 1563
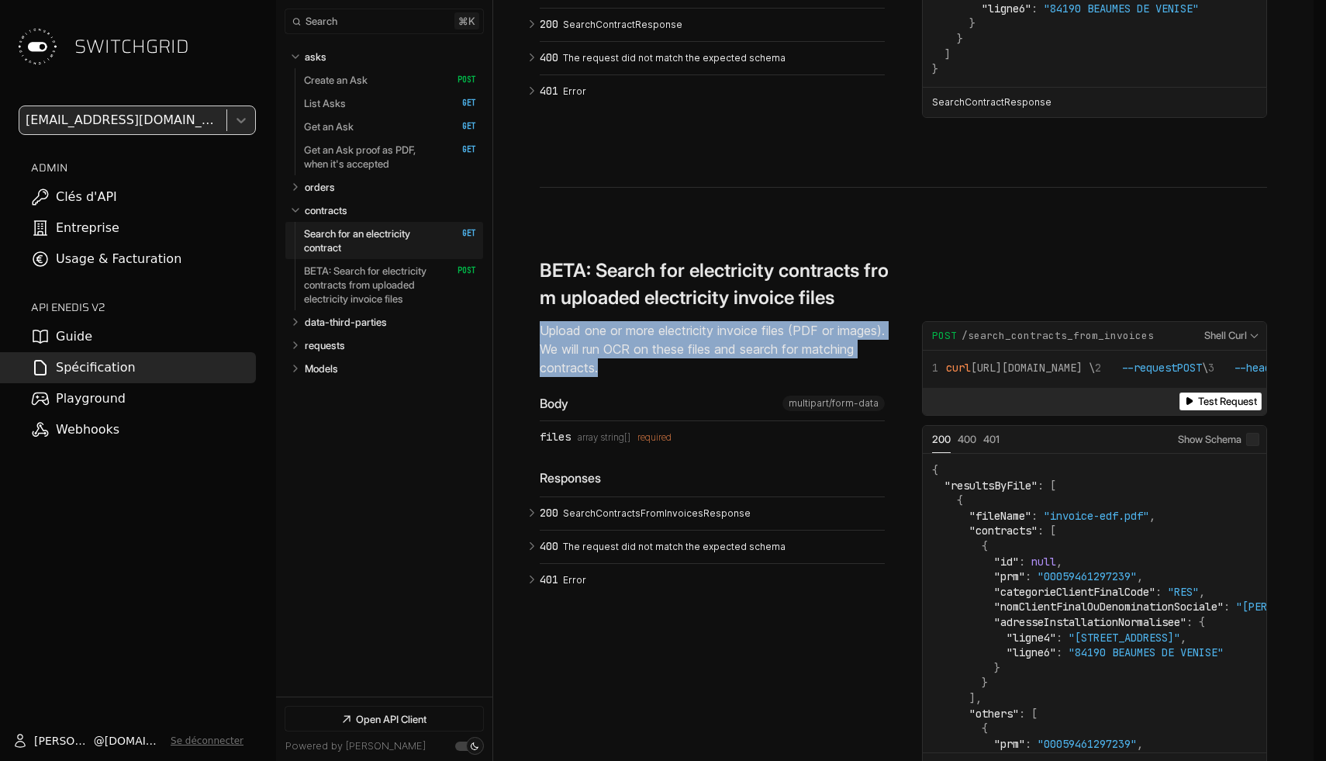
click at [531, 270] on div "**********" at bounding box center [903, 71] width 821 height 1563
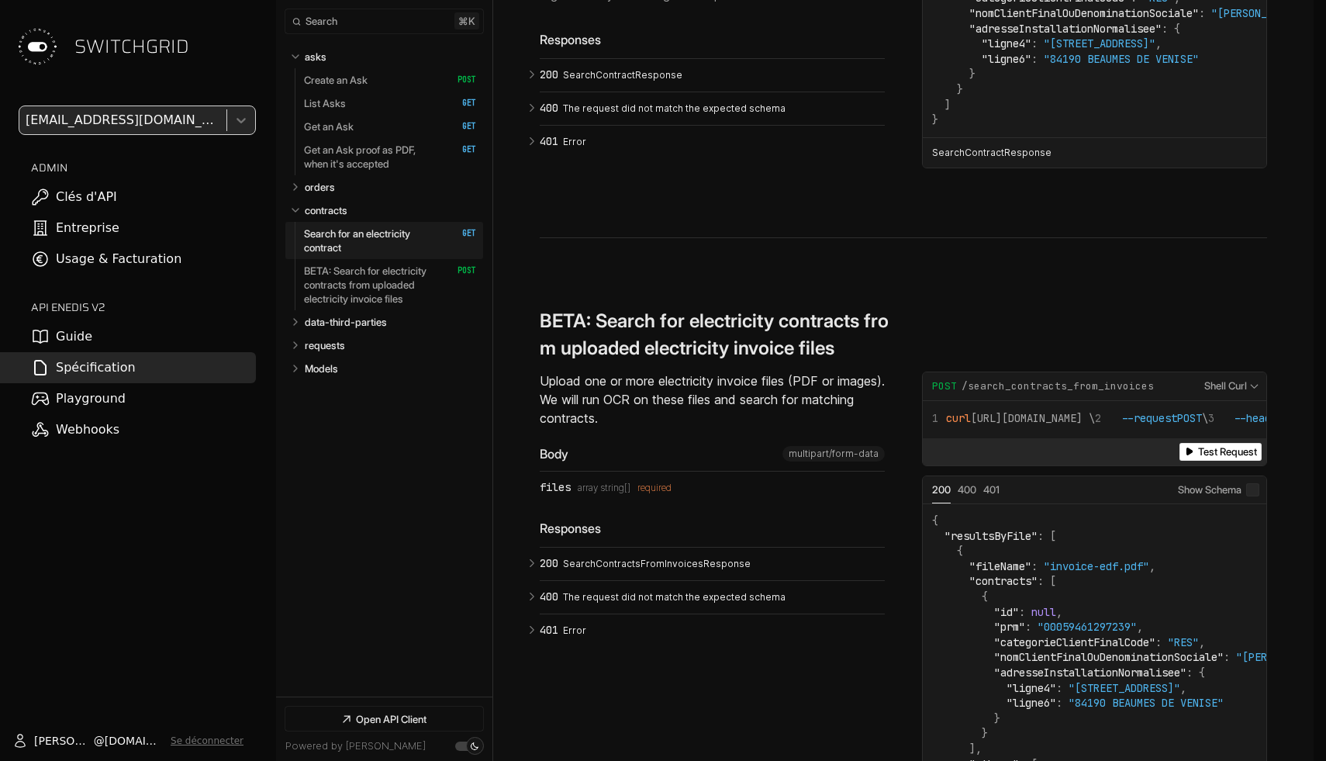
scroll to position [6273, 0]
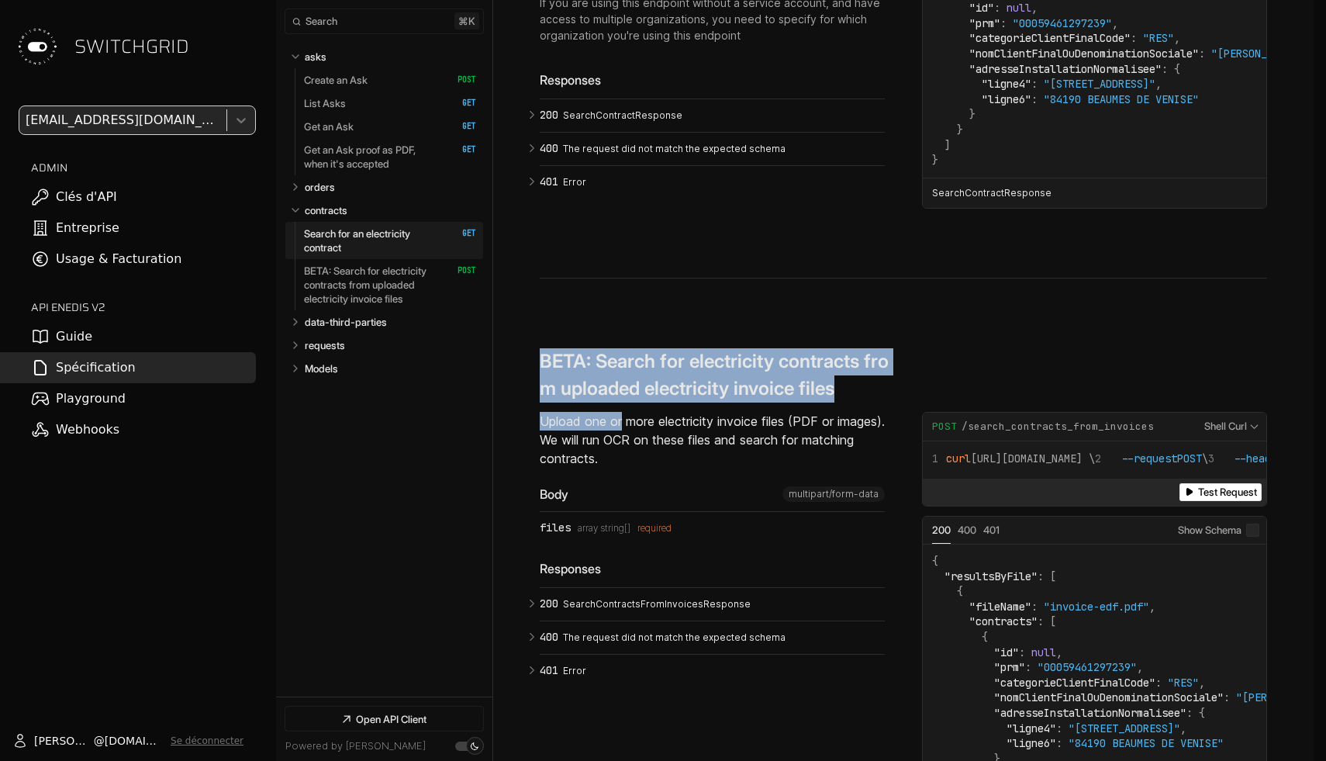
drag, startPoint x: 537, startPoint y: 283, endPoint x: 693, endPoint y: 406, distance: 198.9
click at [688, 403] on div "**********" at bounding box center [903, 162] width 821 height 1563
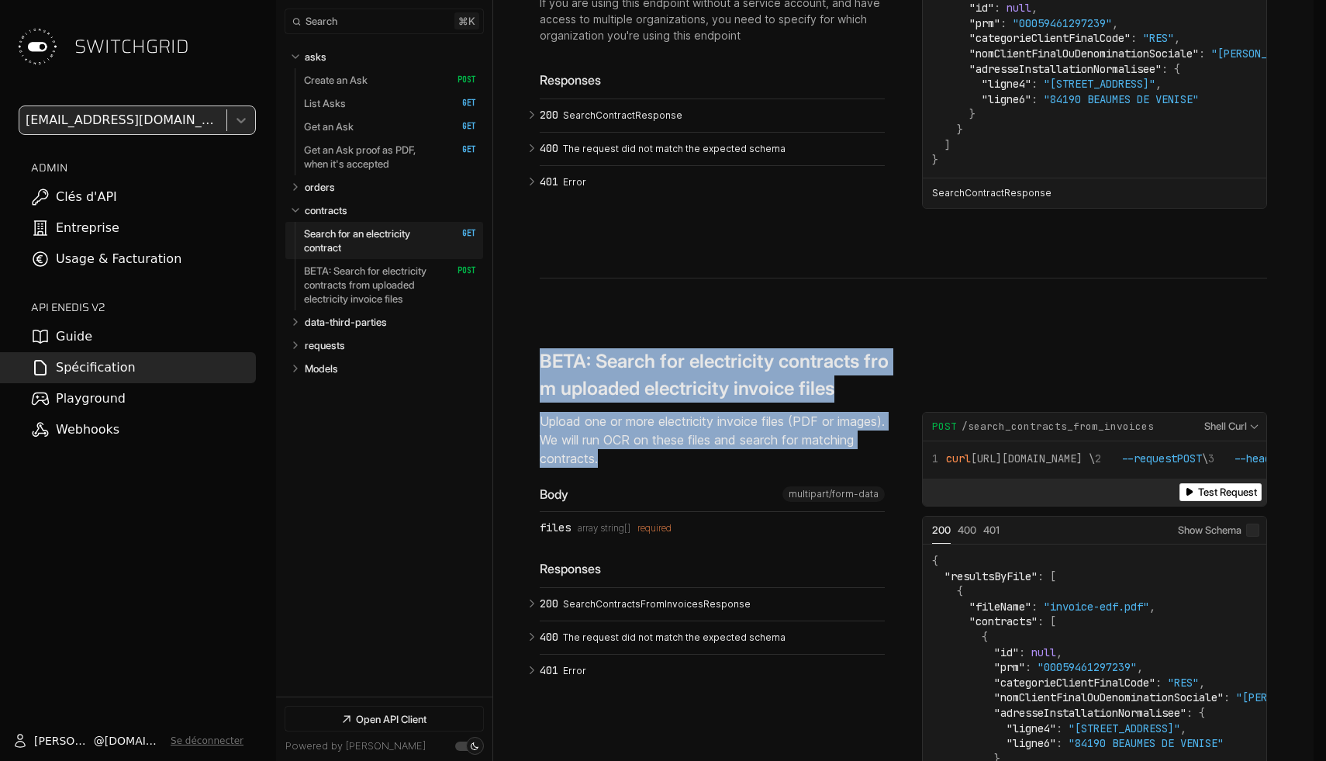
click at [693, 412] on p "Upload one or more electricity invoice files (PDF or images). We will run OCR o…" at bounding box center [712, 440] width 345 height 56
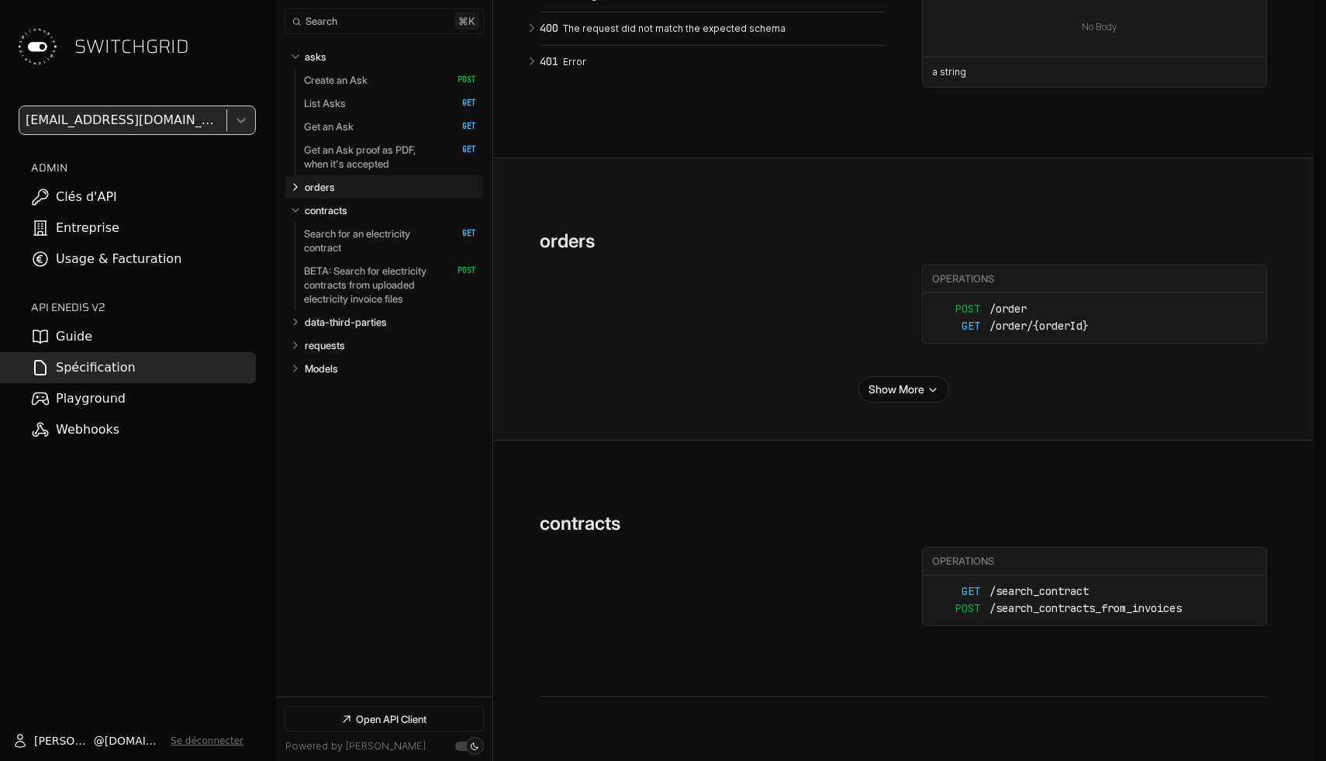
scroll to position [5218, 0]
click at [578, 459] on section "contracts ​ # Copy link contracts Operations GET /search_contract POST /search_…" at bounding box center [904, 565] width 728 height 256
click at [381, 88] on link "Create an Ask   HTTP Method: POST" at bounding box center [390, 79] width 172 height 23
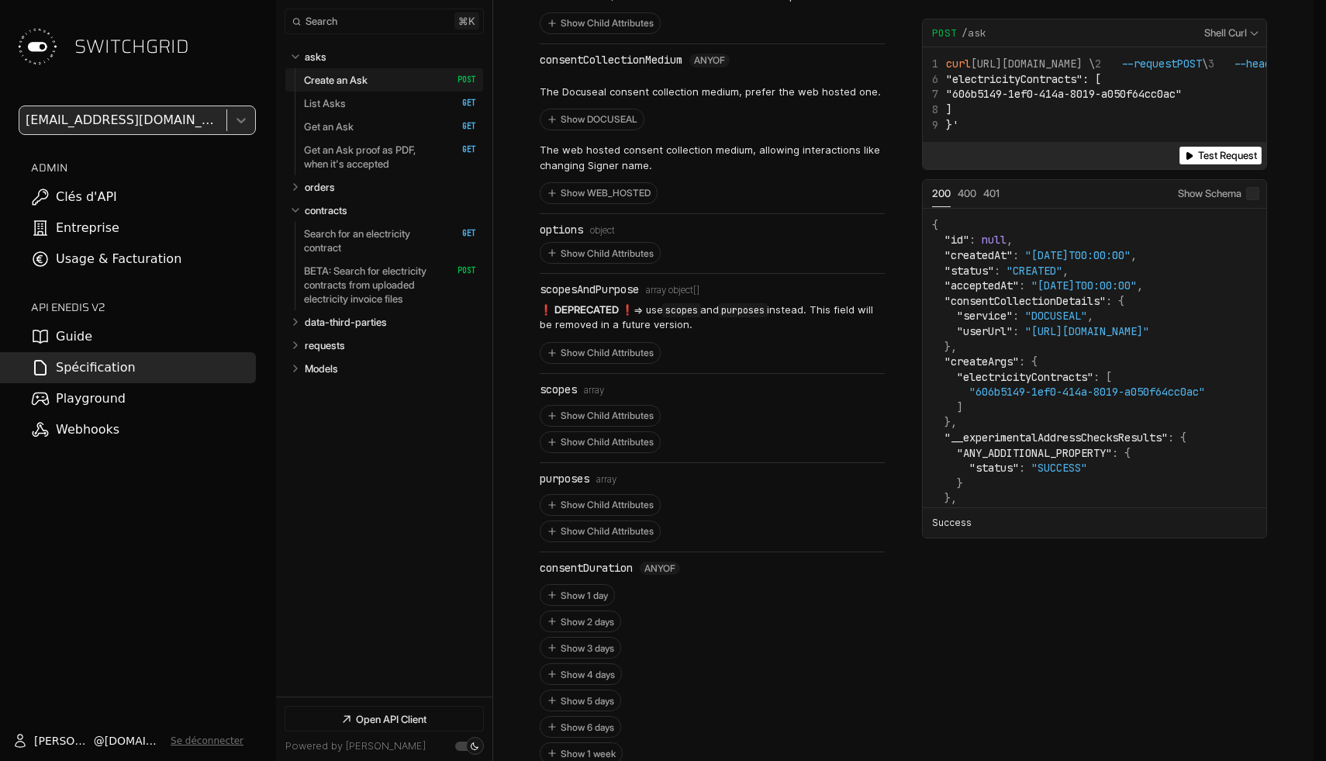
scroll to position [1519, 0]
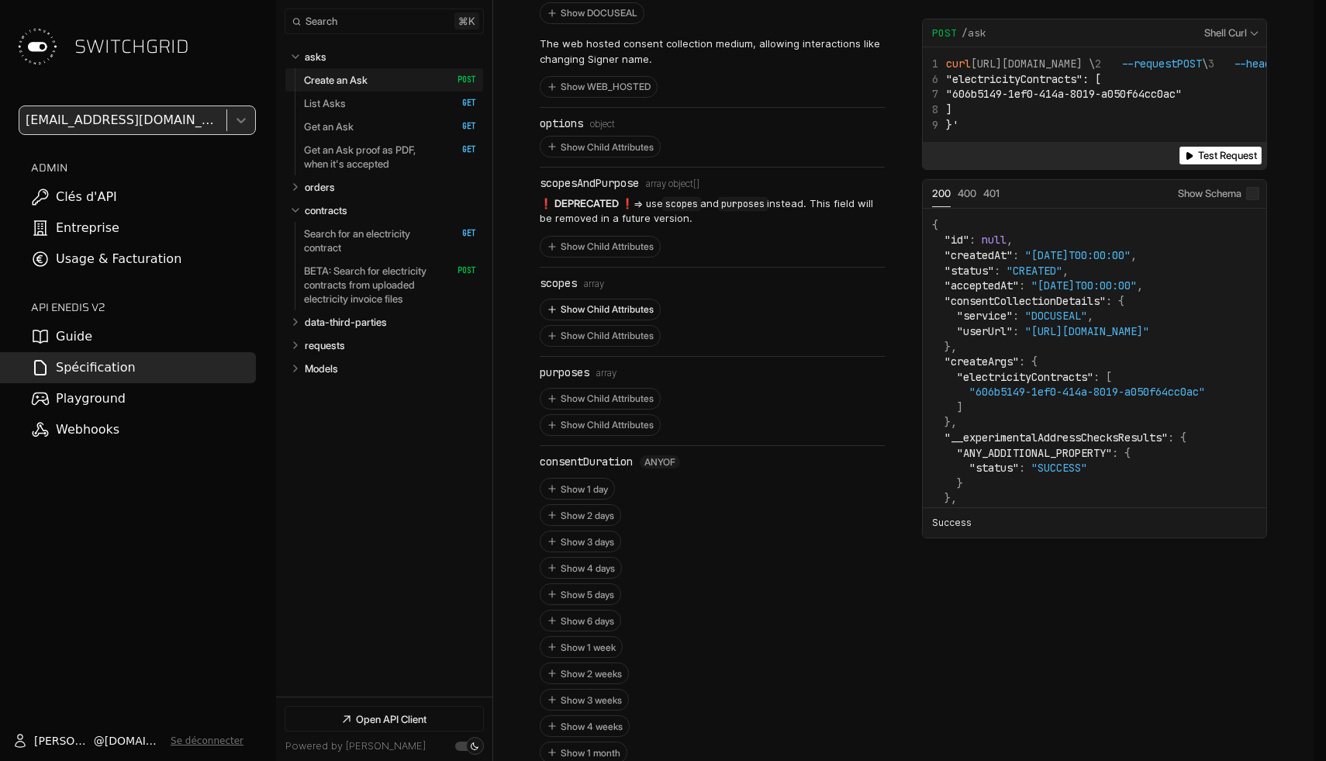
click at [644, 302] on button "Show Child Attributes" at bounding box center [600, 309] width 119 height 20
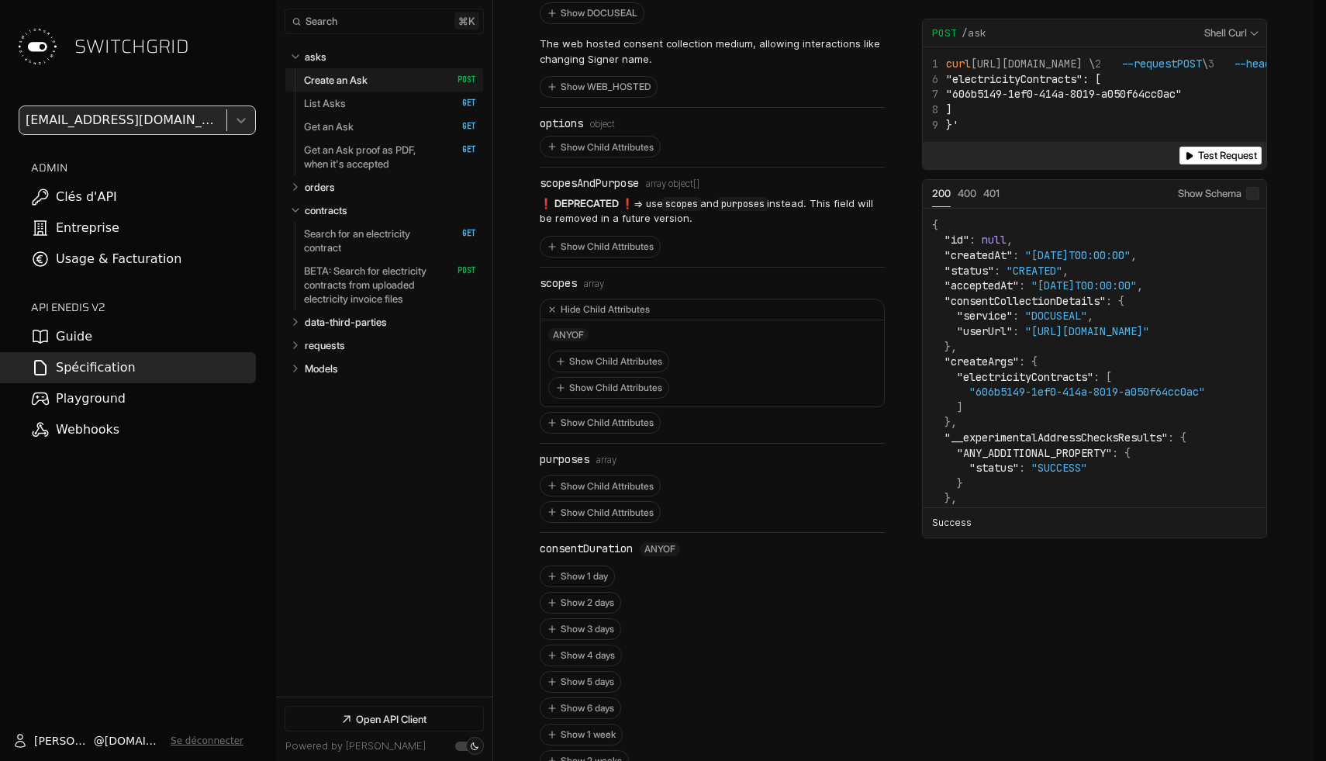
click at [593, 278] on span "Type: array" at bounding box center [594, 283] width 20 height 11
click at [594, 299] on button "Hide Child Attributes" at bounding box center [713, 309] width 344 height 21
click at [598, 327] on button "Show Child Attributes" at bounding box center [600, 336] width 119 height 20
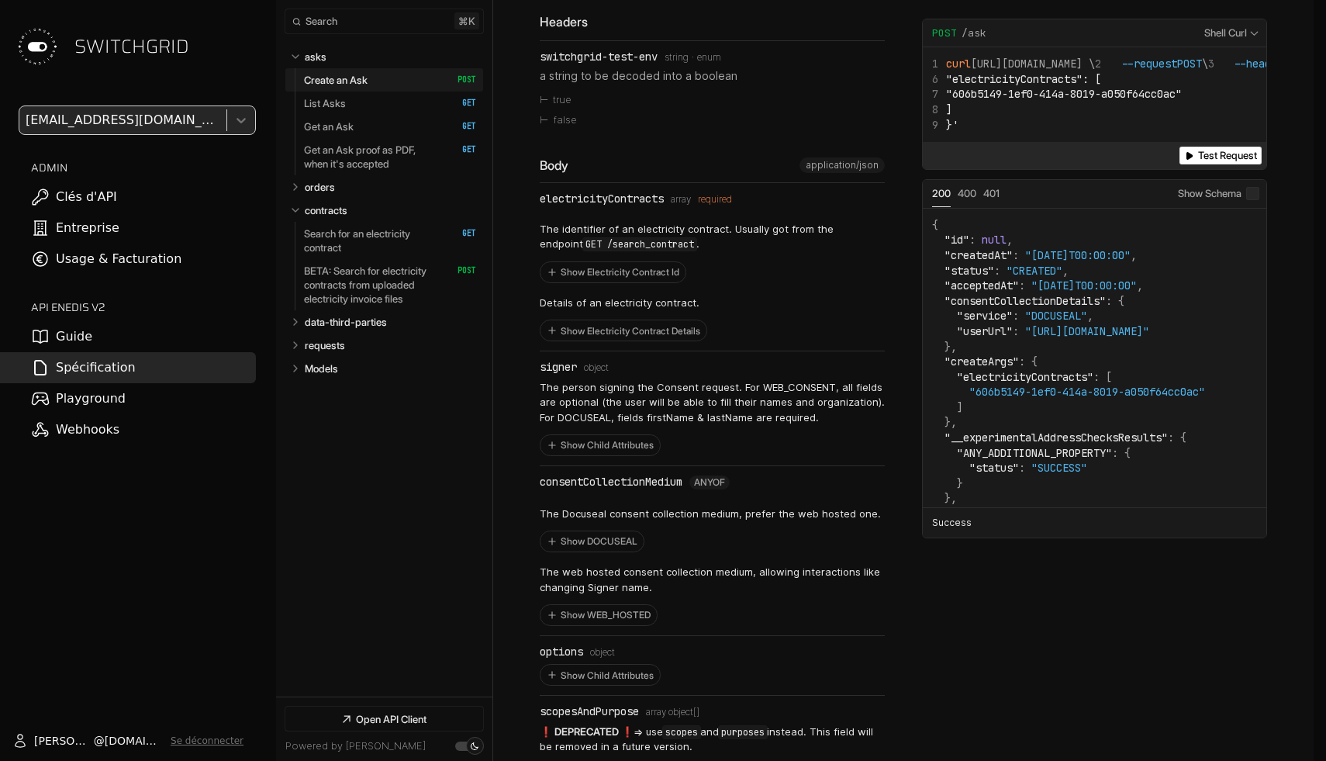
scroll to position [791, 0]
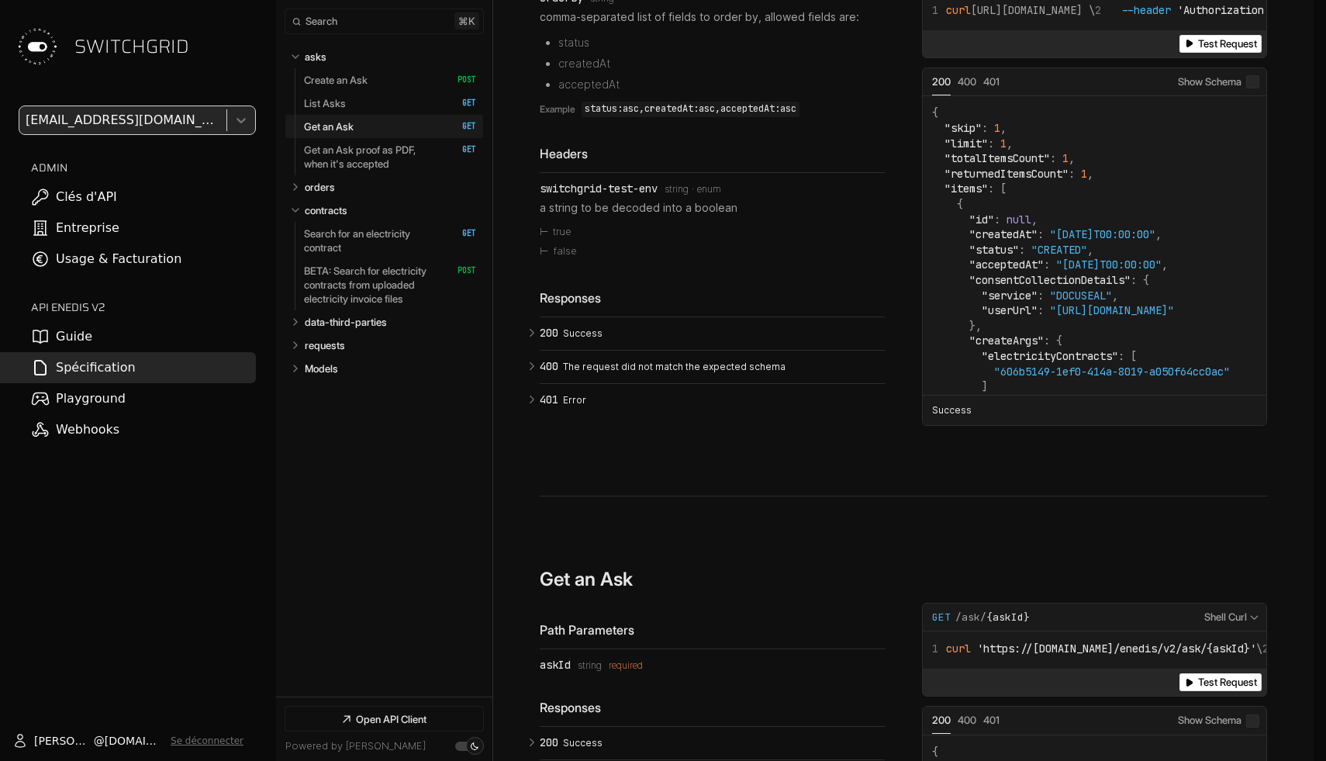
scroll to position [3465, 0]
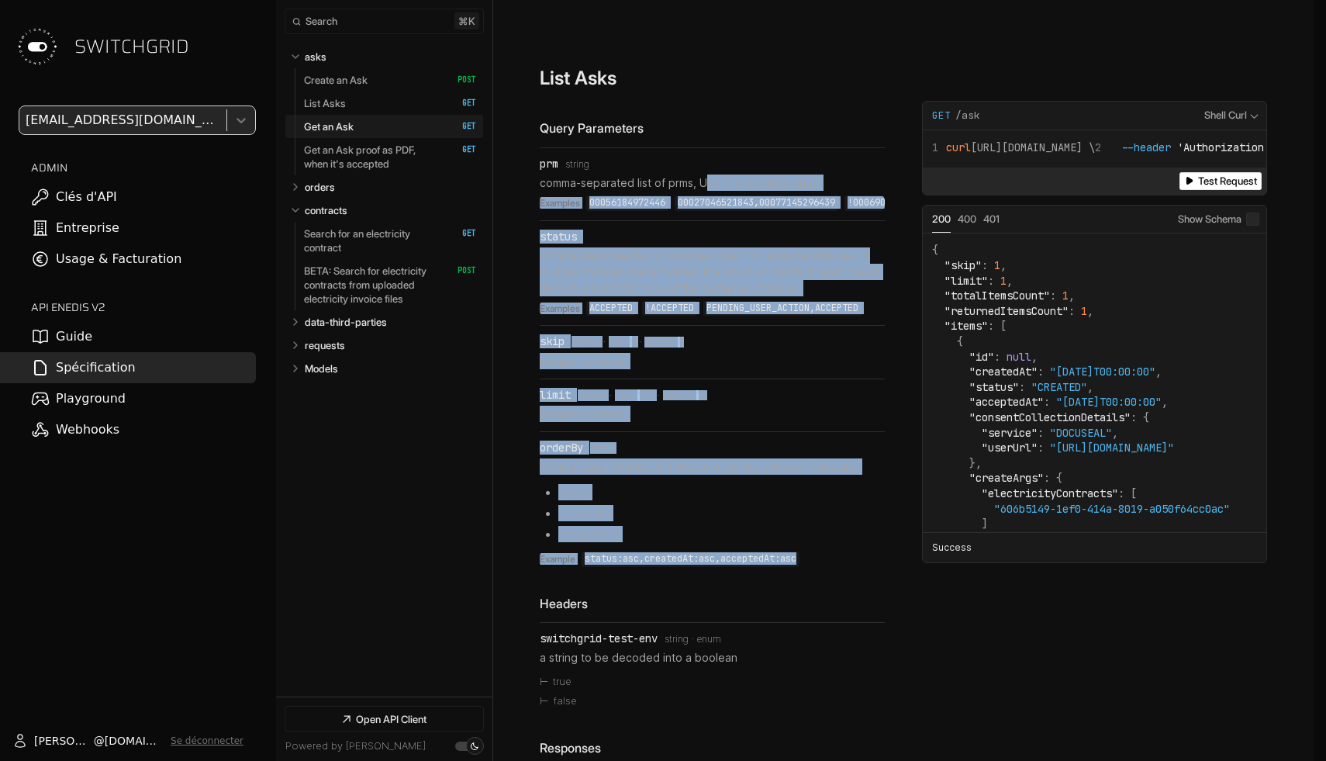
drag, startPoint x: 705, startPoint y: 189, endPoint x: 711, endPoint y: 551, distance: 362.3
click at [711, 543] on div "Query Parameters prm Type: string comma-separated list of prms, Use '!' to excl…" at bounding box center [712, 492] width 345 height 747
click at [711, 595] on div "Headers" at bounding box center [712, 604] width 345 height 18
drag, startPoint x: 711, startPoint y: 551, endPoint x: 711, endPoint y: 89, distance: 462.3
click at [711, 119] on div "Query Parameters prm Type: string comma-separated list of prms, Use '!' to excl…" at bounding box center [712, 492] width 345 height 747
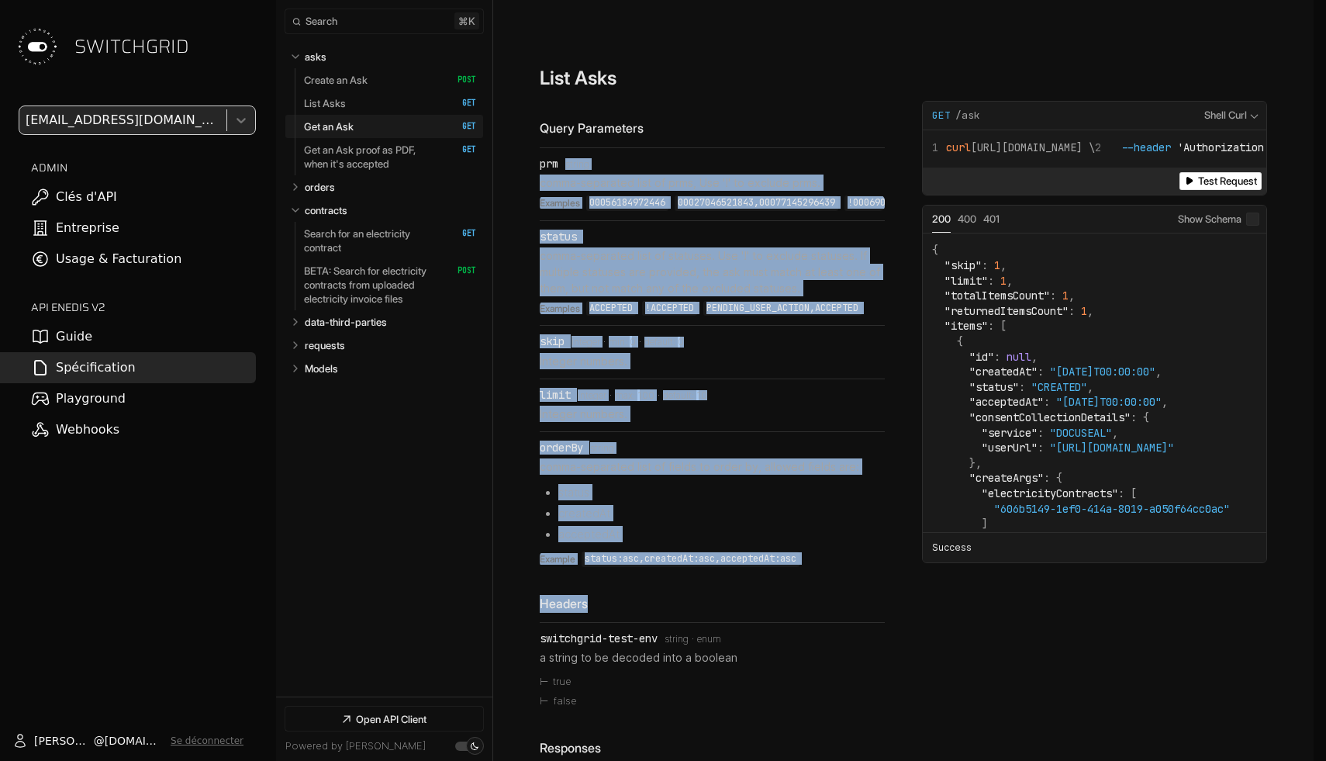
click at [711, 119] on div "Query Parameters prm Type: string comma-separated list of prms, Use '!' to excl…" at bounding box center [712, 347] width 345 height 456
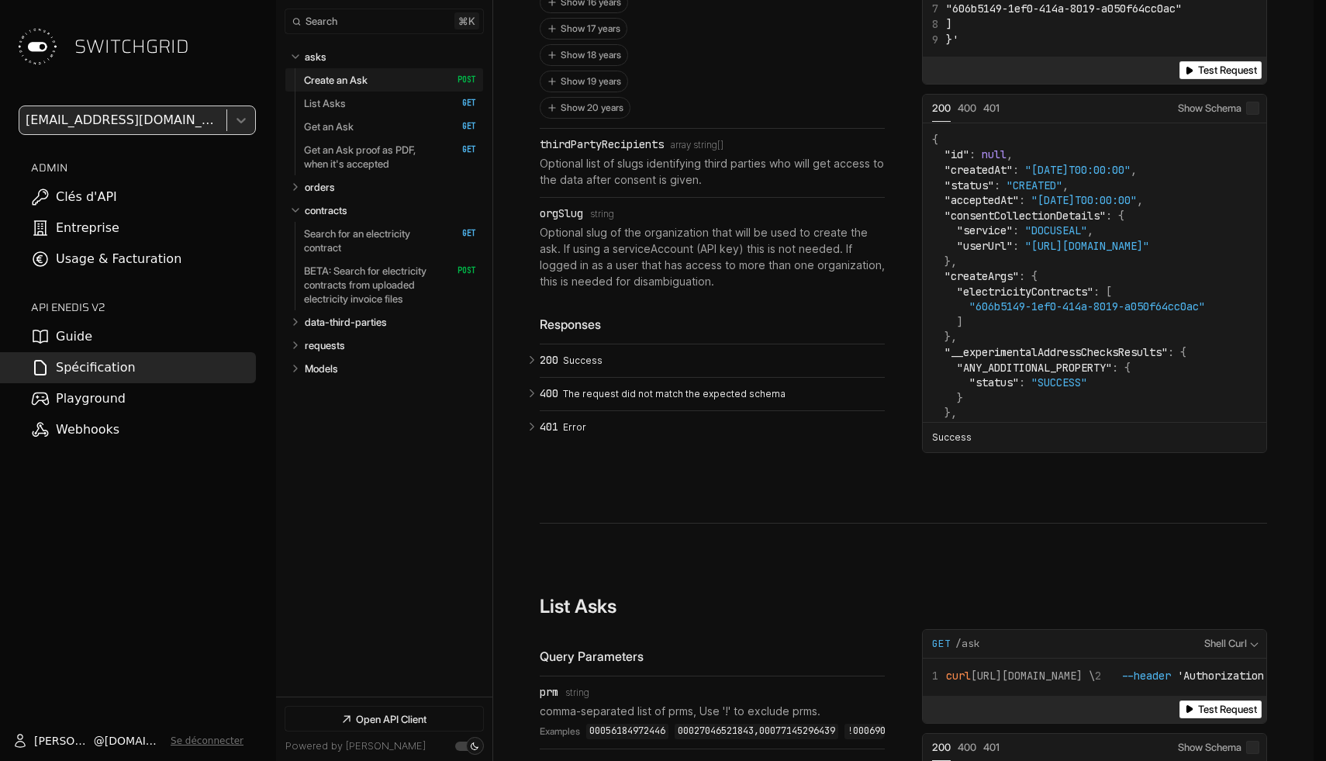
scroll to position [2927, 0]
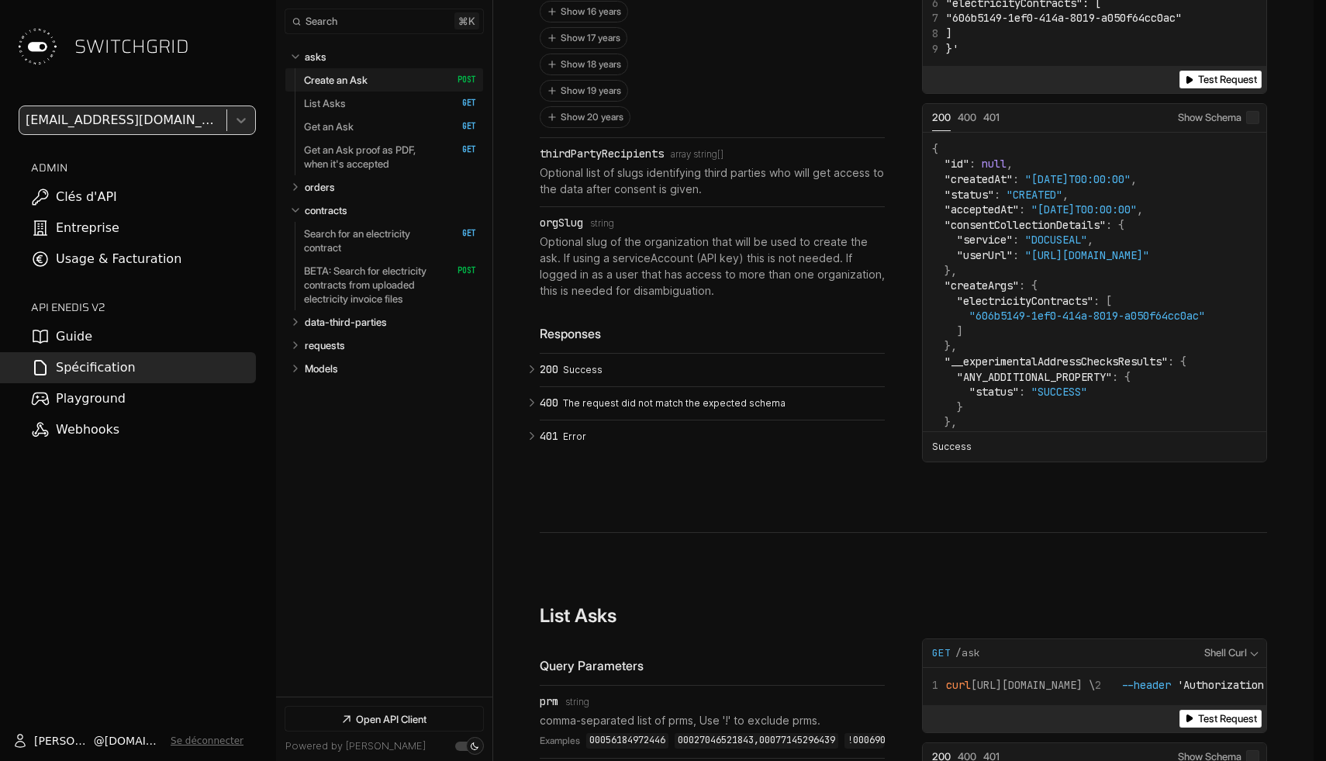
drag, startPoint x: 708, startPoint y: 84, endPoint x: 709, endPoint y: 449, distance: 365.3
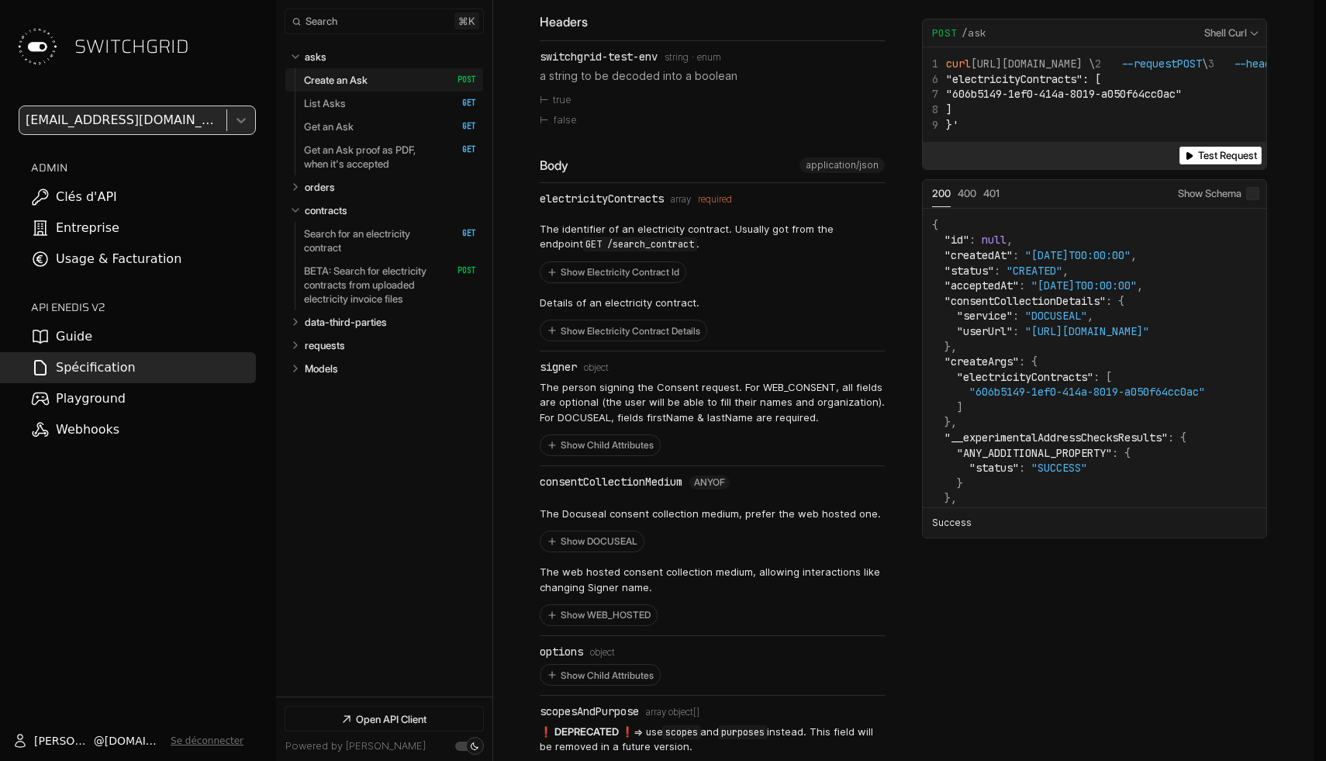
scroll to position [935, 0]
